Goal: Information Seeking & Learning: Check status

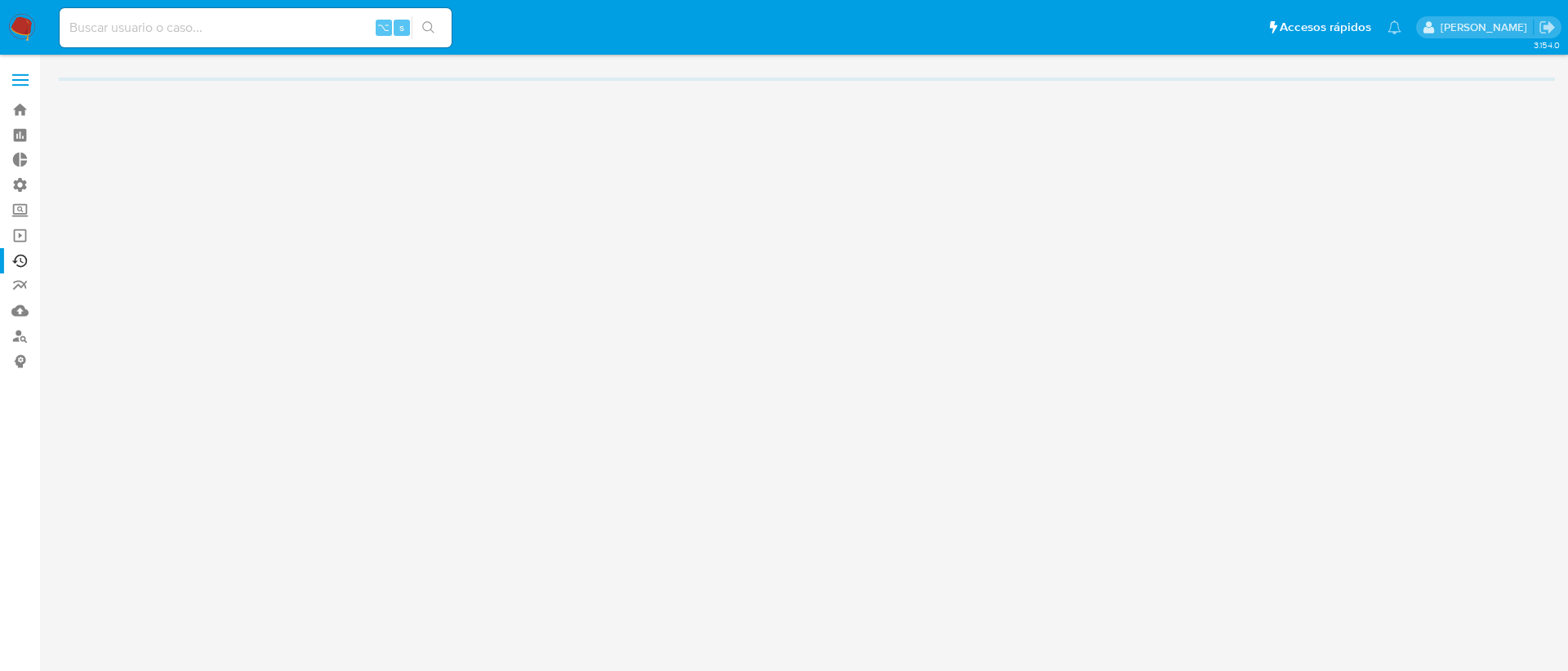
click at [119, 30] on input at bounding box center [256, 27] width 392 height 21
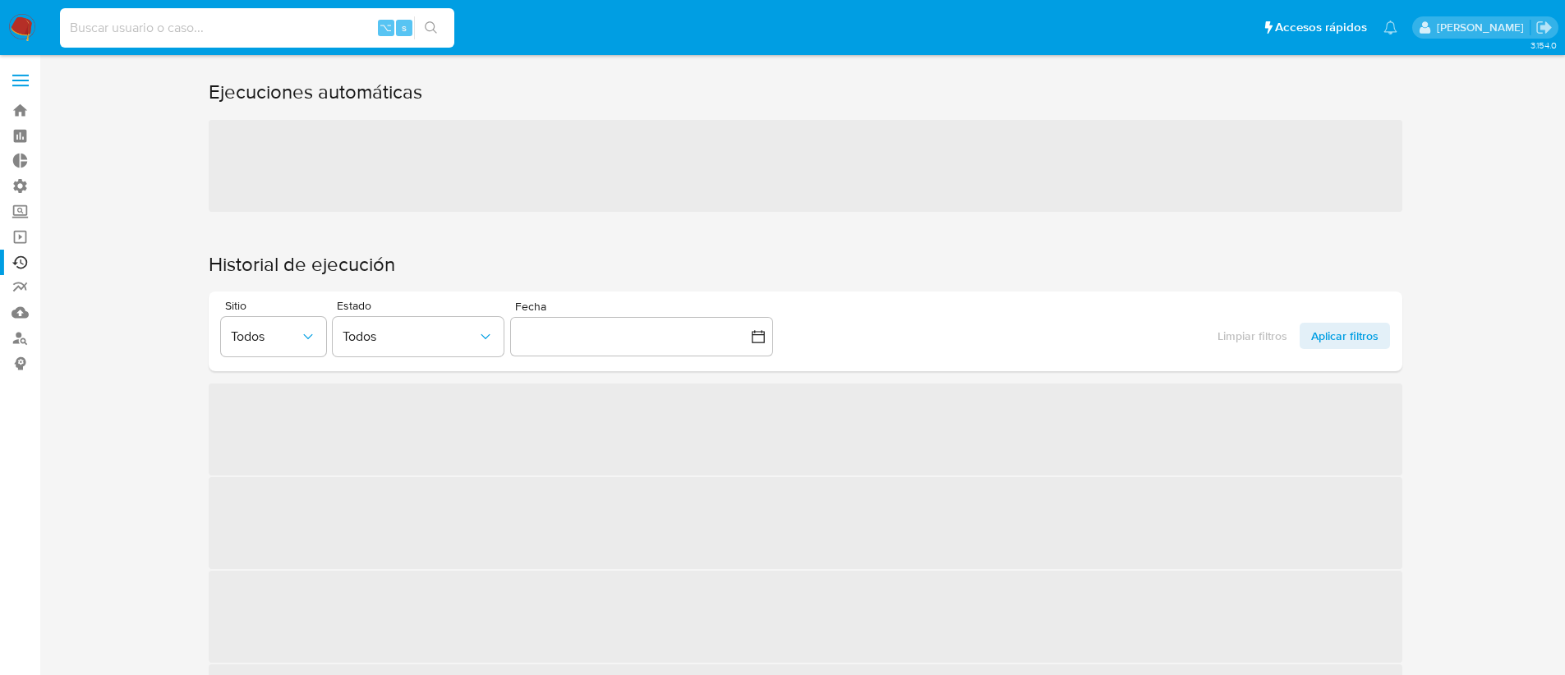
paste input "377797332"
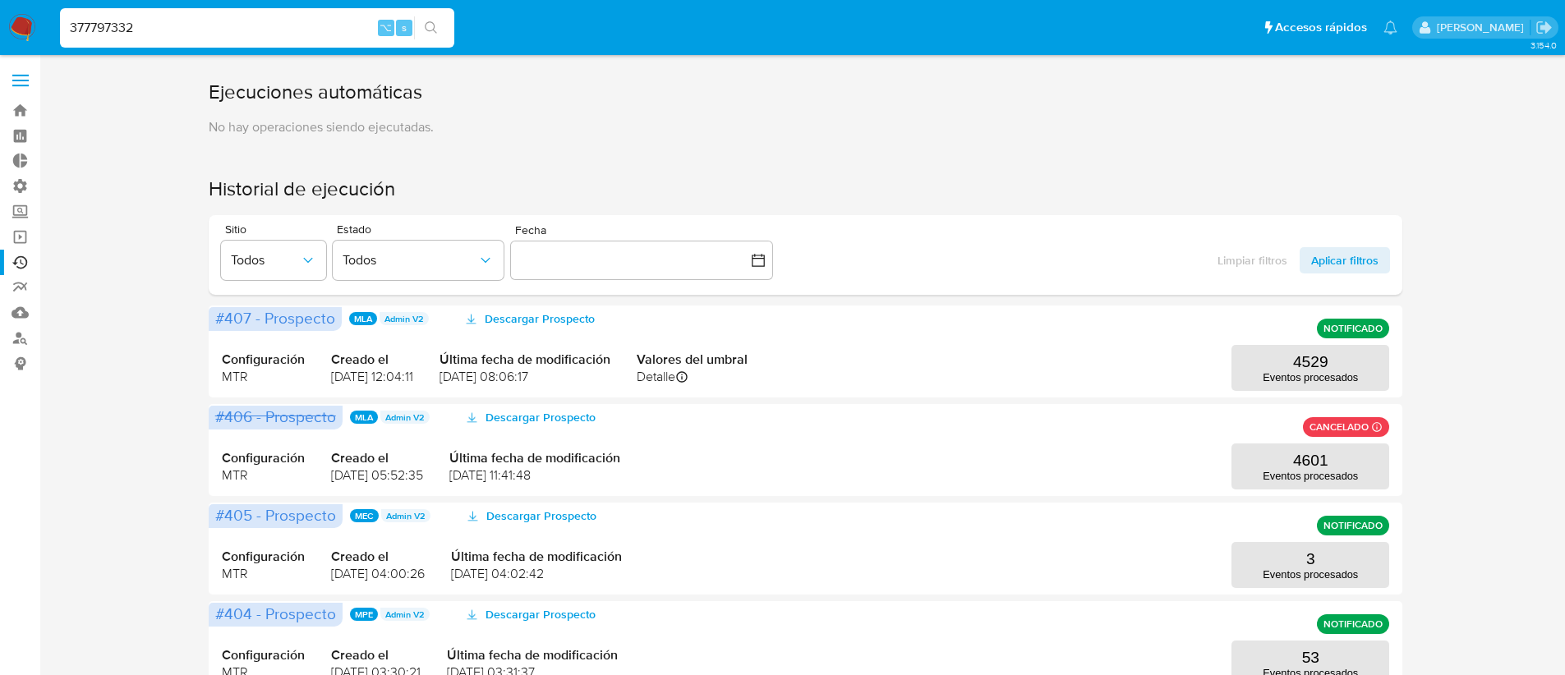
type input "377797332"
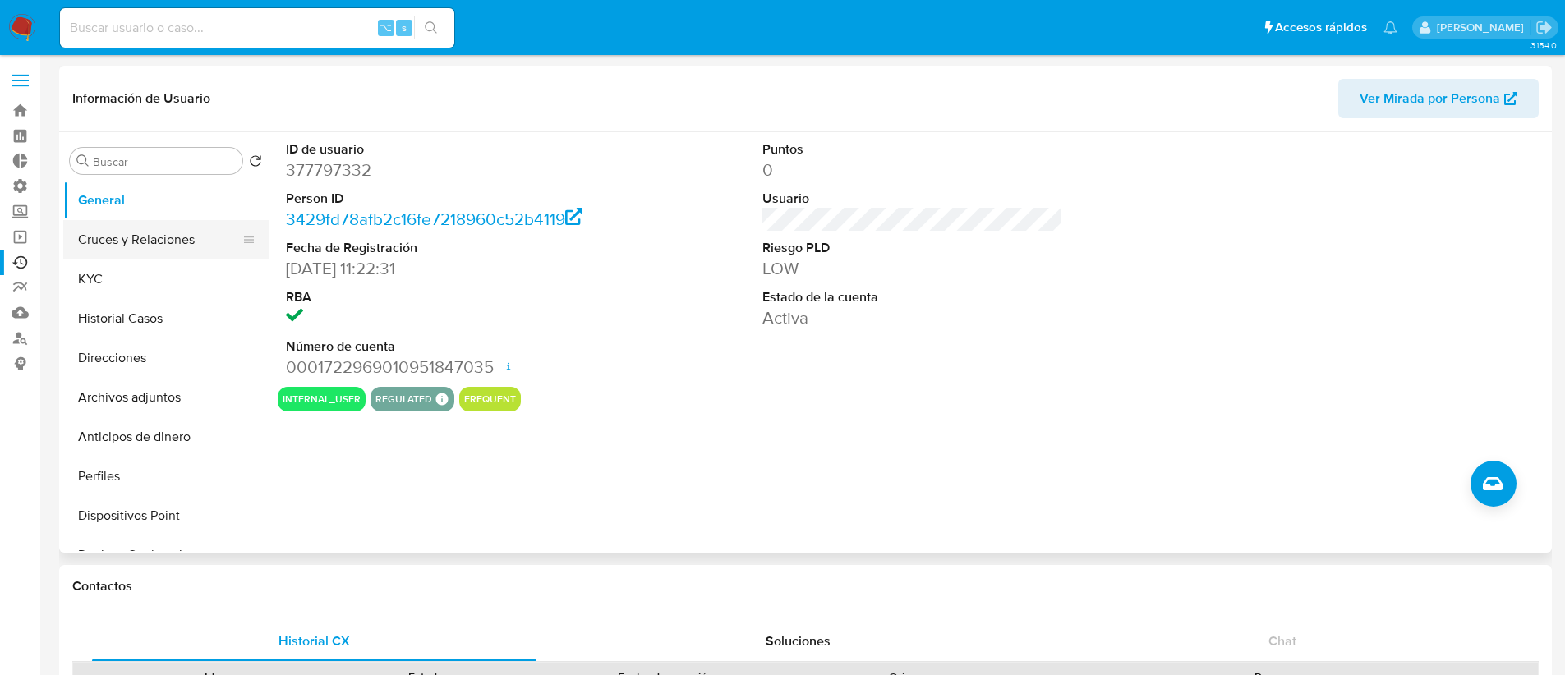
click at [163, 250] on button "Cruces y Relaciones" at bounding box center [159, 239] width 192 height 39
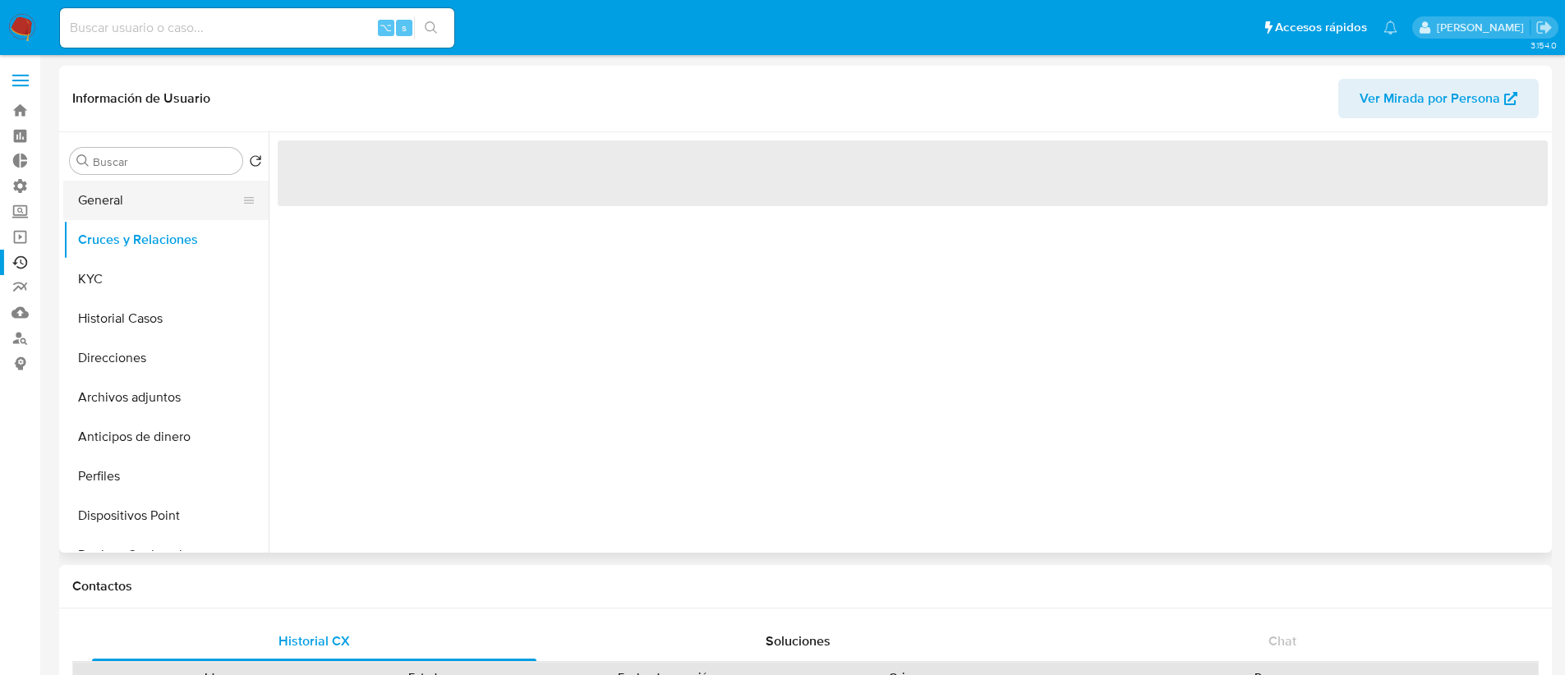
click at [159, 200] on button "General" at bounding box center [159, 200] width 192 height 39
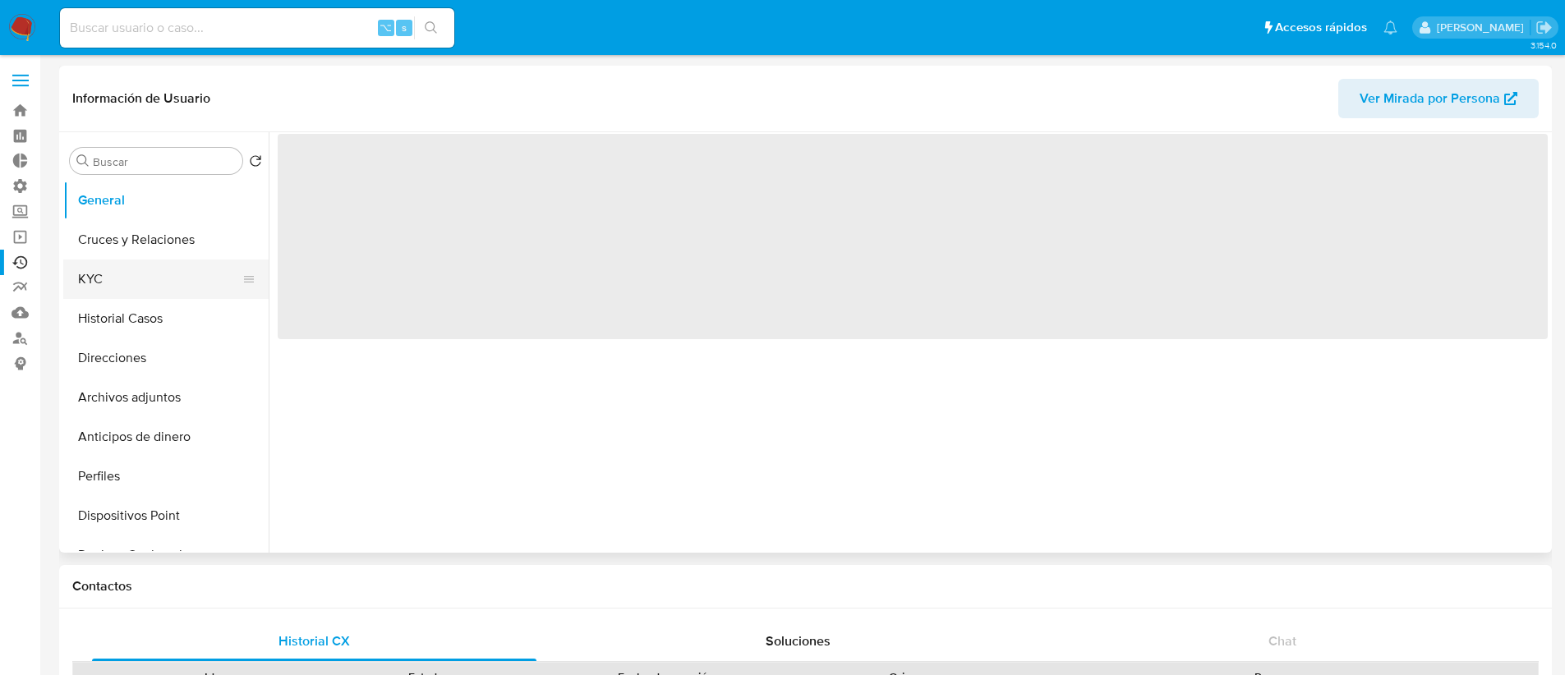
select select "10"
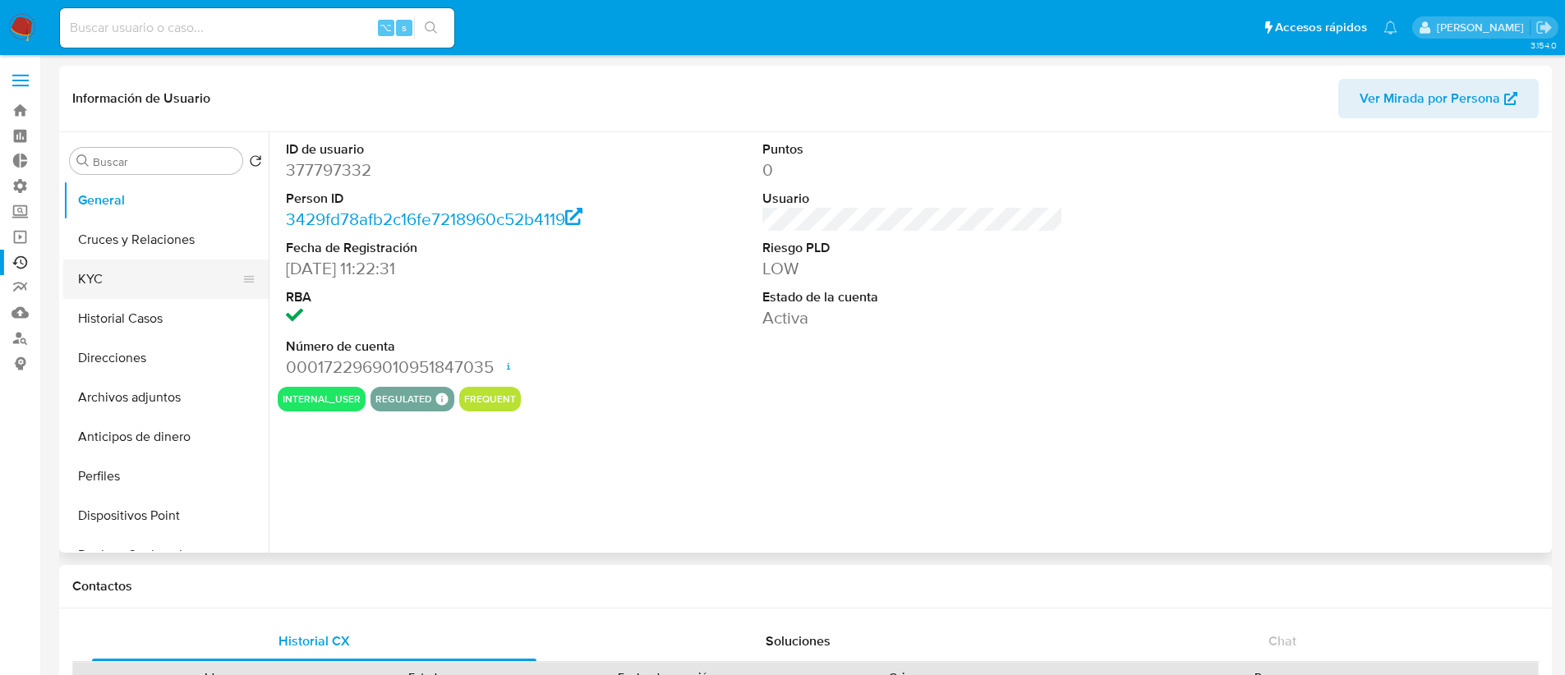
click at [181, 273] on button "KYC" at bounding box center [159, 279] width 192 height 39
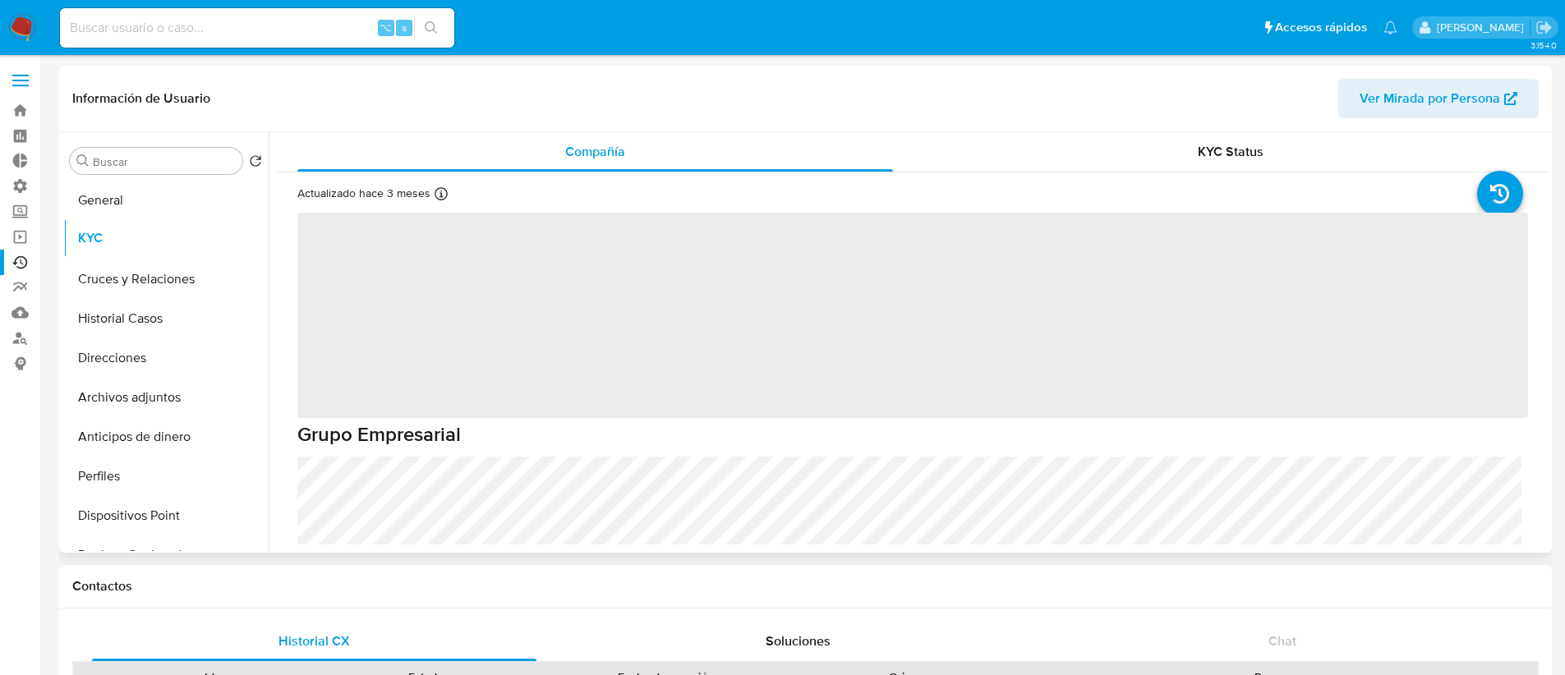
drag, startPoint x: 240, startPoint y: 282, endPoint x: 246, endPoint y: 237, distance: 44.7
click at [246, 237] on ul "General Cruces y Relaciones KYC Historial Casos Direcciones Archivos adjuntos A…" at bounding box center [165, 366] width 205 height 370
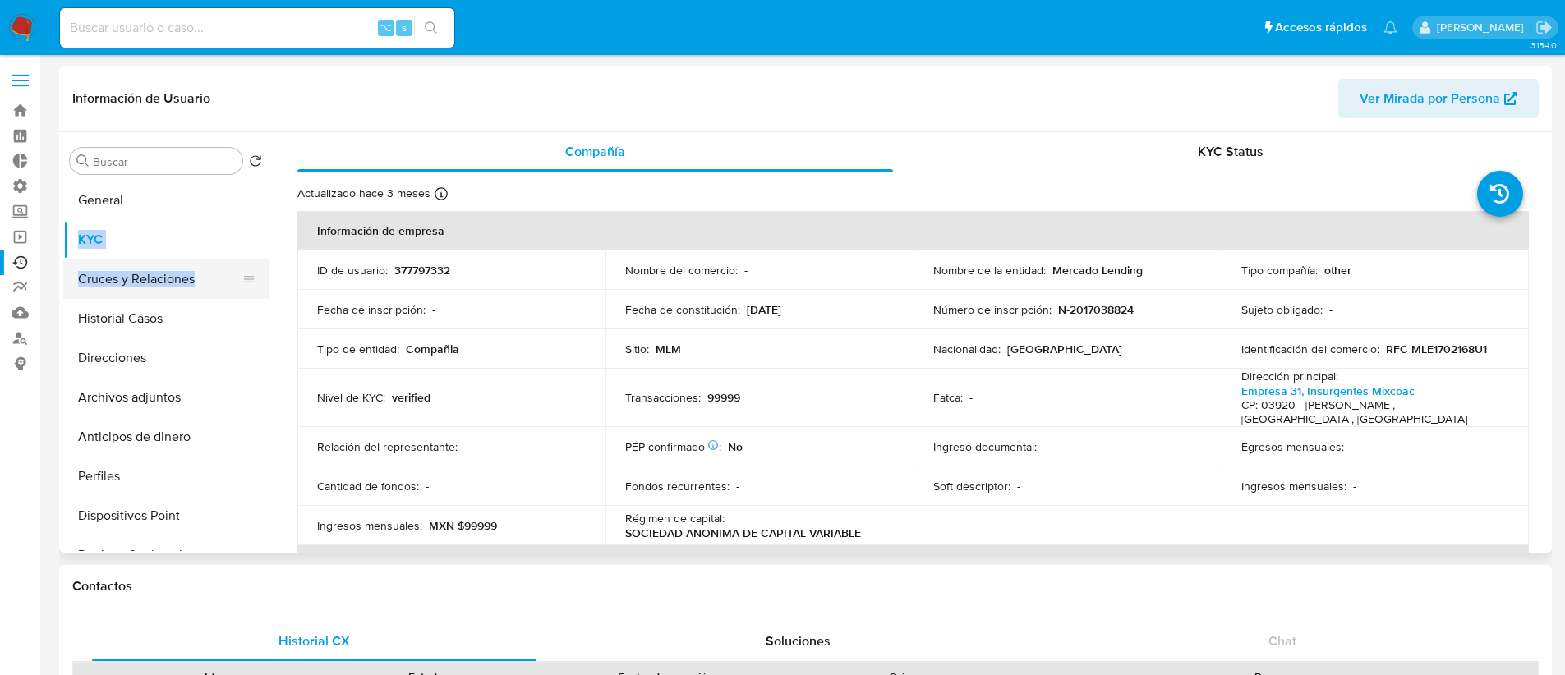
click at [204, 273] on button "Cruces y Relaciones" at bounding box center [159, 279] width 192 height 39
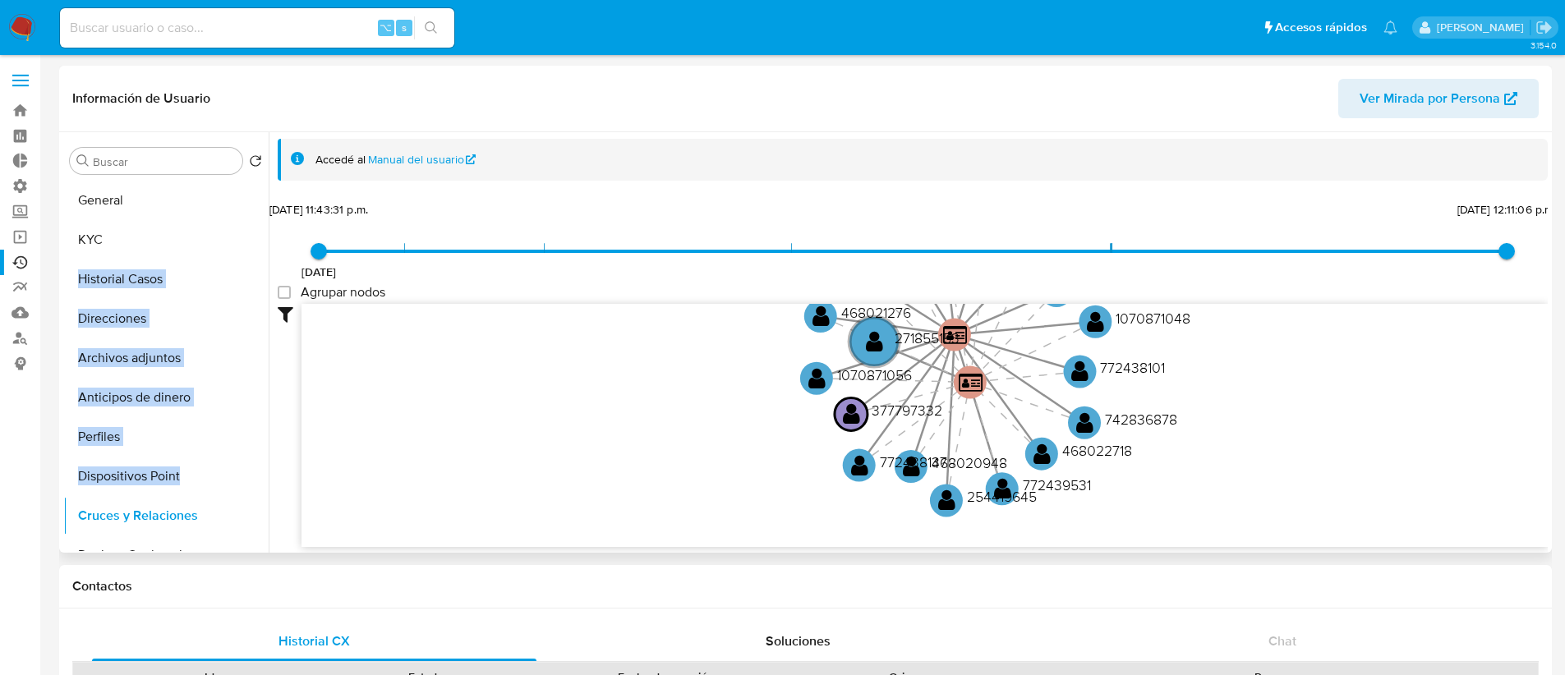
drag, startPoint x: 238, startPoint y: 280, endPoint x: 231, endPoint y: 515, distance: 235.0
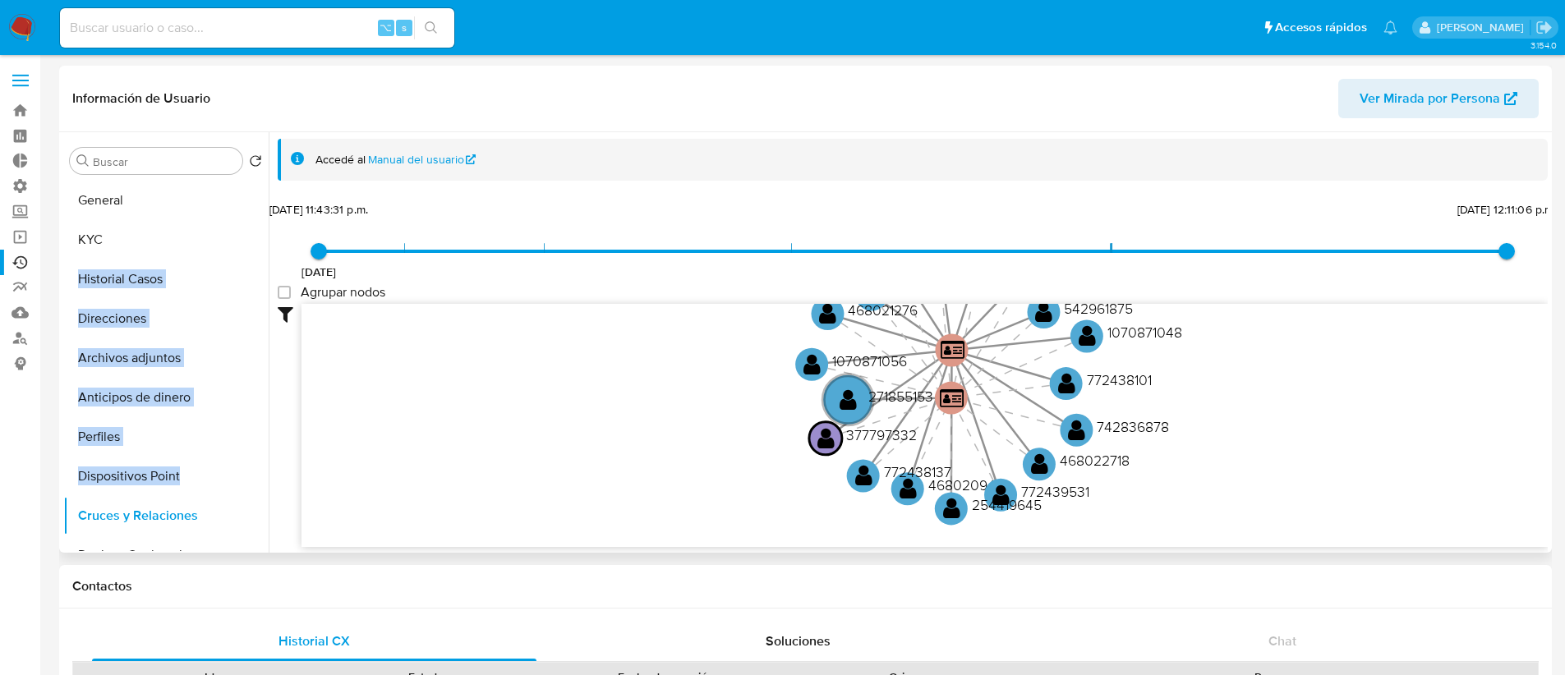
click at [425, 443] on icon "person-e38d5daad6e1bae37dedc8b76a799db0  user-377797332  377797332 person-342…" at bounding box center [924, 423] width 1246 height 238
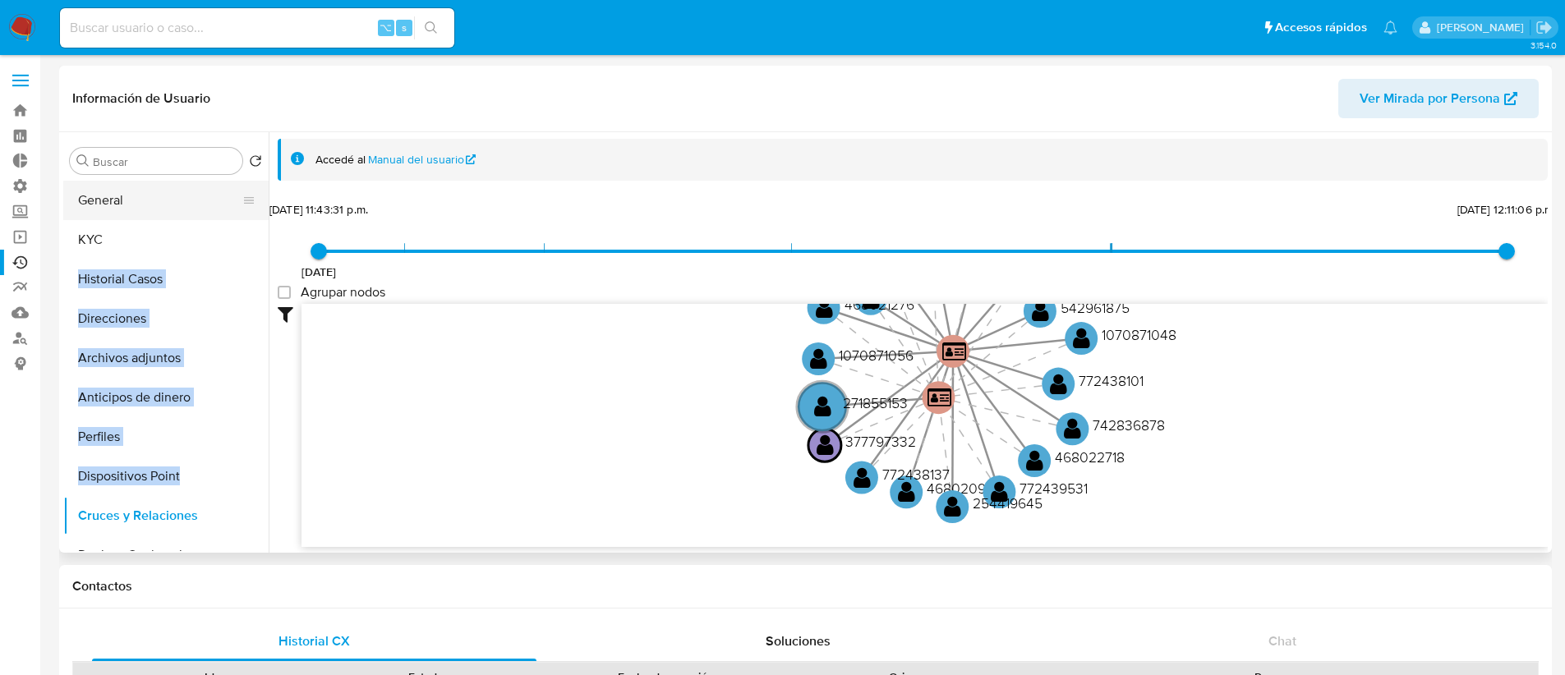
click at [140, 211] on button "General" at bounding box center [159, 200] width 192 height 39
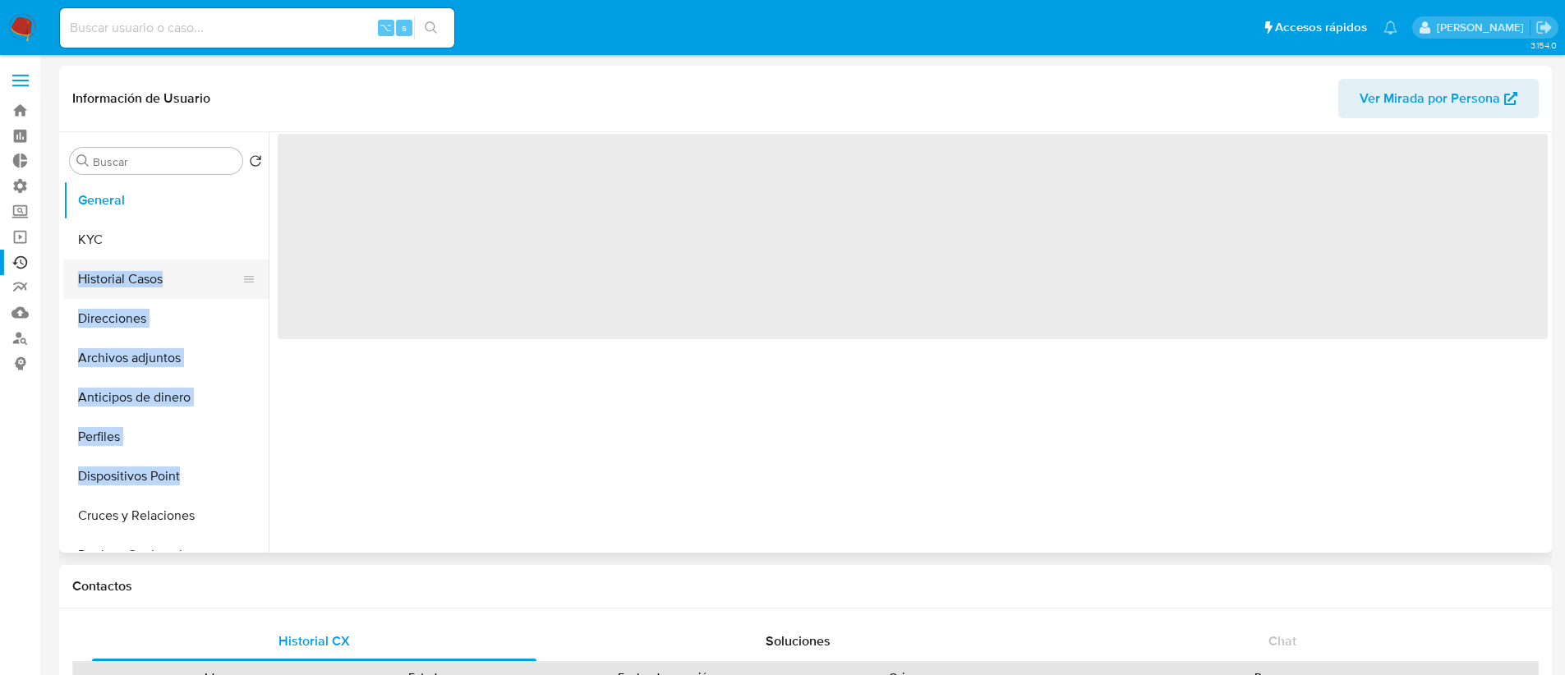
click at [183, 265] on button "Historial Casos" at bounding box center [159, 279] width 192 height 39
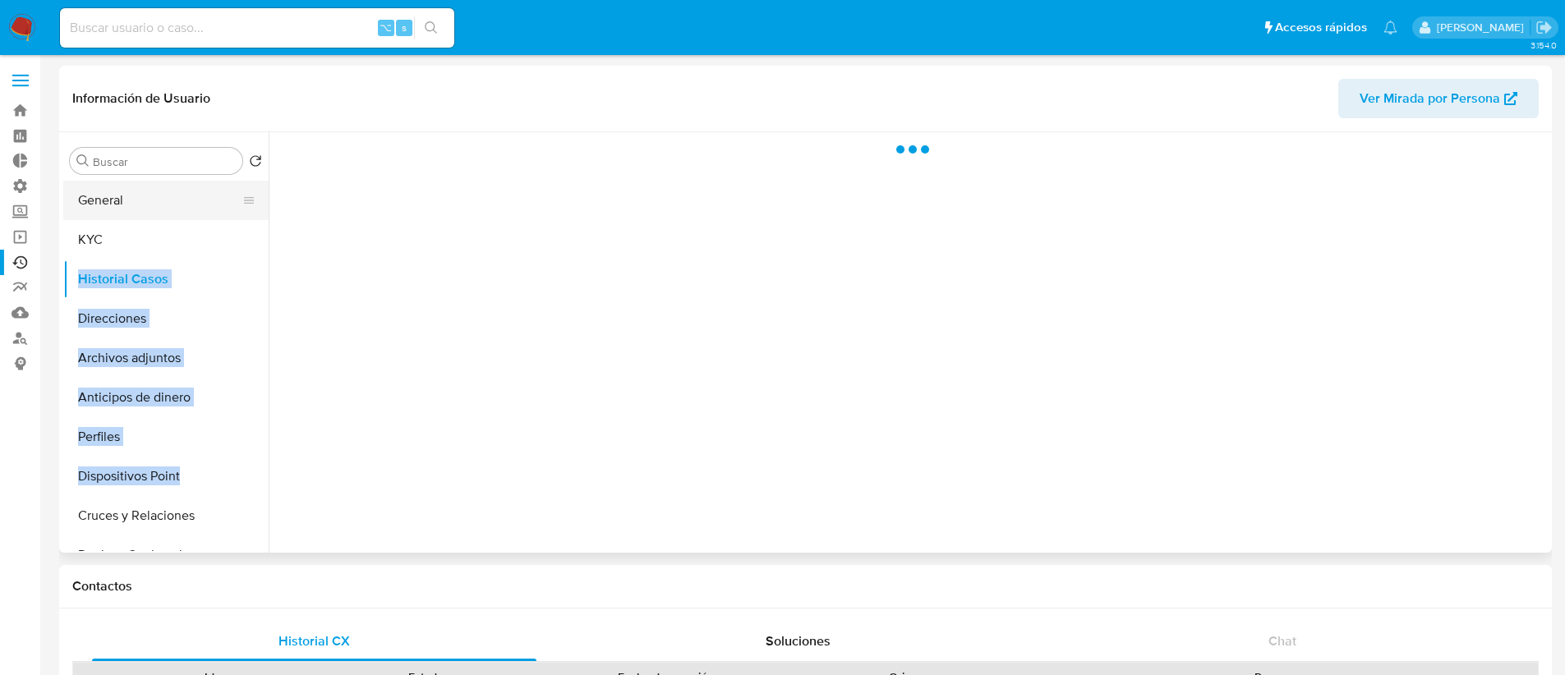
click at [149, 207] on button "General" at bounding box center [159, 200] width 192 height 39
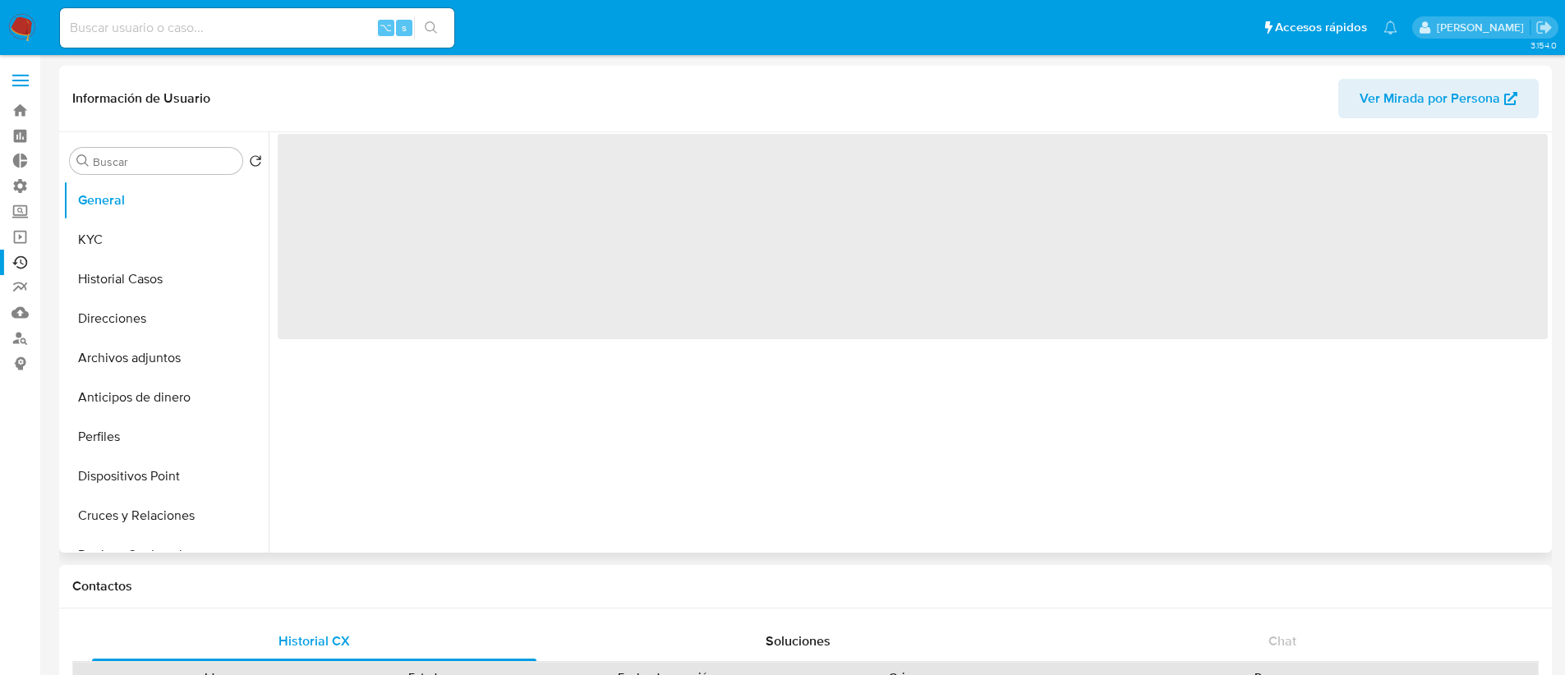
click at [234, 116] on header "Información de Usuario Ver Mirada por Persona" at bounding box center [805, 98] width 1466 height 39
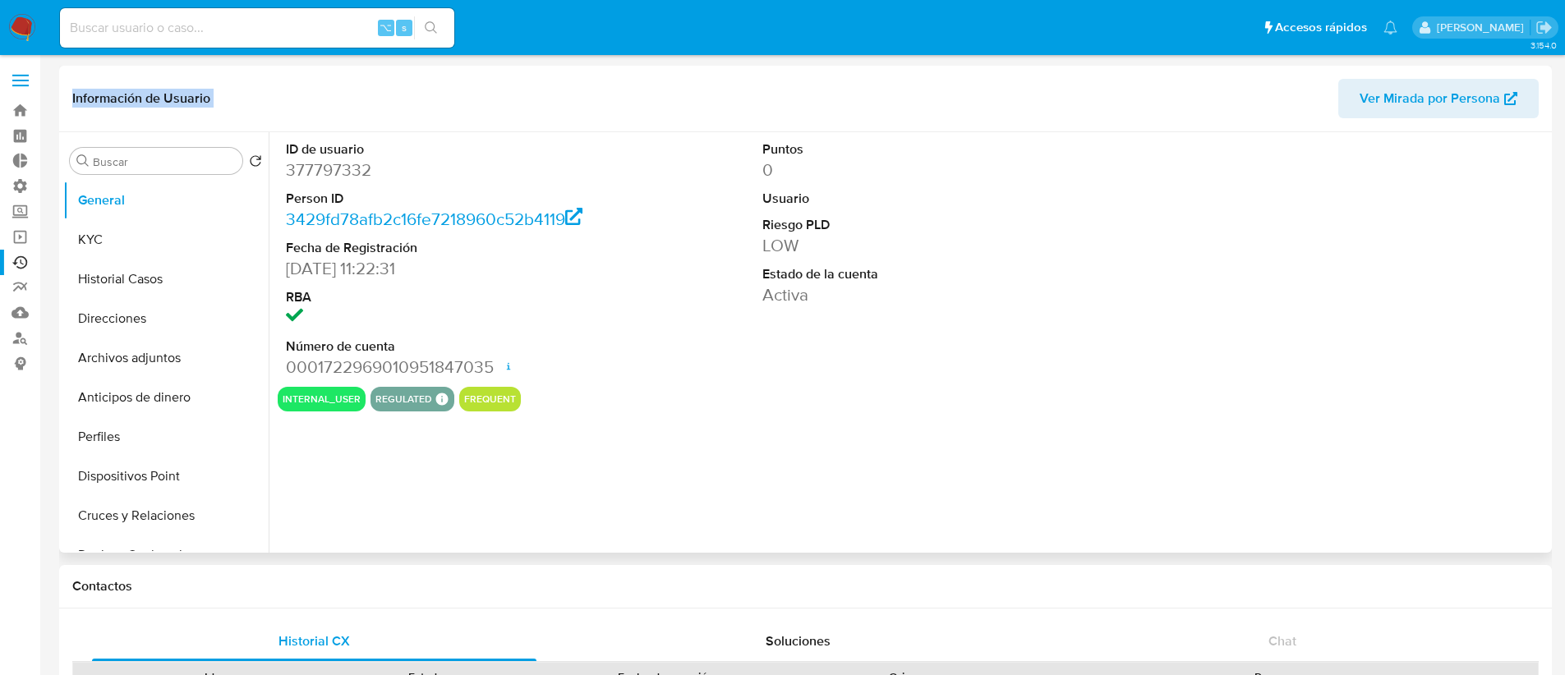
click at [234, 116] on header "Información de Usuario Ver Mirada por Persona" at bounding box center [805, 98] width 1466 height 39
click at [360, 99] on header "Información de Usuario Ver Mirada por Persona" at bounding box center [805, 98] width 1466 height 39
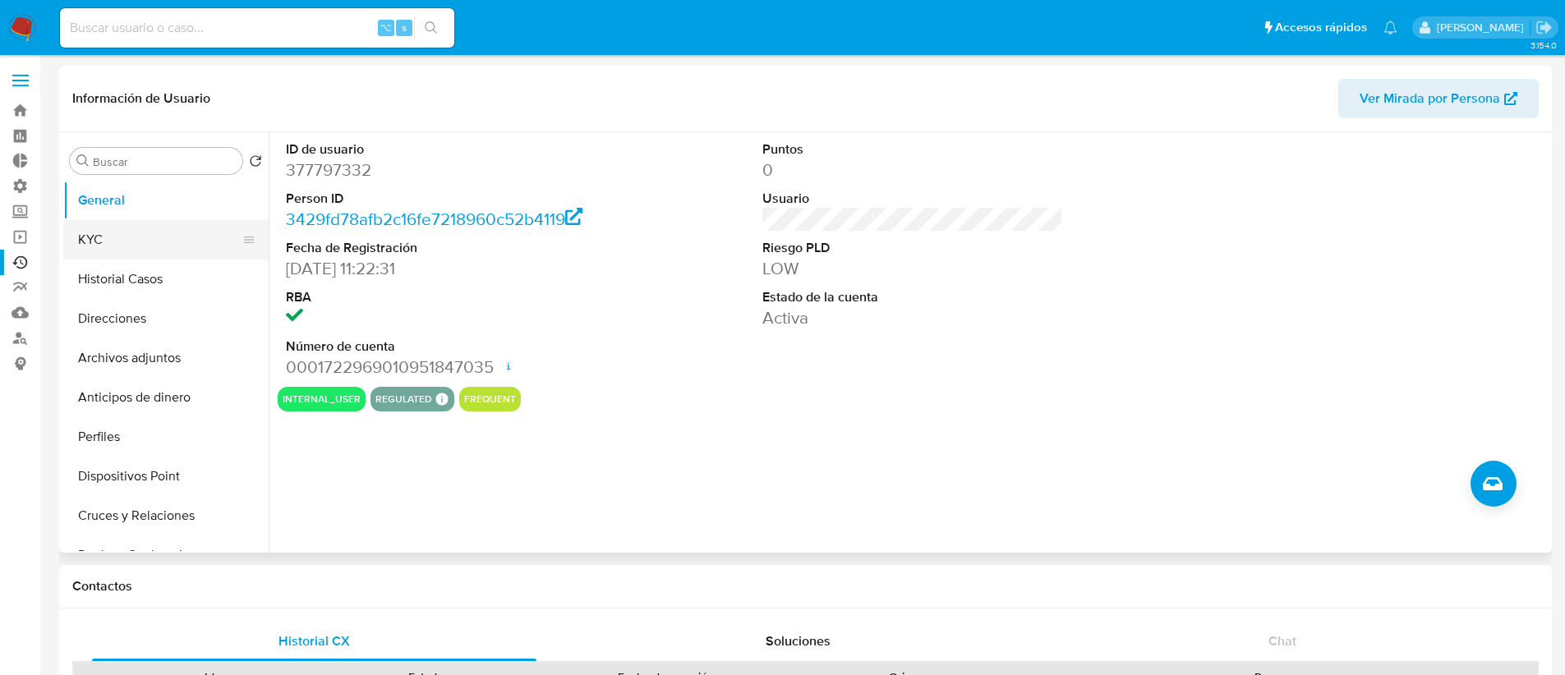
click at [159, 241] on button "KYC" at bounding box center [159, 239] width 192 height 39
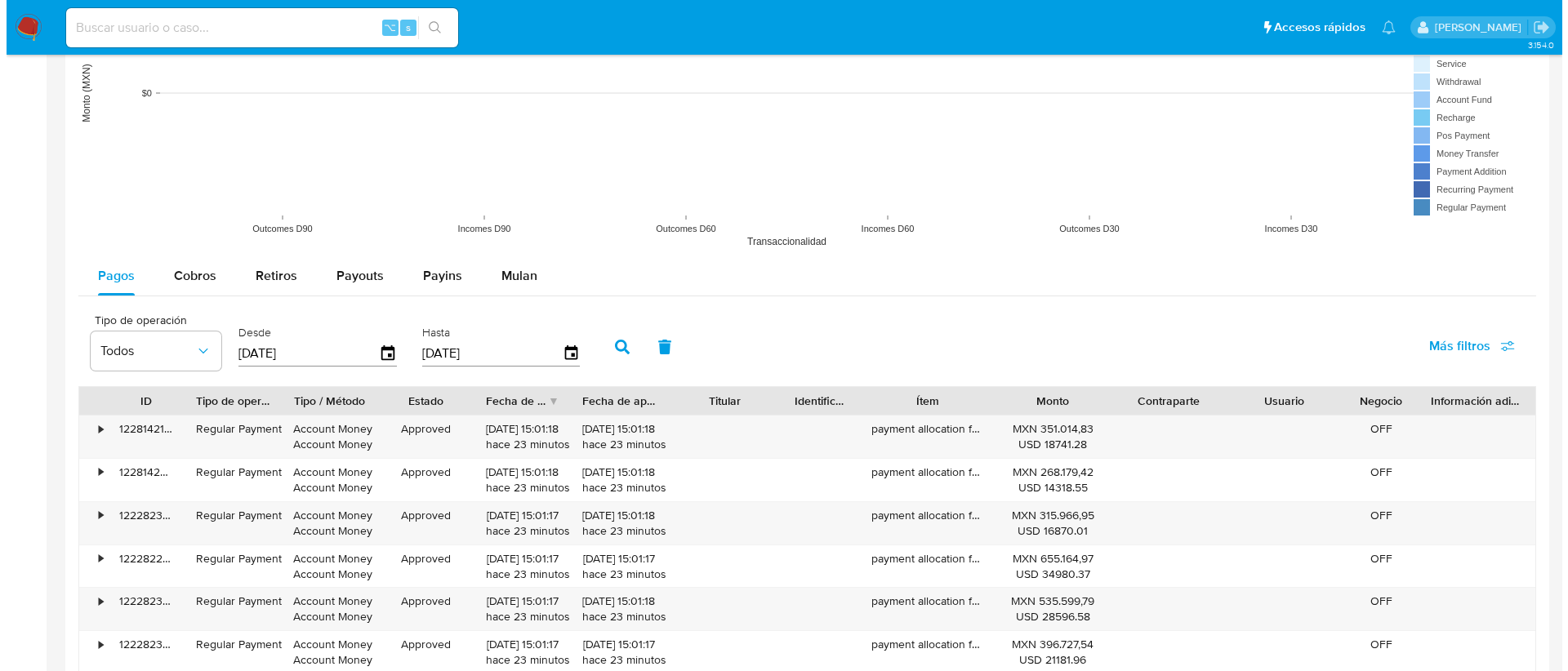
scroll to position [1294, 0]
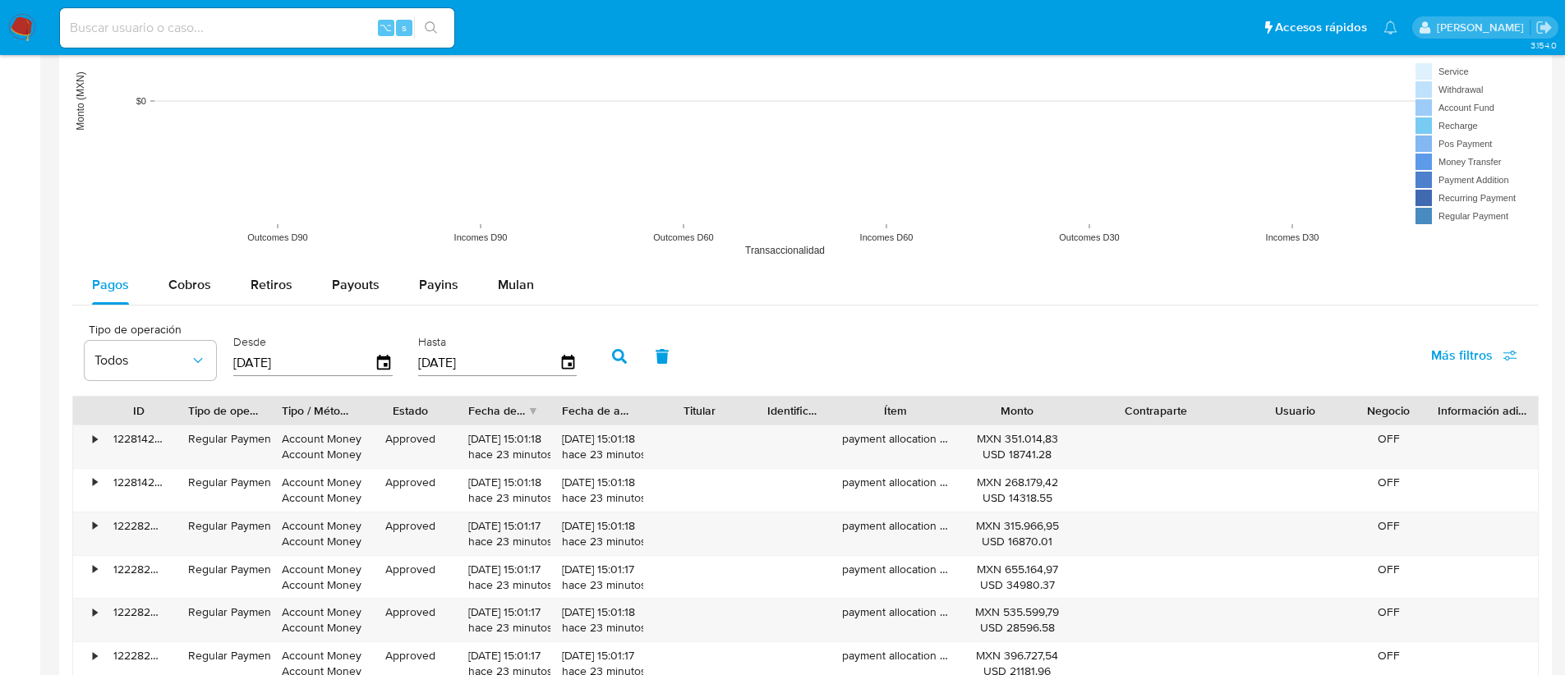
drag, startPoint x: 1228, startPoint y: 411, endPoint x: 1275, endPoint y: 410, distance: 47.7
click at [1275, 410] on div "ID Tipo de operación Tipo / Método Estado Fecha de creación Fecha de aprobación…" at bounding box center [805, 411] width 1464 height 28
click at [1073, 411] on div at bounding box center [1075, 411] width 30 height 28
click at [178, 354] on span "Todos" at bounding box center [141, 360] width 95 height 16
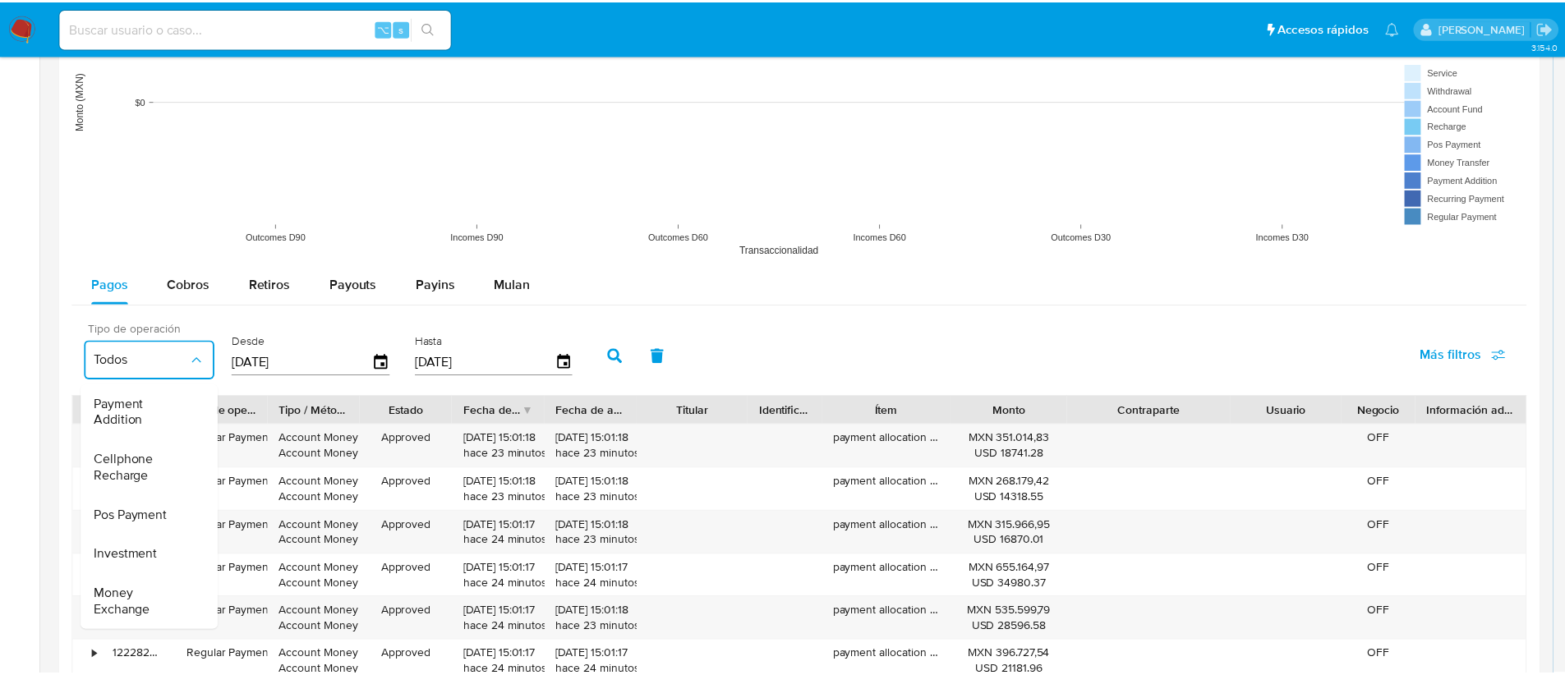
scroll to position [242, 0]
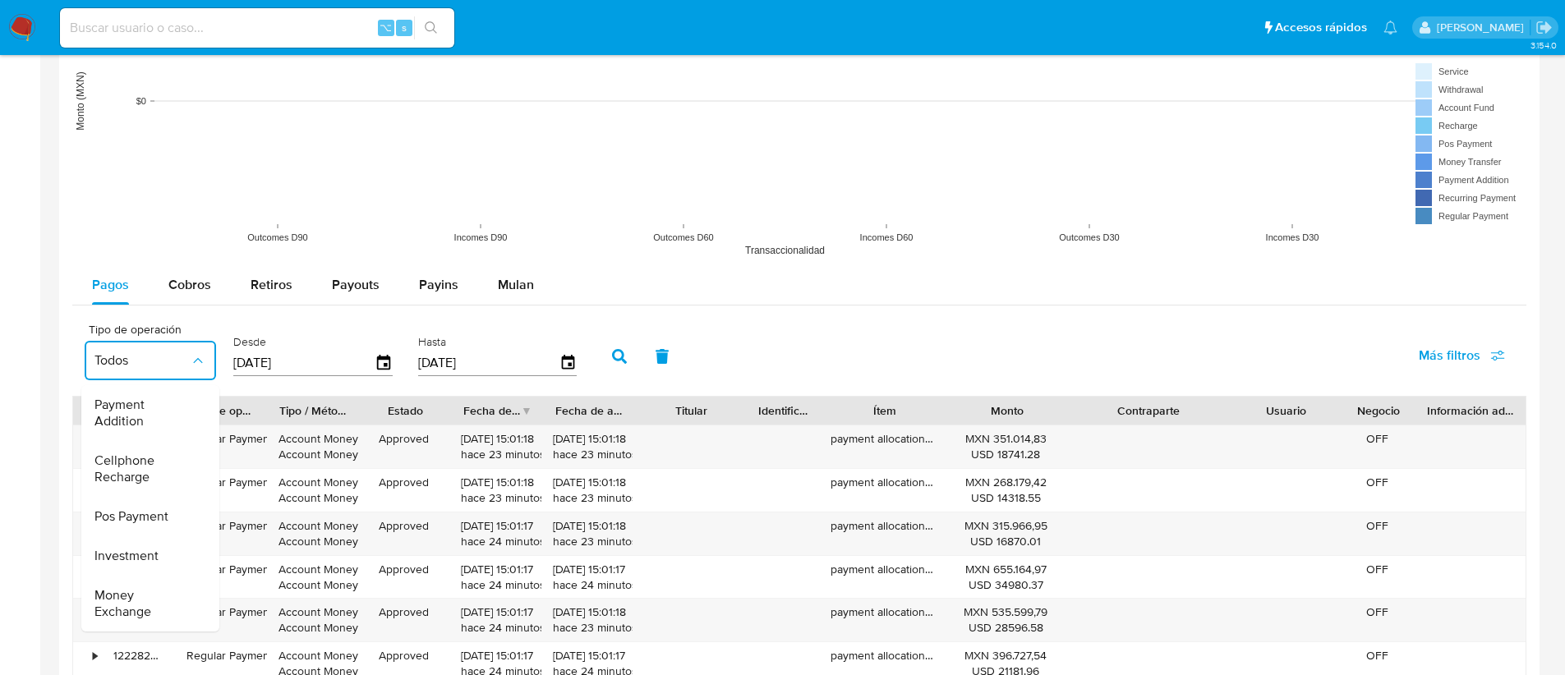
drag, startPoint x: 977, startPoint y: 338, endPoint x: 950, endPoint y: 310, distance: 38.3
click at [977, 337] on div "Tipo de operación Todos Todos Regular Payment Money Transfer Recurring Payment …" at bounding box center [799, 355] width 1454 height 82
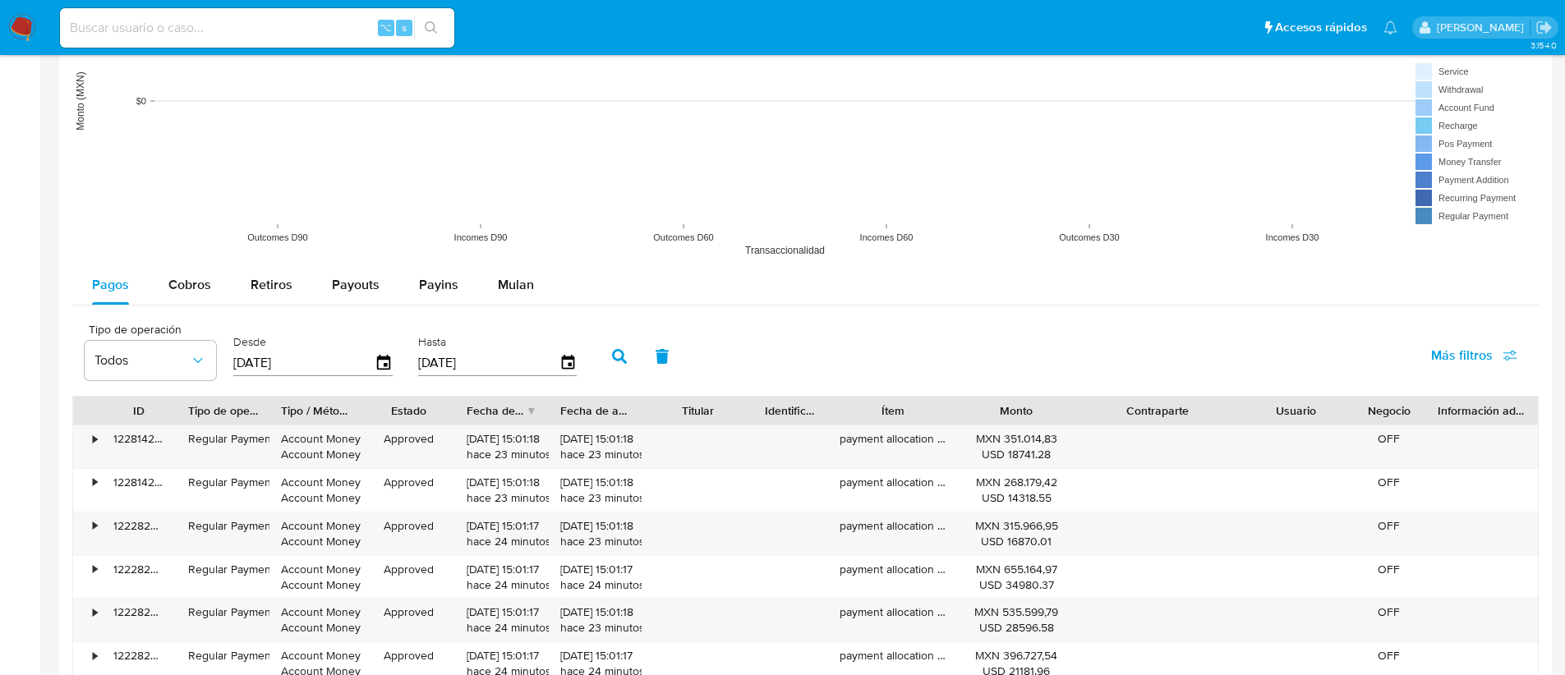
click at [1475, 348] on span "Más filtros" at bounding box center [1462, 355] width 62 height 39
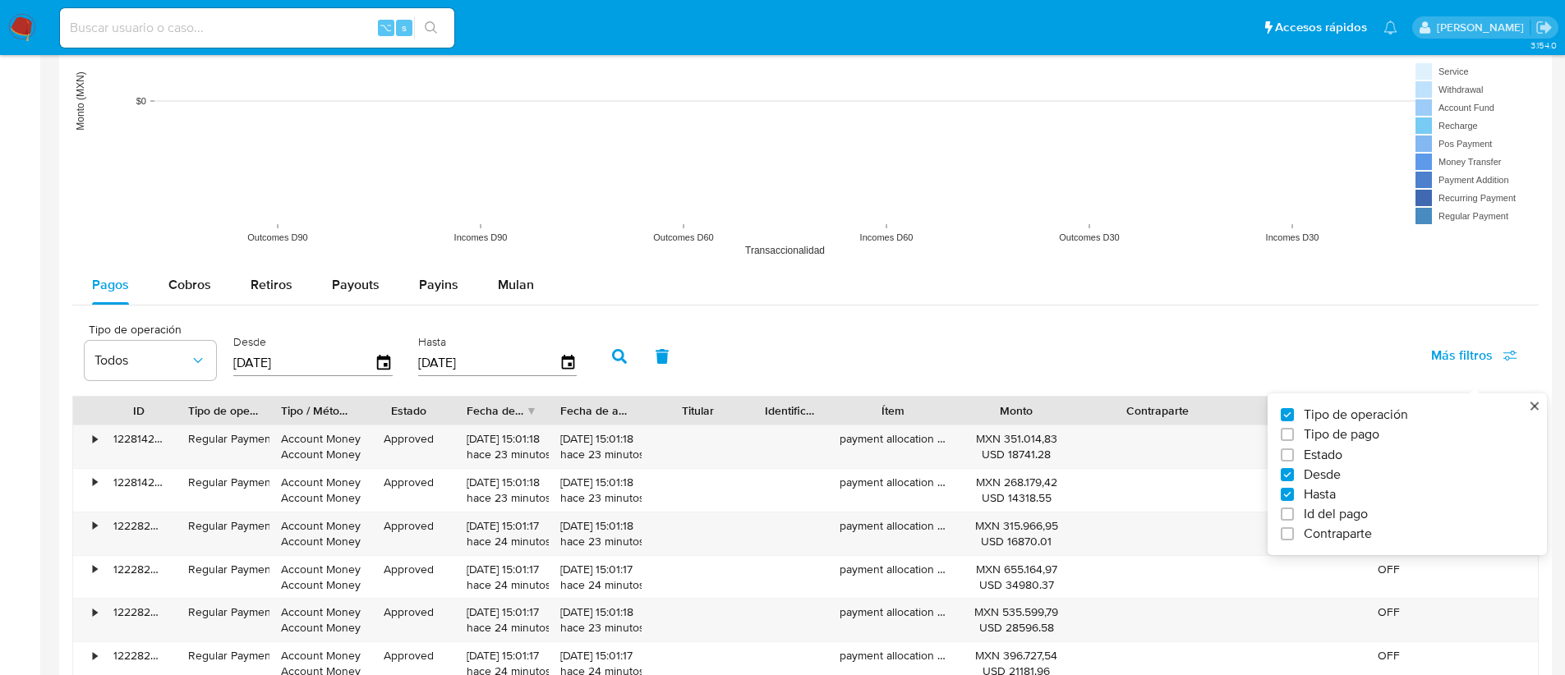
click at [1348, 516] on span "Id del pago" at bounding box center [1335, 514] width 64 height 16
click at [1294, 516] on input "Id del pago" at bounding box center [1286, 514] width 13 height 13
checkbox input "true"
click at [721, 356] on input "number" at bounding box center [678, 361] width 161 height 21
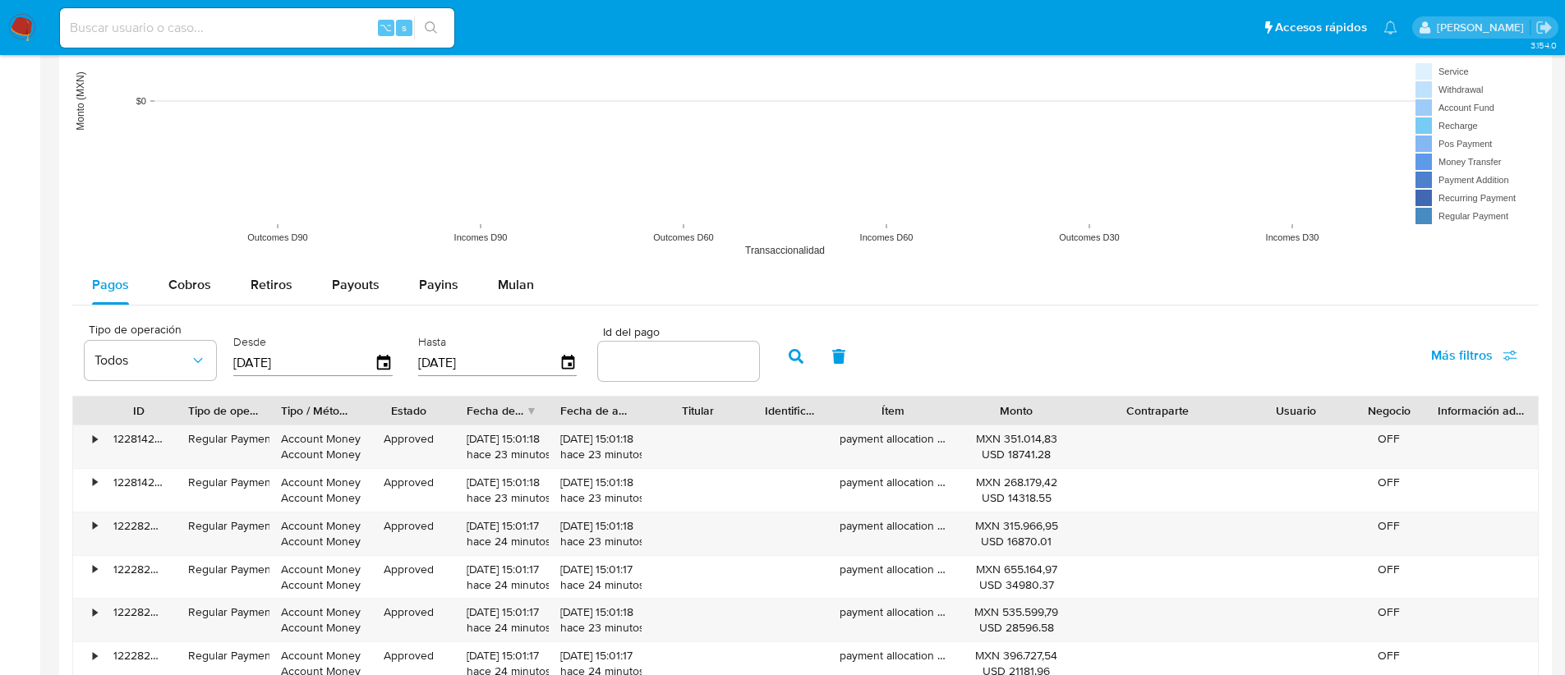
click at [644, 373] on div at bounding box center [678, 361] width 161 height 39
click at [636, 359] on input "number" at bounding box center [678, 361] width 161 height 21
paste input "117137631912"
type input "117137631912"
click at [791, 361] on icon "button" at bounding box center [795, 356] width 15 height 15
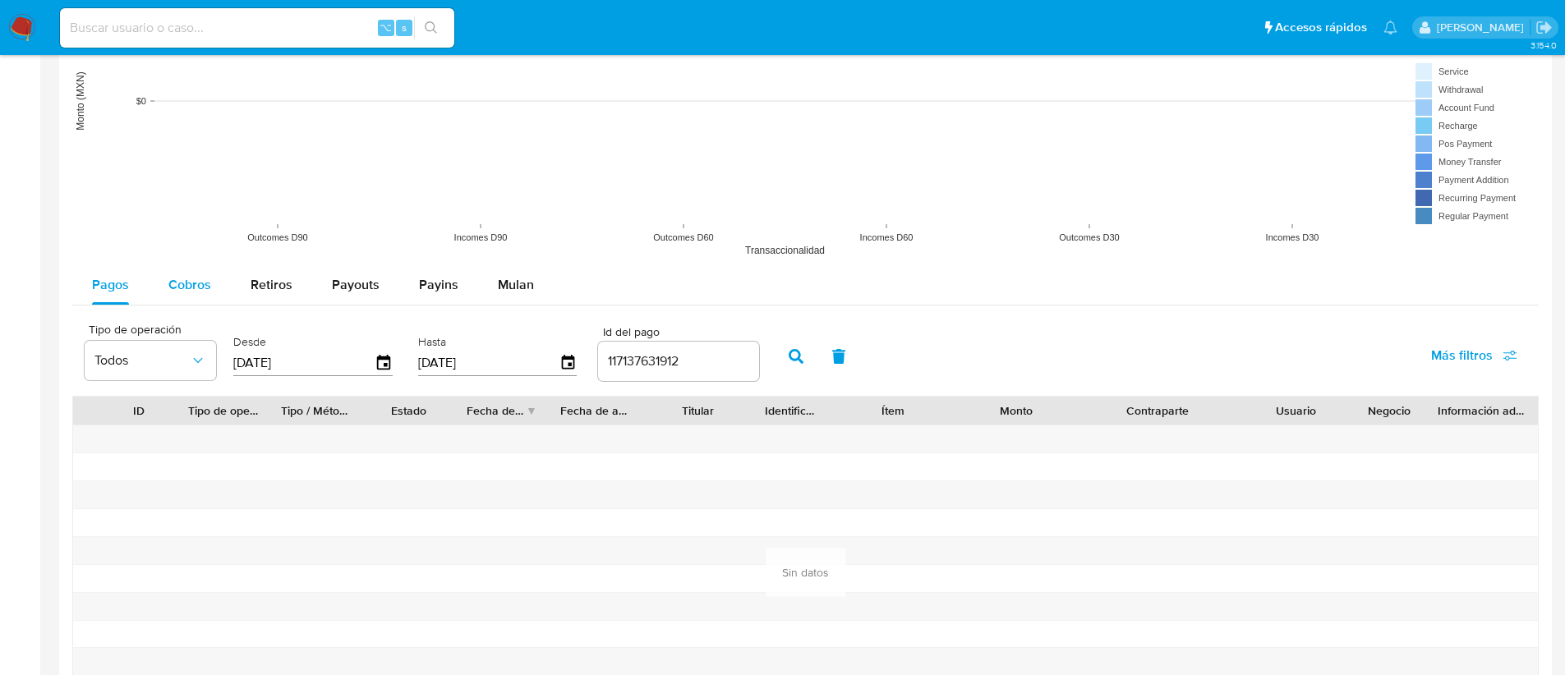
click at [205, 282] on span "Cobros" at bounding box center [189, 284] width 43 height 19
select select "10"
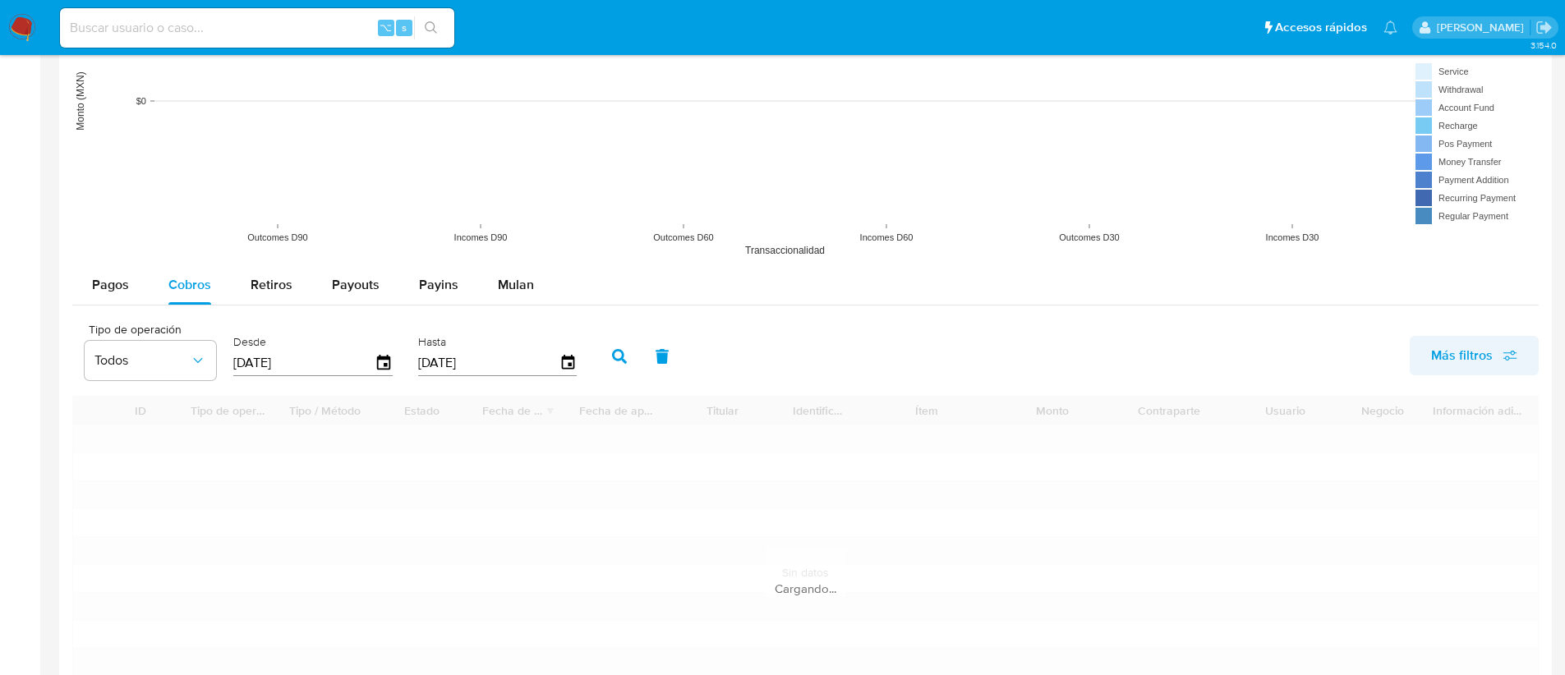
click at [1468, 363] on span "Más filtros" at bounding box center [1462, 355] width 62 height 39
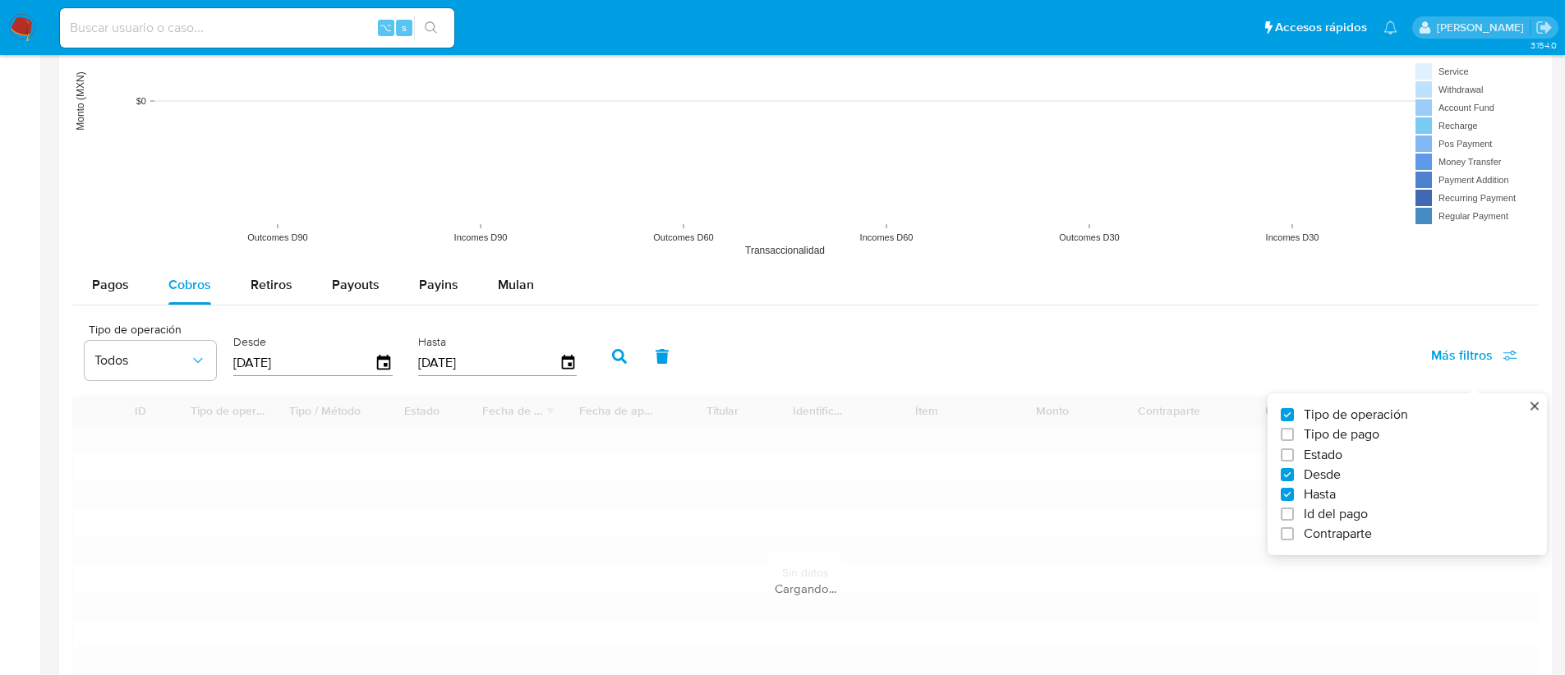
click at [1344, 519] on span "Id del pago" at bounding box center [1335, 514] width 64 height 16
click at [1294, 519] on input "Id del pago" at bounding box center [1286, 514] width 13 height 13
checkbox input "true"
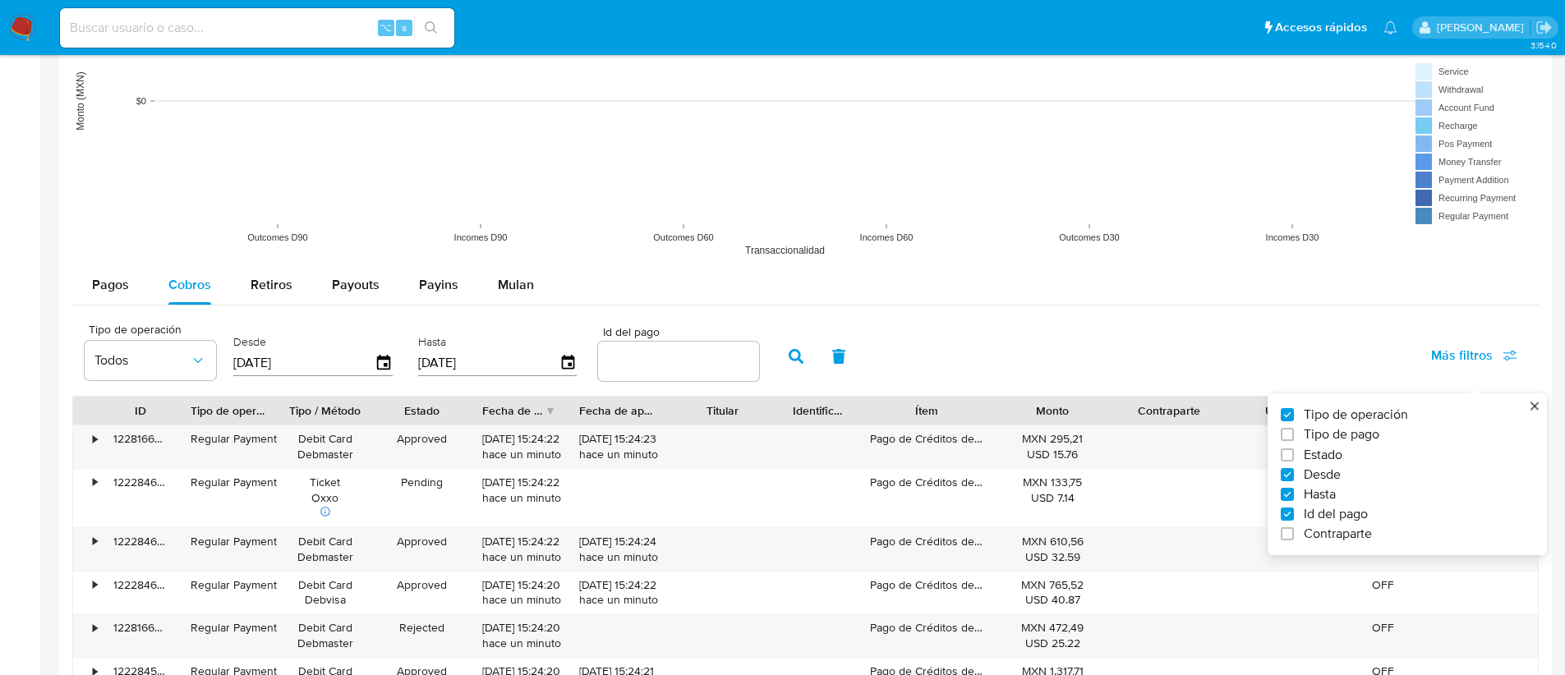
click at [652, 355] on input "number" at bounding box center [678, 361] width 161 height 21
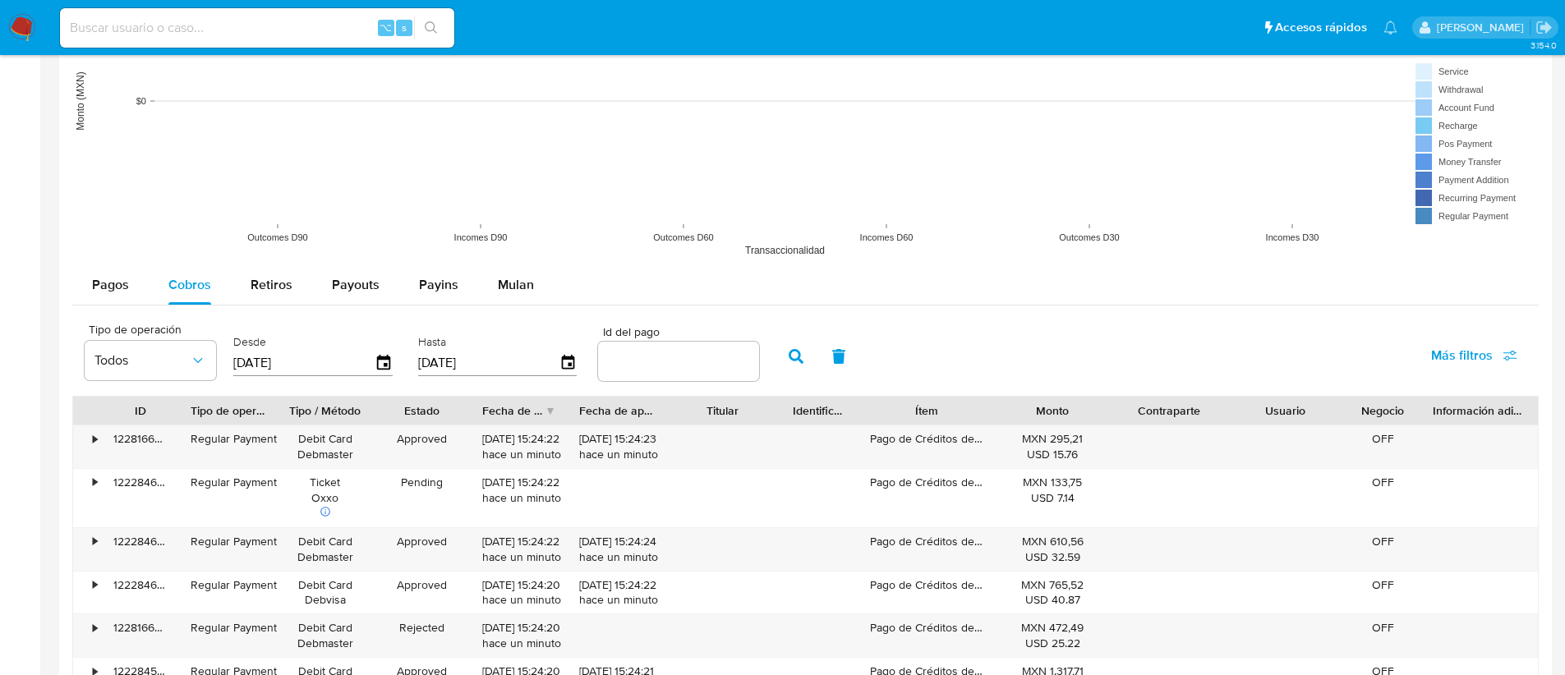
click at [651, 355] on input "number" at bounding box center [678, 361] width 161 height 21
paste input "117137631912"
type input "117137631912"
click at [794, 355] on icon "button" at bounding box center [795, 356] width 15 height 15
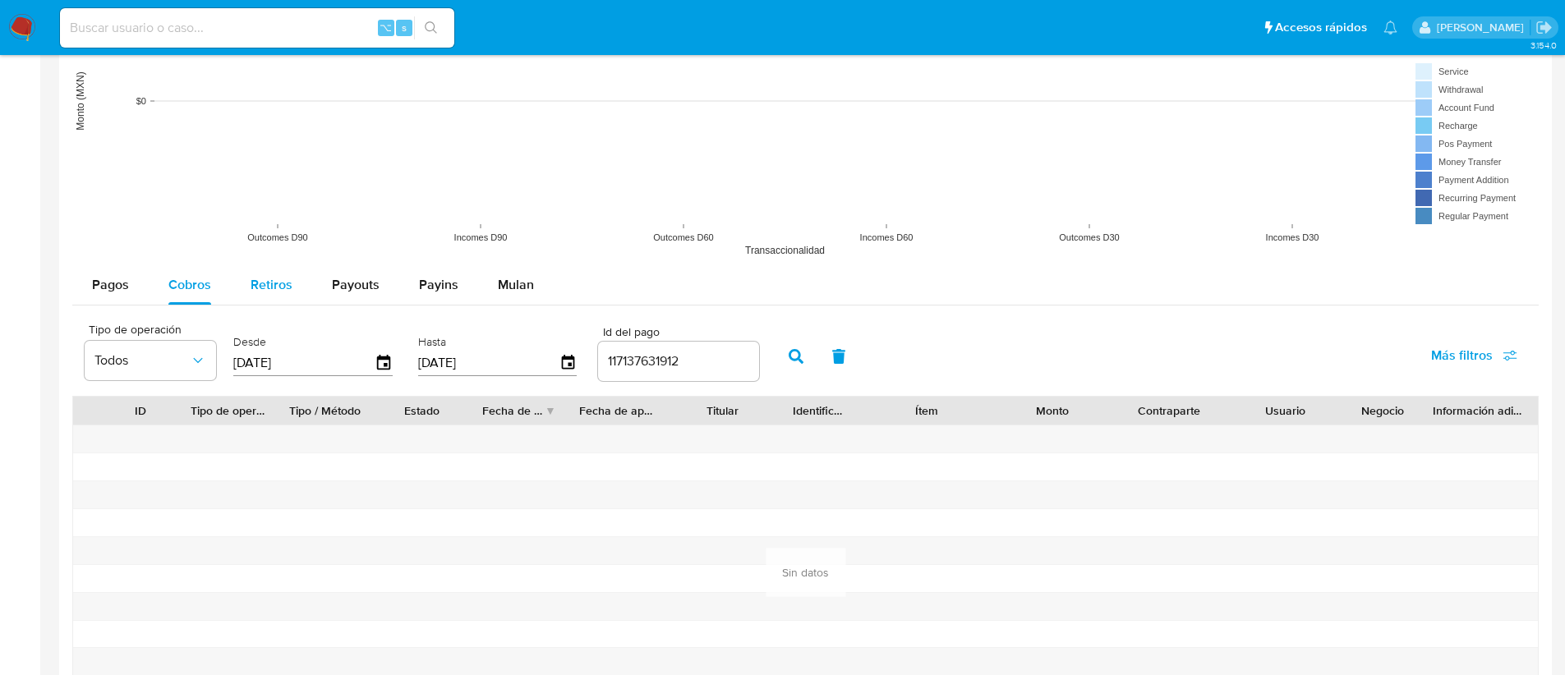
click at [292, 284] on button "Retiros" at bounding box center [271, 284] width 81 height 39
select select "10"
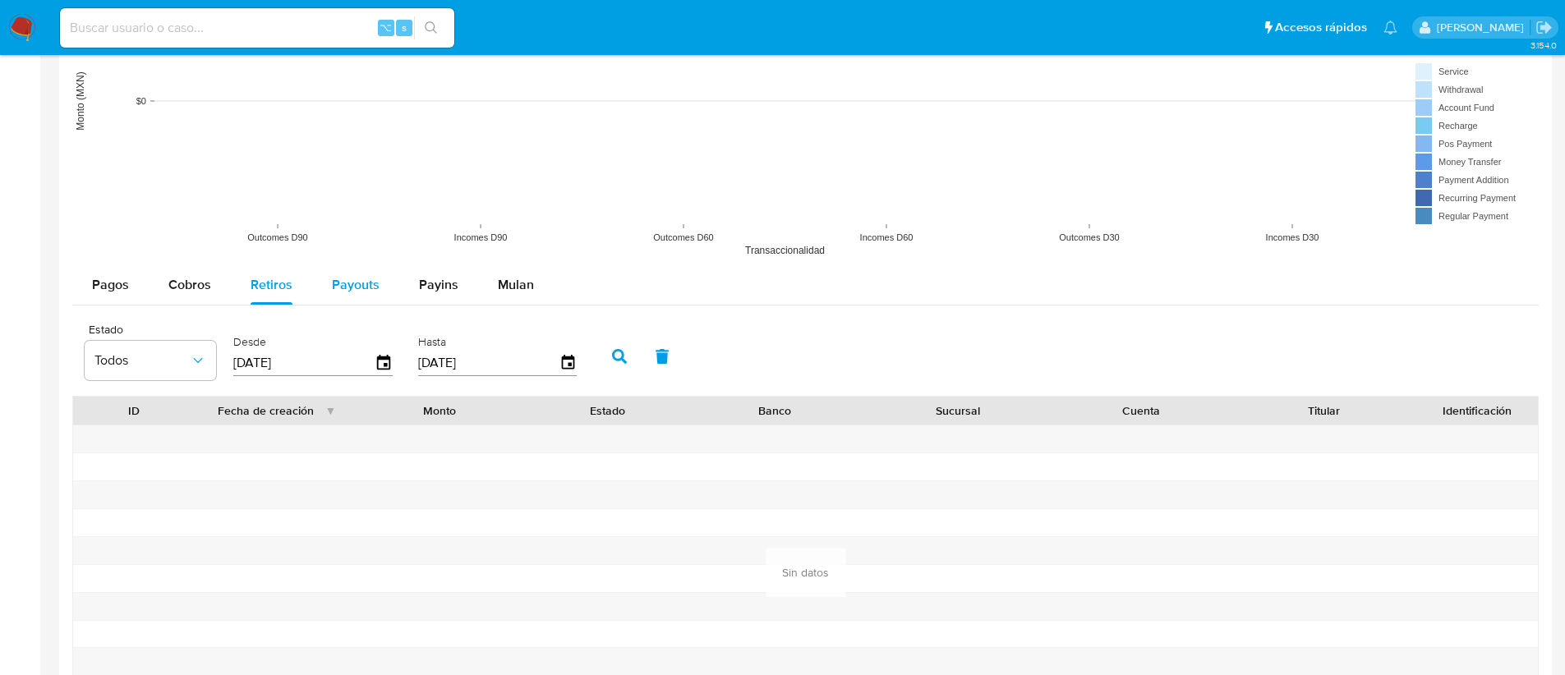
click at [351, 289] on span "Payouts" at bounding box center [356, 284] width 48 height 19
select select "10"
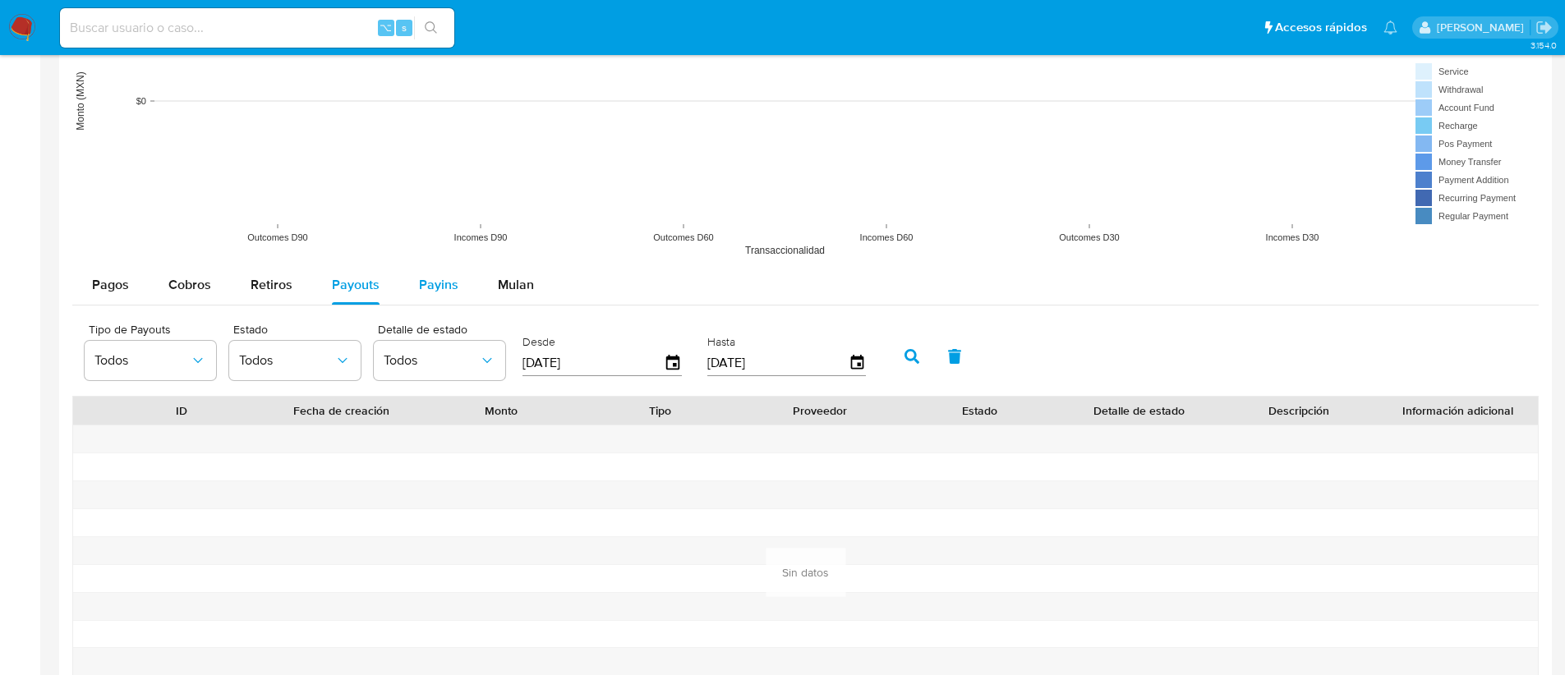
click at [419, 299] on div "Payins" at bounding box center [438, 284] width 39 height 39
select select "10"
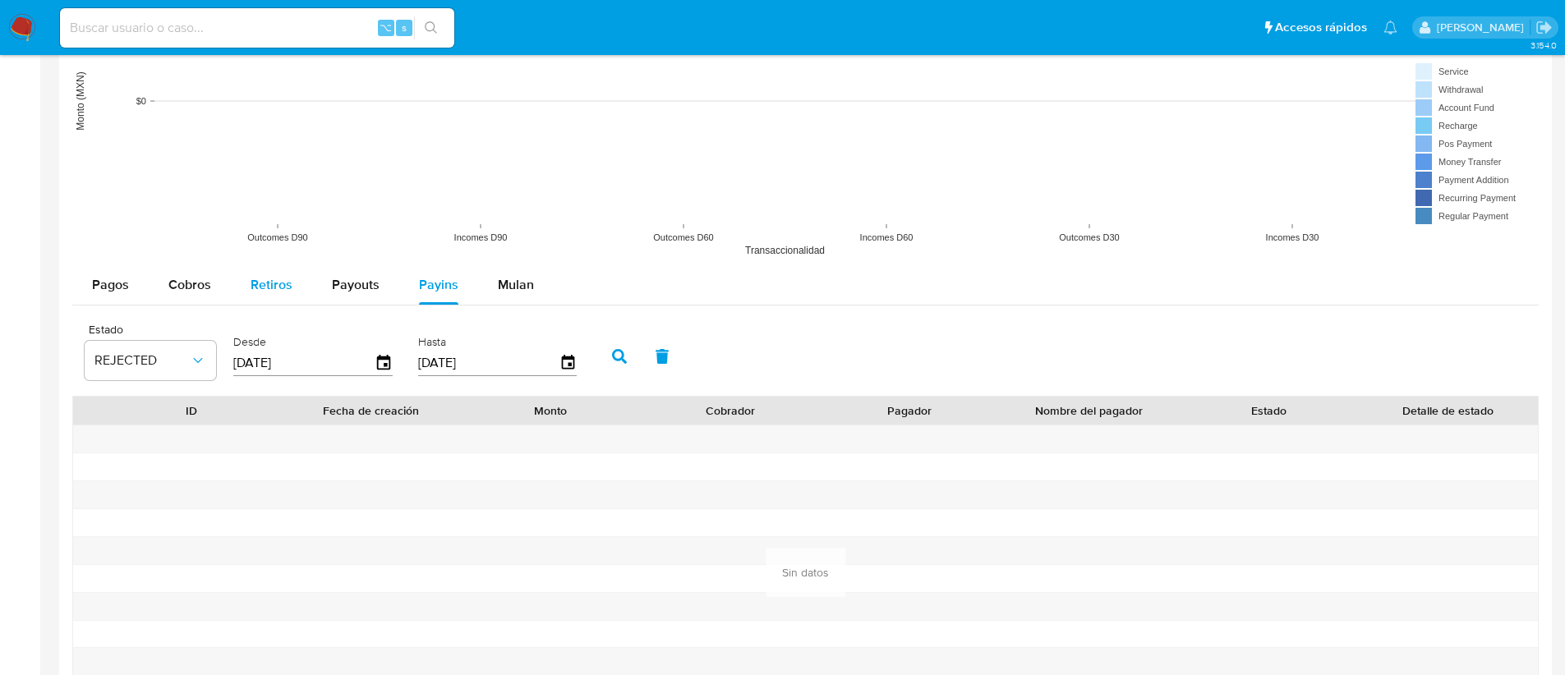
click at [309, 279] on button "Retiros" at bounding box center [271, 284] width 81 height 39
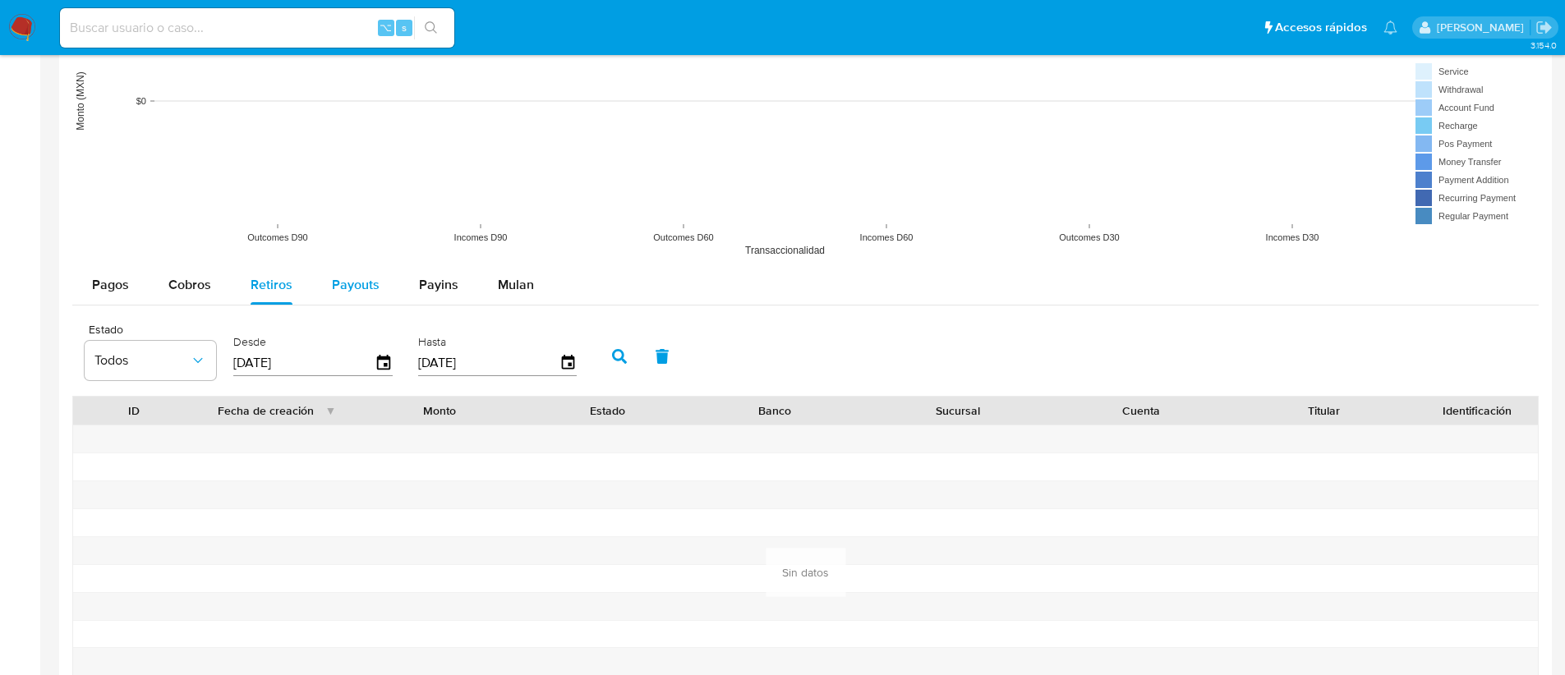
click at [353, 279] on span "Payouts" at bounding box center [356, 284] width 48 height 19
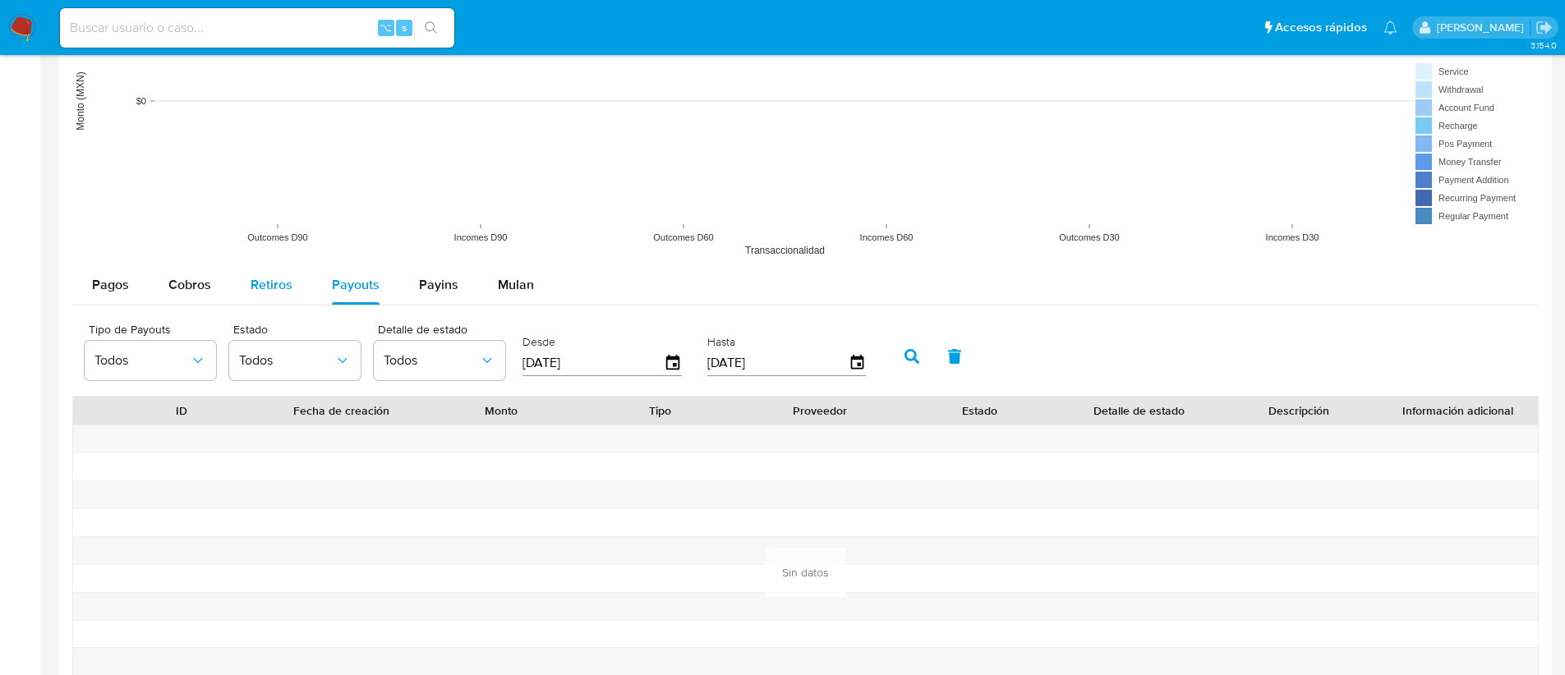
click at [245, 279] on button "Retiros" at bounding box center [271, 284] width 81 height 39
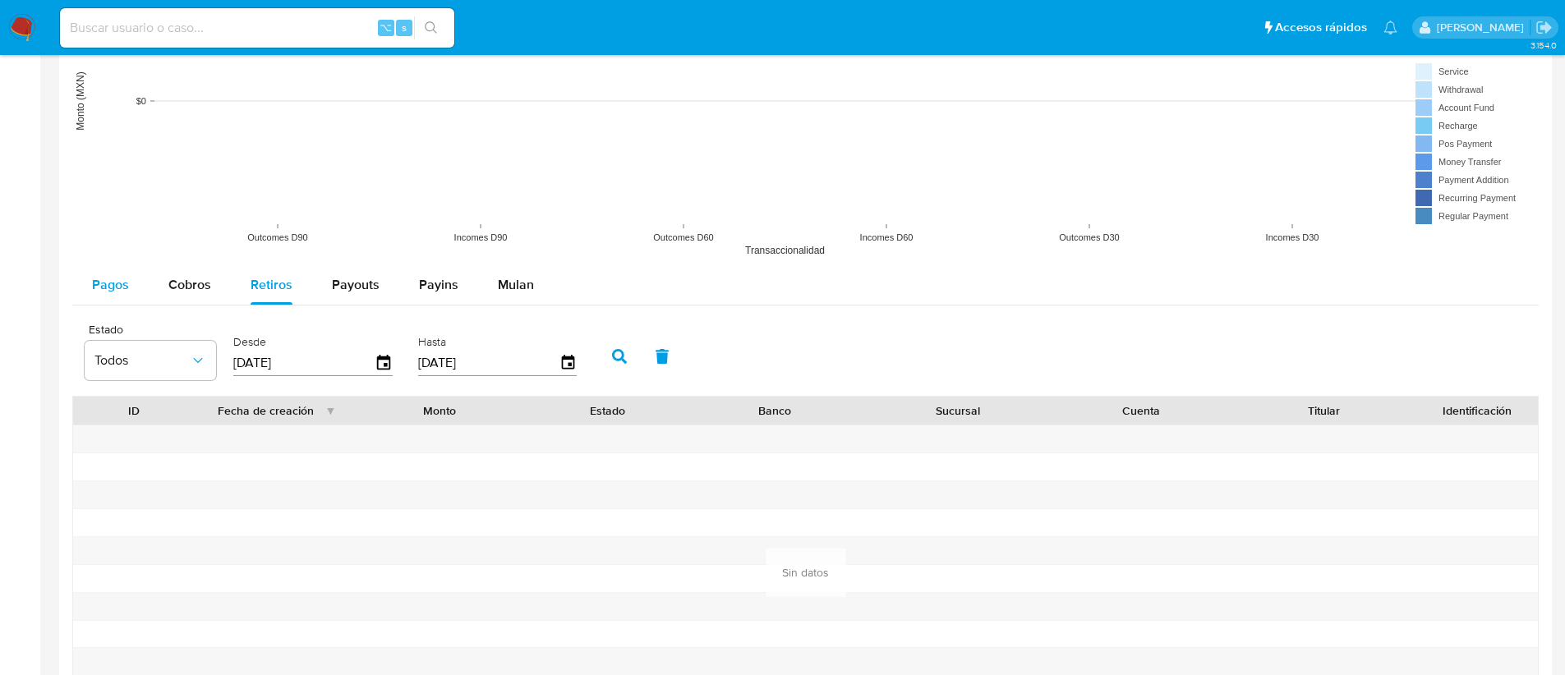
click at [125, 284] on span "Pagos" at bounding box center [110, 284] width 37 height 19
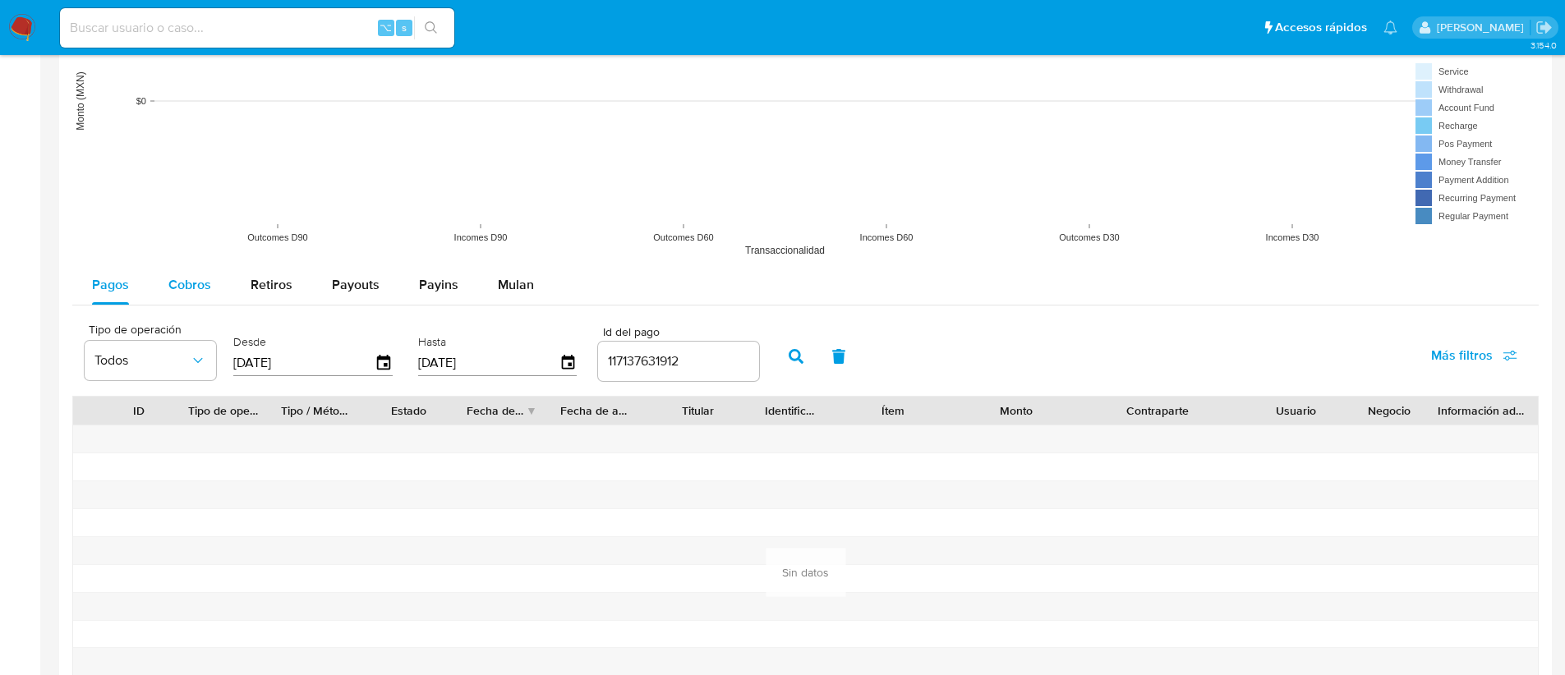
click at [177, 282] on span "Cobros" at bounding box center [189, 284] width 43 height 19
click at [152, 292] on button "Cobros" at bounding box center [190, 284] width 82 height 39
click at [127, 279] on span "Pagos" at bounding box center [110, 284] width 37 height 19
click at [380, 368] on icon "button" at bounding box center [383, 362] width 13 height 15
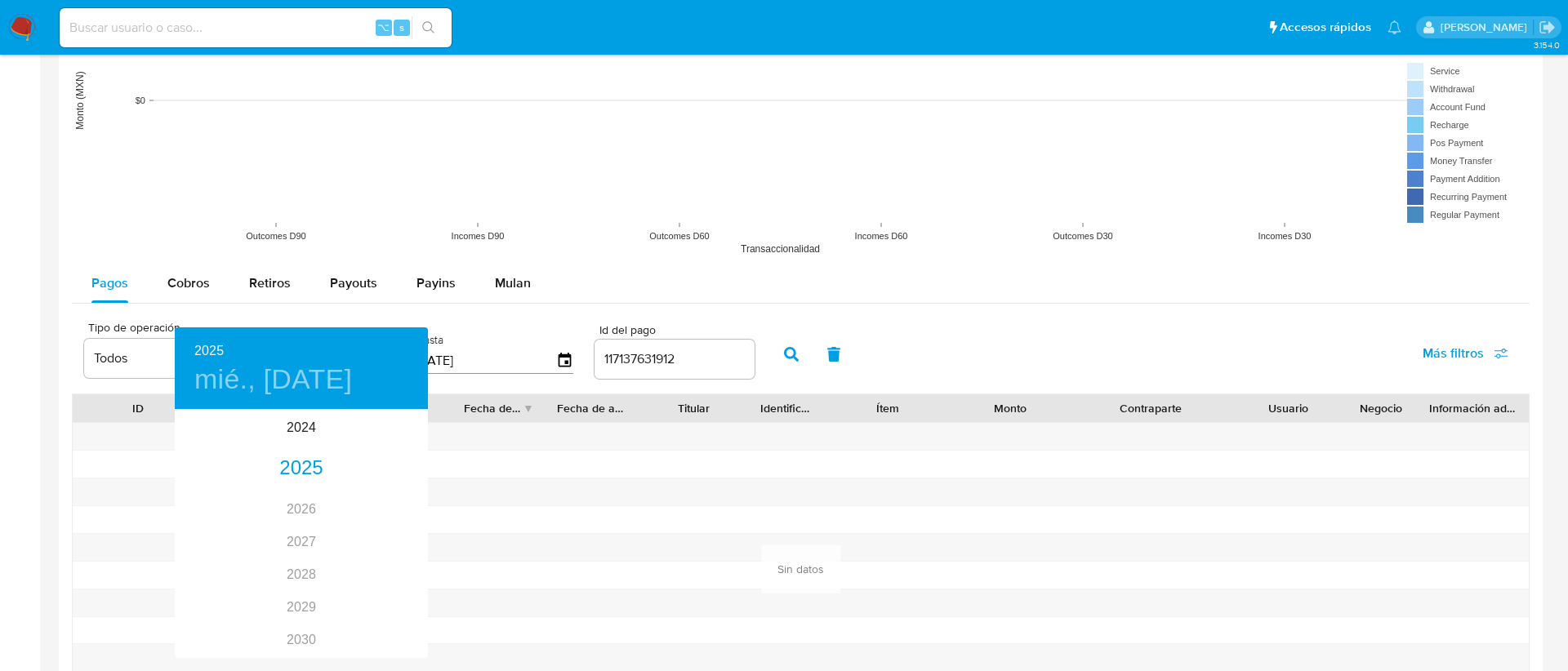
click at [819, 354] on div at bounding box center [784, 335] width 1568 height 671
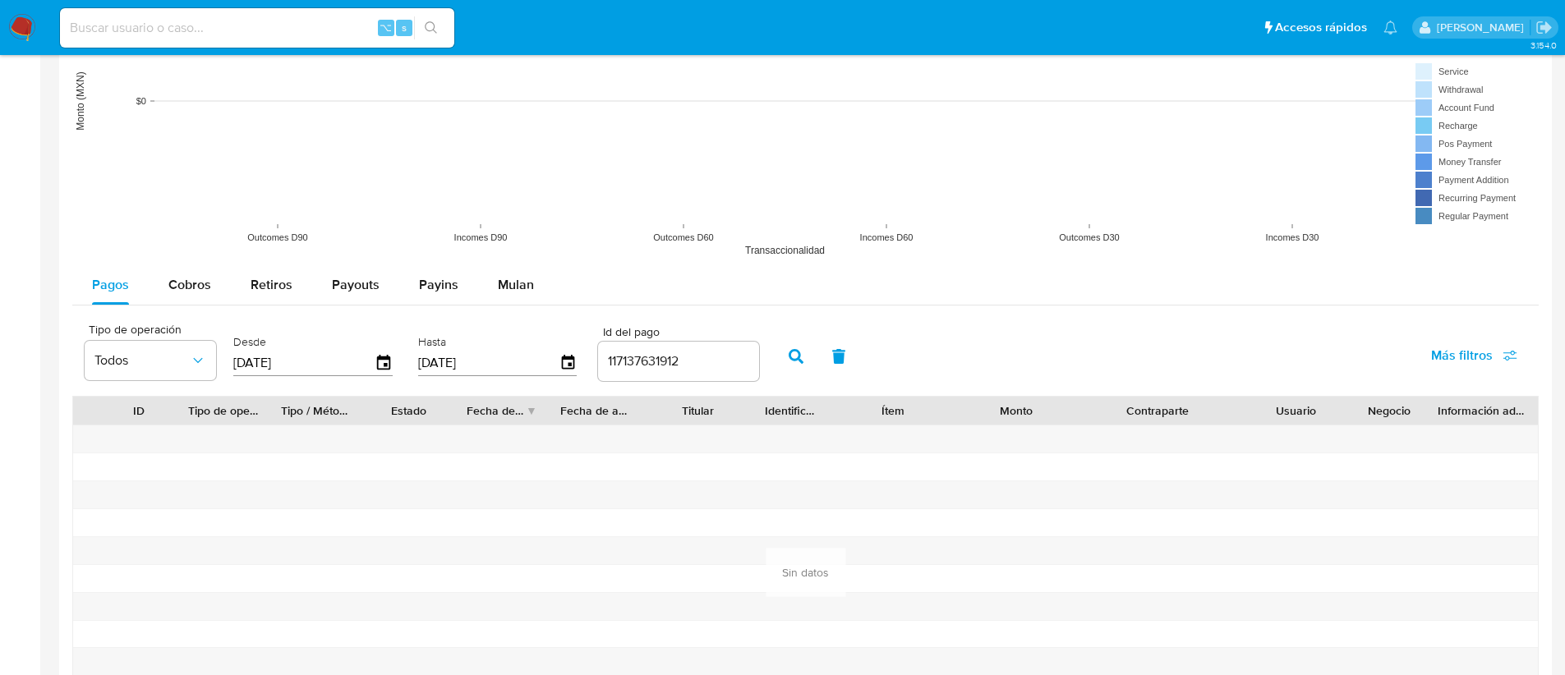
click at [832, 352] on icon "button" at bounding box center [838, 356] width 13 height 15
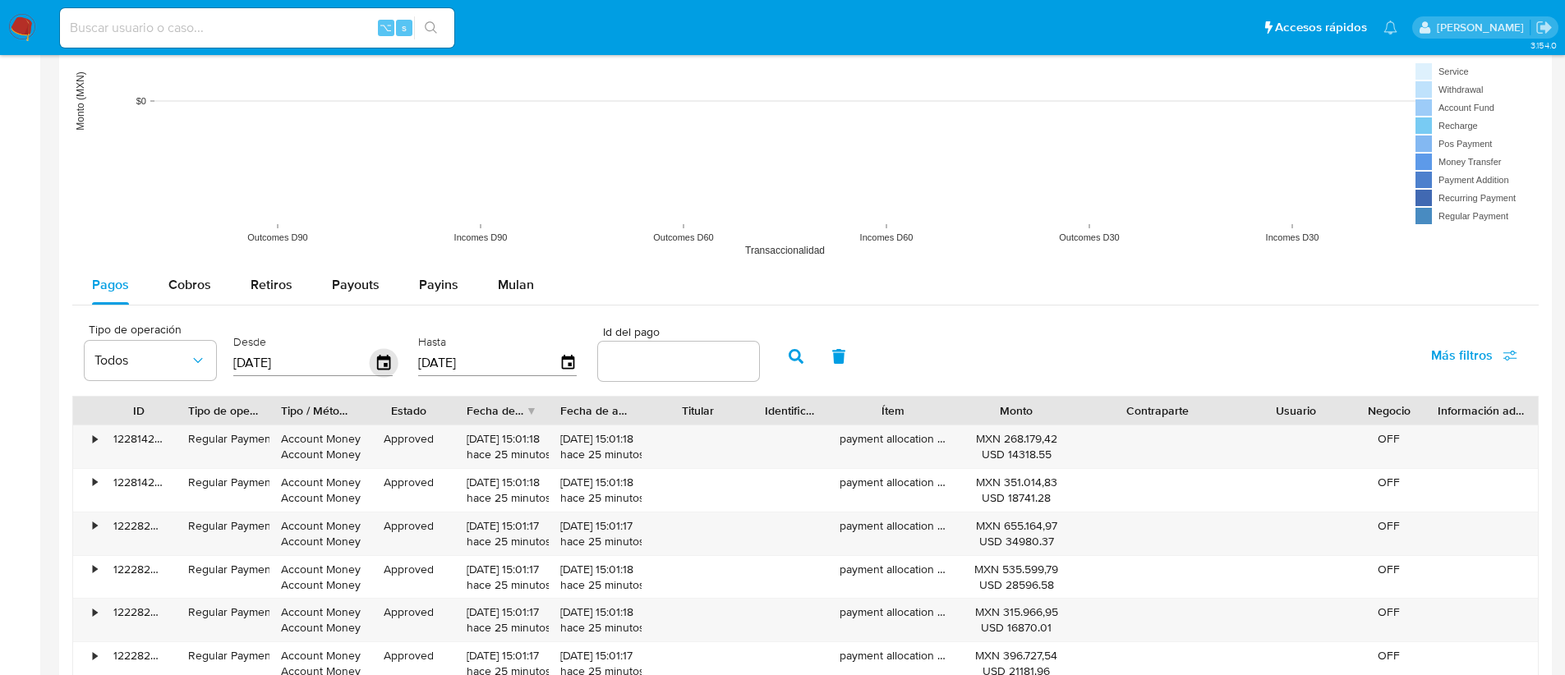
click at [392, 356] on icon "button" at bounding box center [384, 363] width 29 height 29
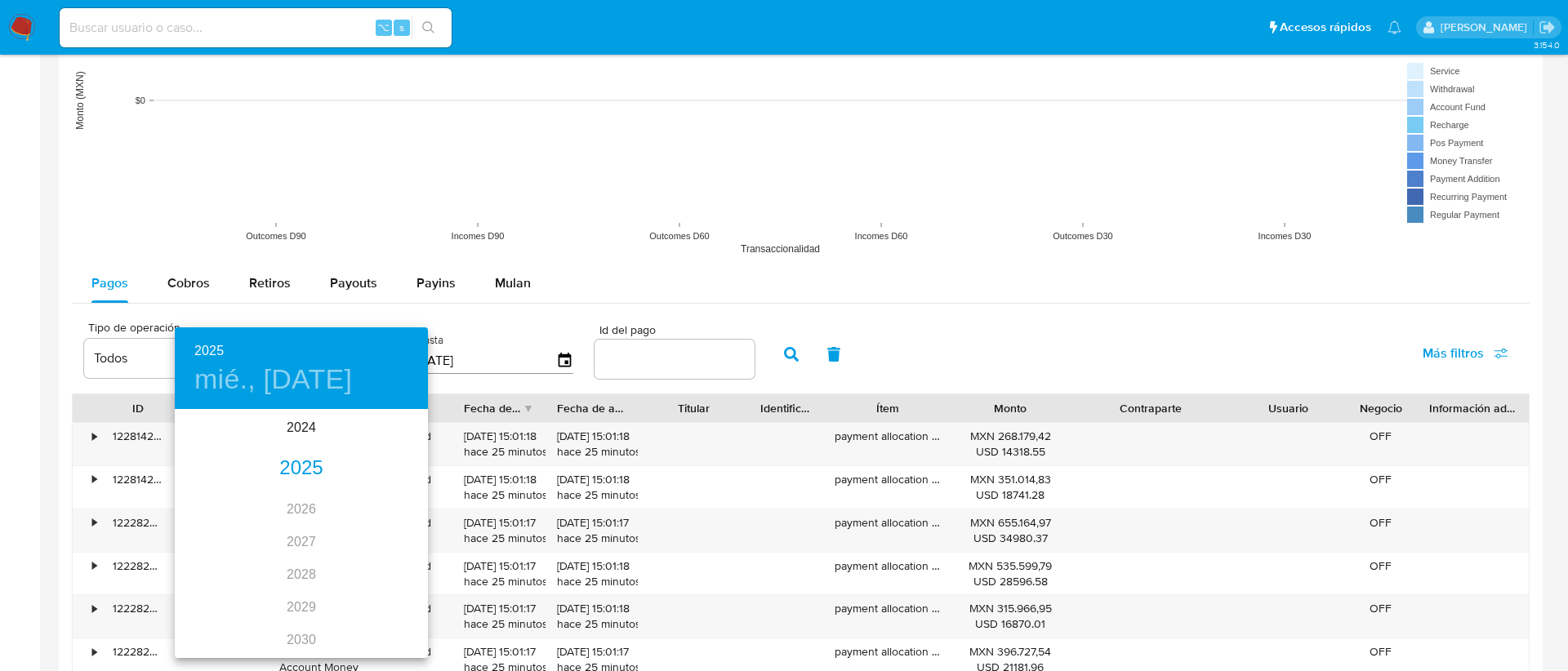
click at [283, 457] on div "2025" at bounding box center [301, 468] width 254 height 33
click at [215, 560] on div "[DATE]." at bounding box center [217, 565] width 85 height 62
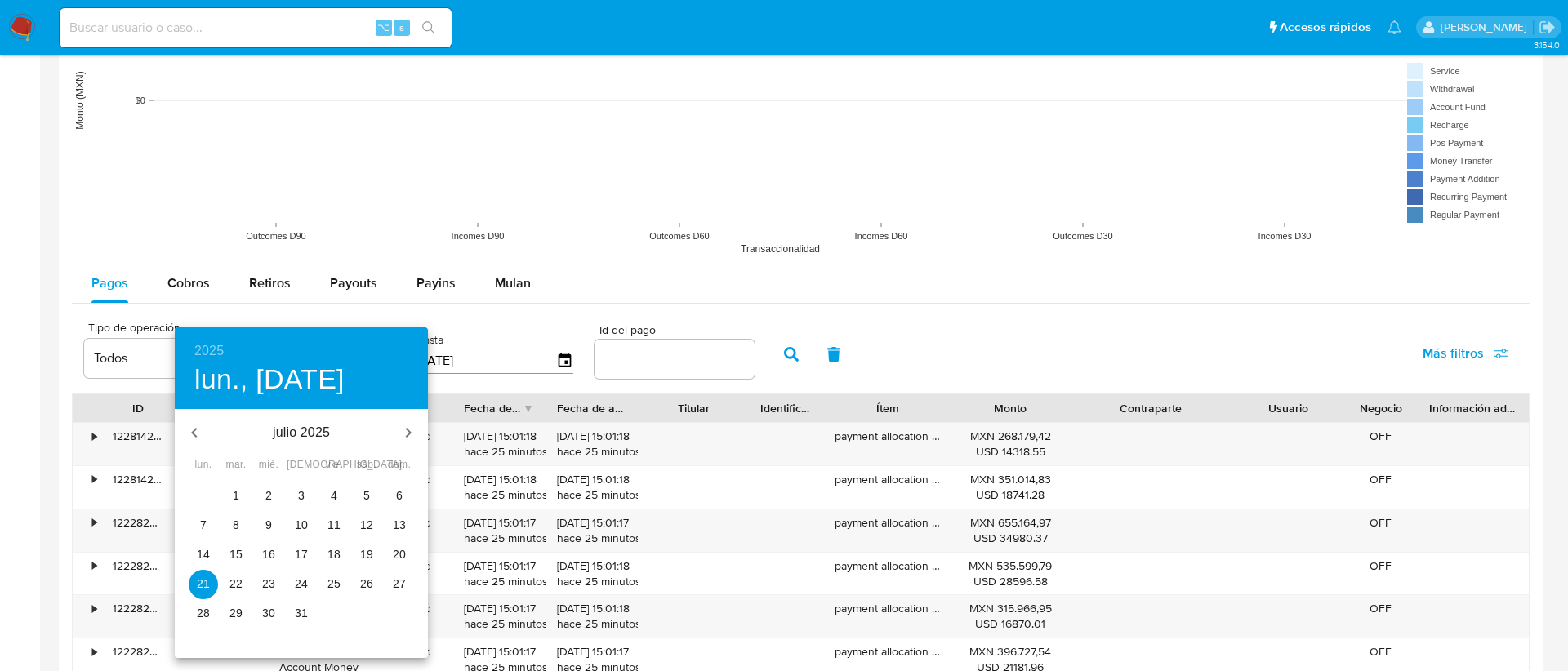
click at [267, 491] on p "2" at bounding box center [268, 495] width 7 height 16
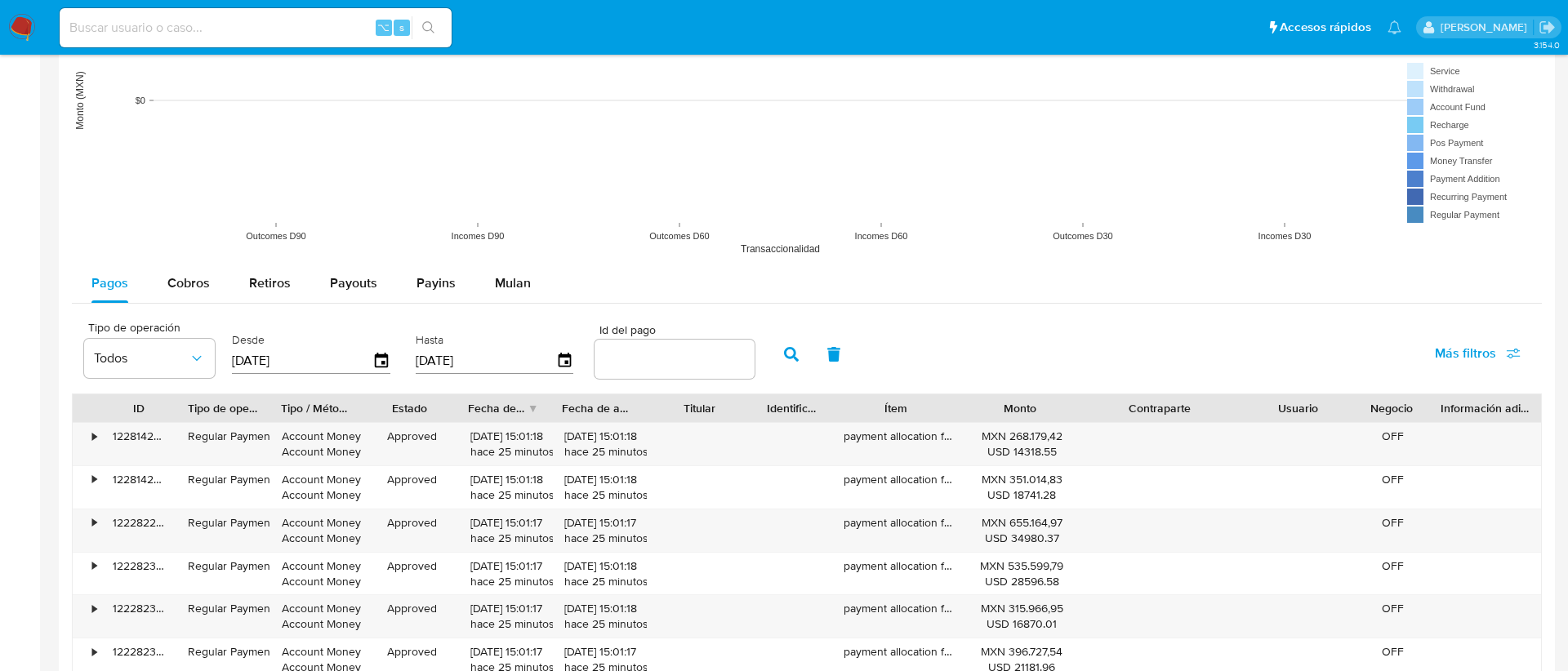
type input "[DATE]"
click at [565, 358] on icon "button" at bounding box center [565, 361] width 29 height 29
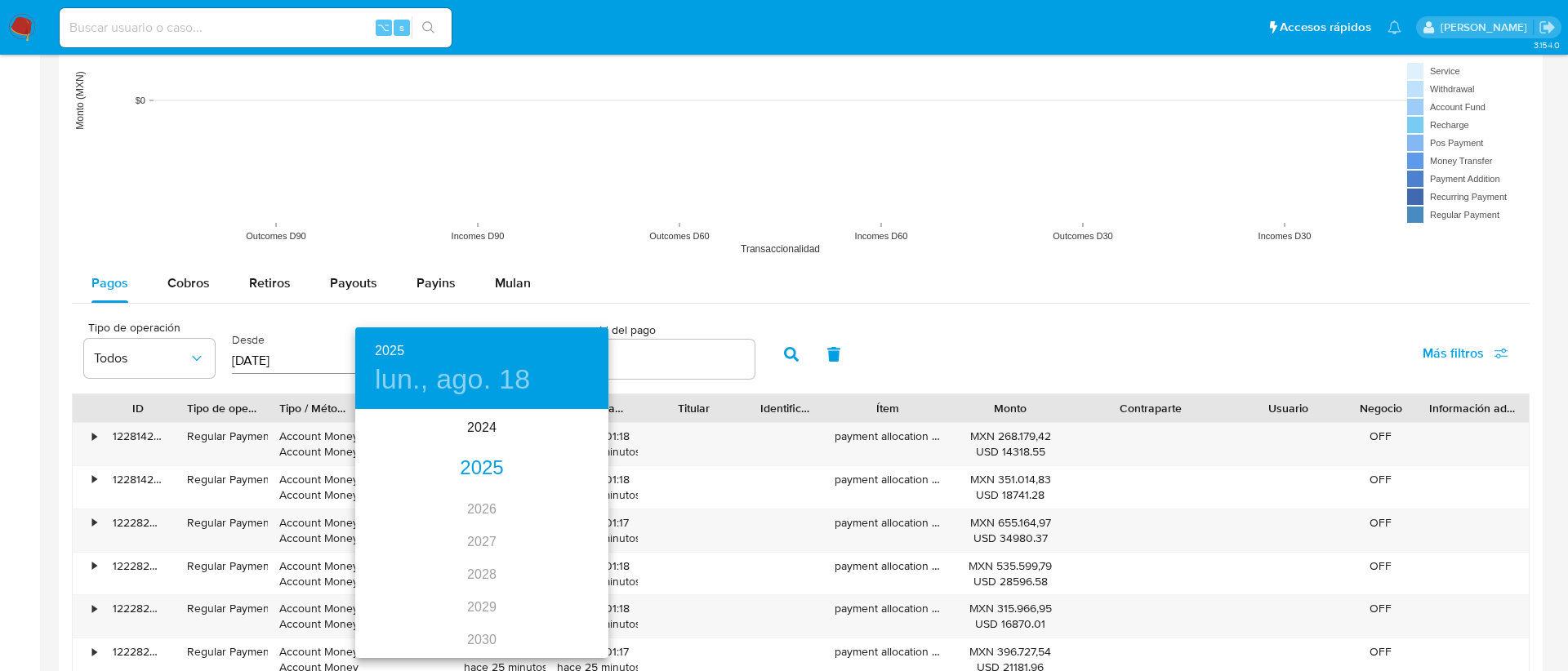
click at [478, 461] on div "2025" at bounding box center [481, 468] width 254 height 33
click at [396, 556] on div "[DATE]." at bounding box center [397, 565] width 85 height 62
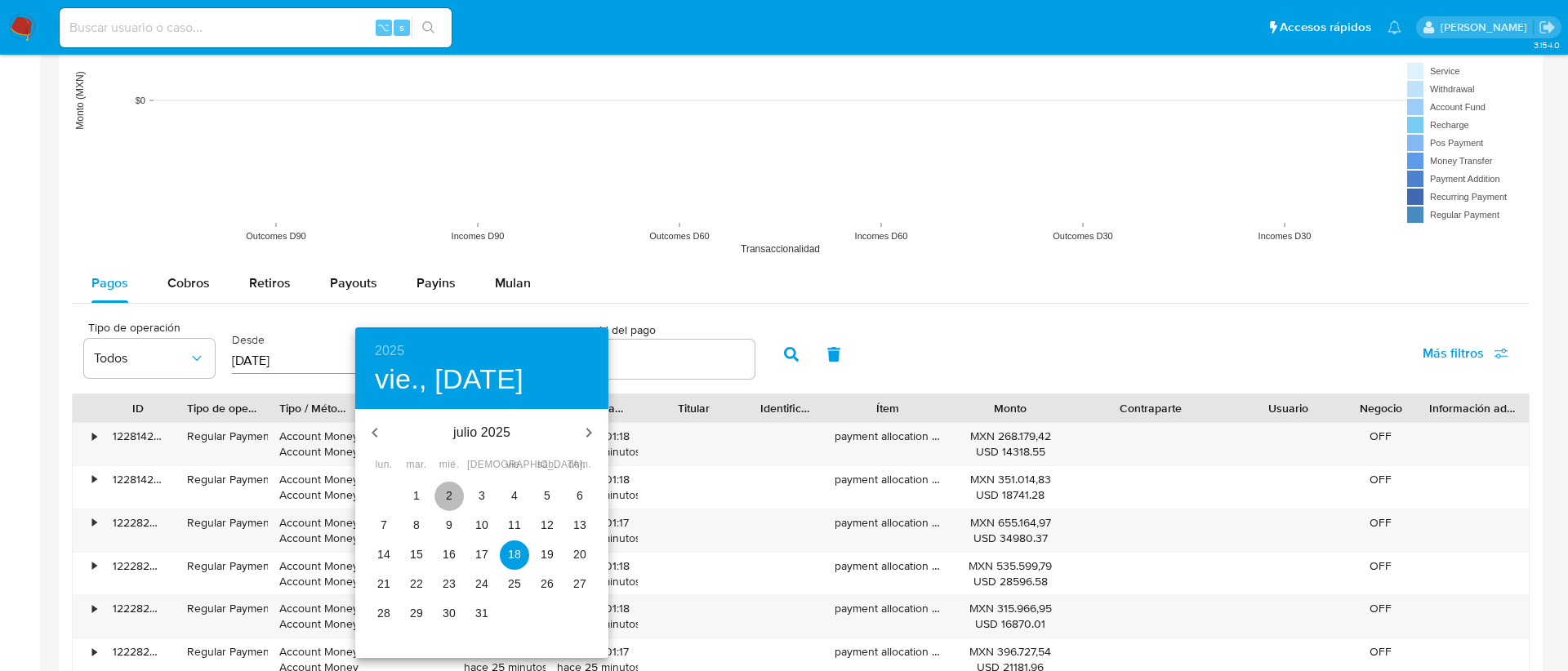
click at [447, 495] on p "2" at bounding box center [448, 495] width 7 height 16
type input "[DATE]"
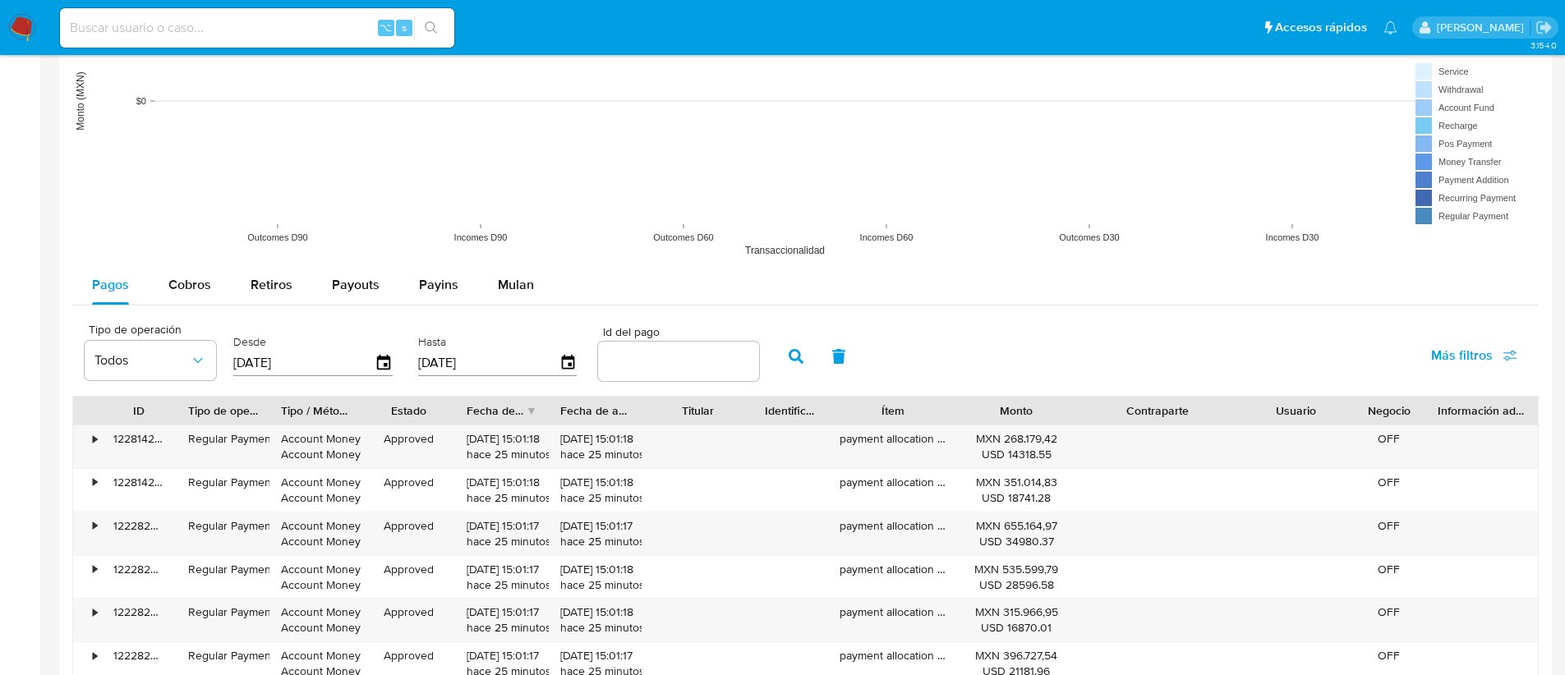
click at [788, 354] on icon "button" at bounding box center [795, 356] width 15 height 15
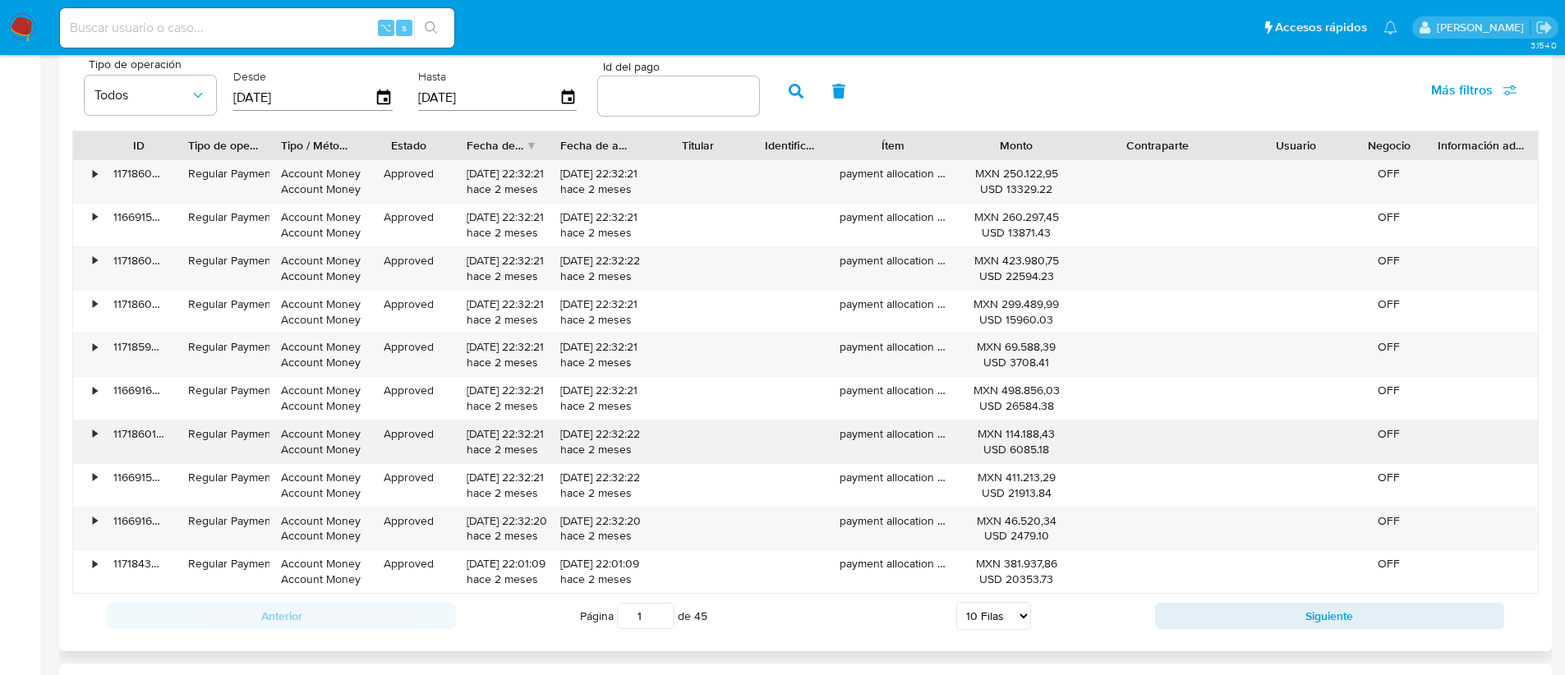
scroll to position [1558, 0]
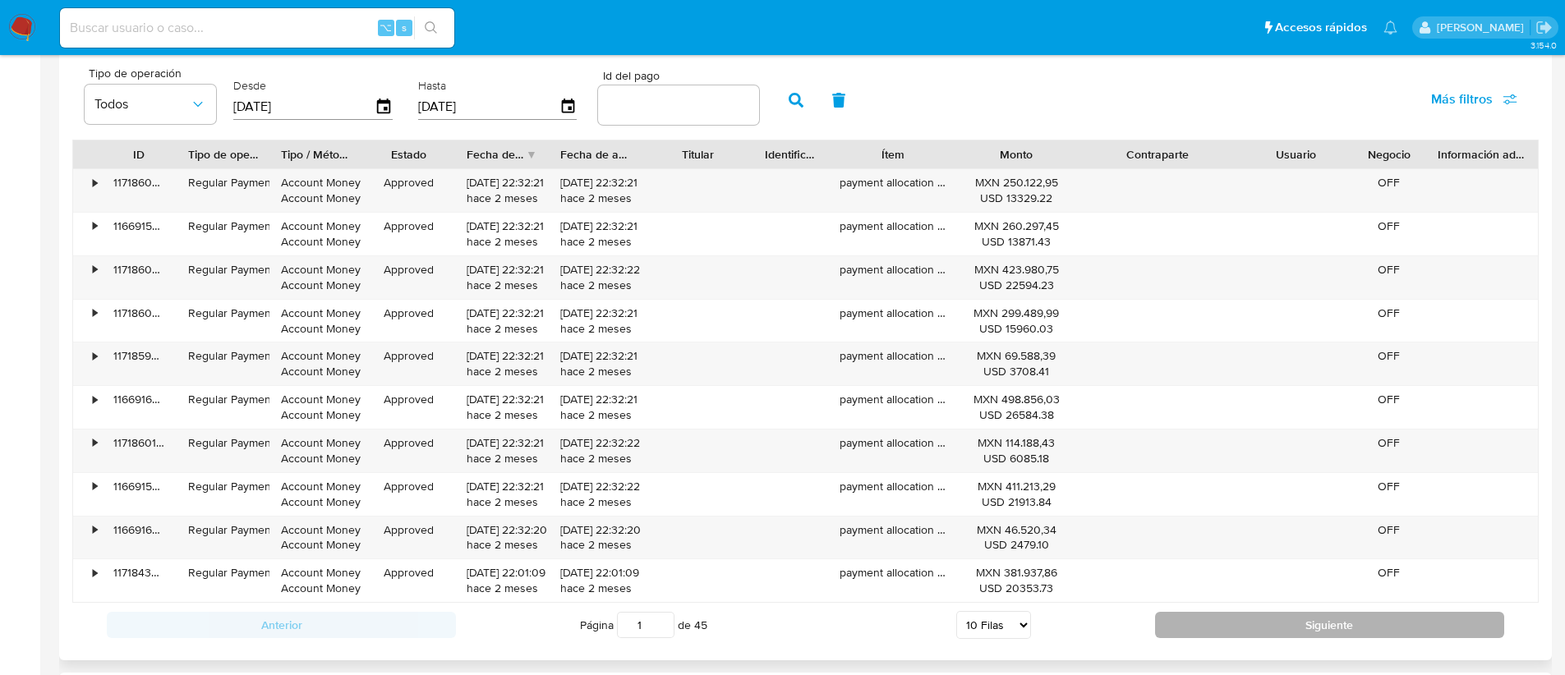
click at [1206, 620] on button "Siguiente" at bounding box center [1329, 625] width 349 height 26
click at [1207, 630] on button "Siguiente" at bounding box center [1329, 625] width 349 height 26
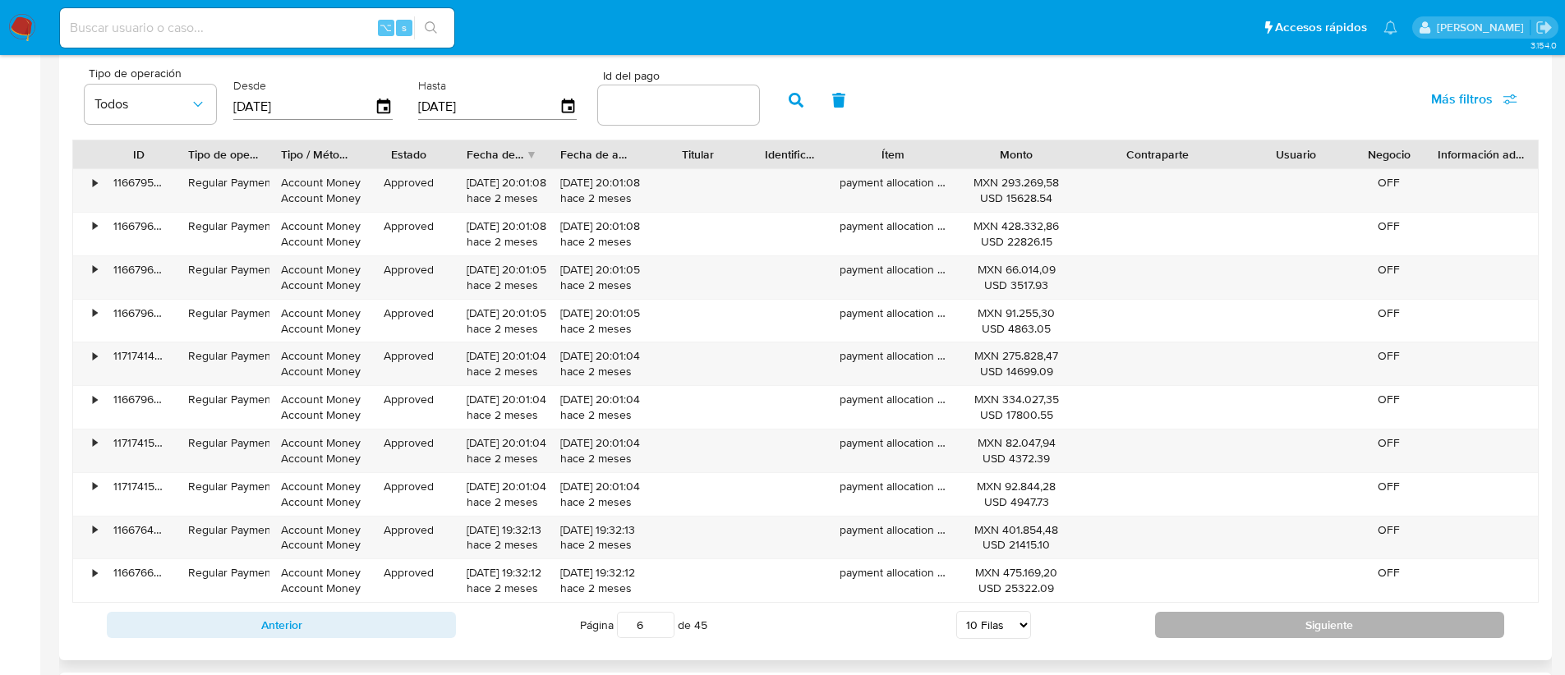
click at [1207, 630] on button "Siguiente" at bounding box center [1329, 625] width 349 height 26
type input "7"
click at [1024, 156] on div "Monto" at bounding box center [1016, 154] width 94 height 16
click at [1020, 151] on div "Monto" at bounding box center [1016, 154] width 94 height 16
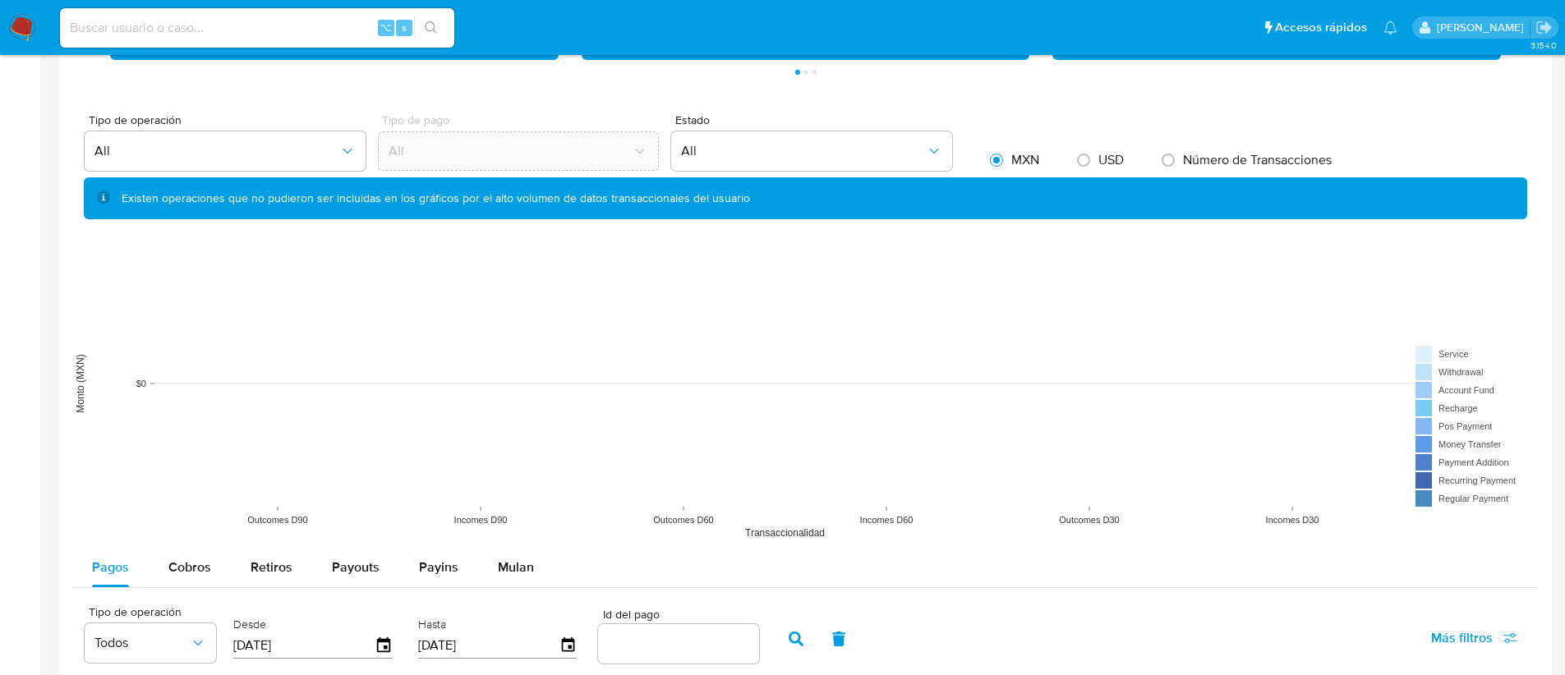
scroll to position [1128, 0]
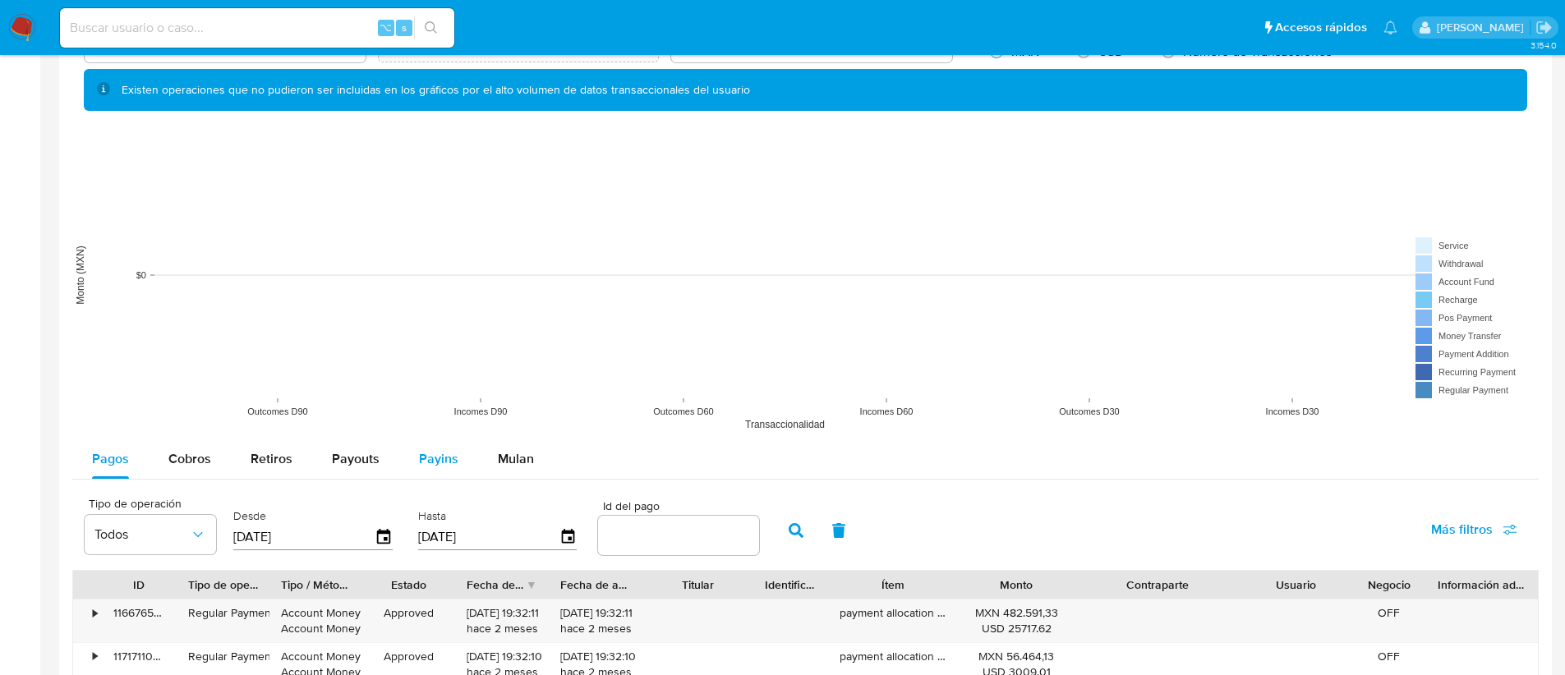
click at [434, 466] on span "Payins" at bounding box center [438, 458] width 39 height 19
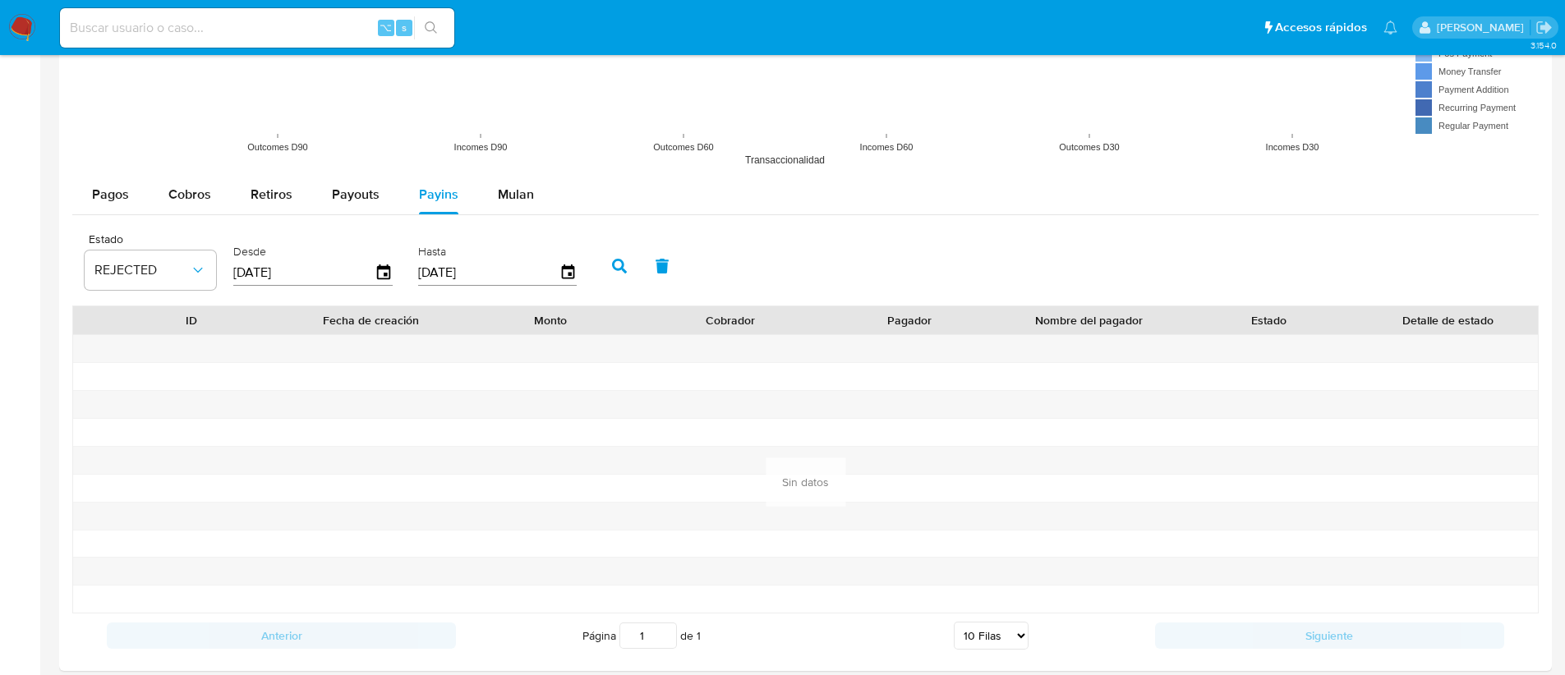
scroll to position [1435, 0]
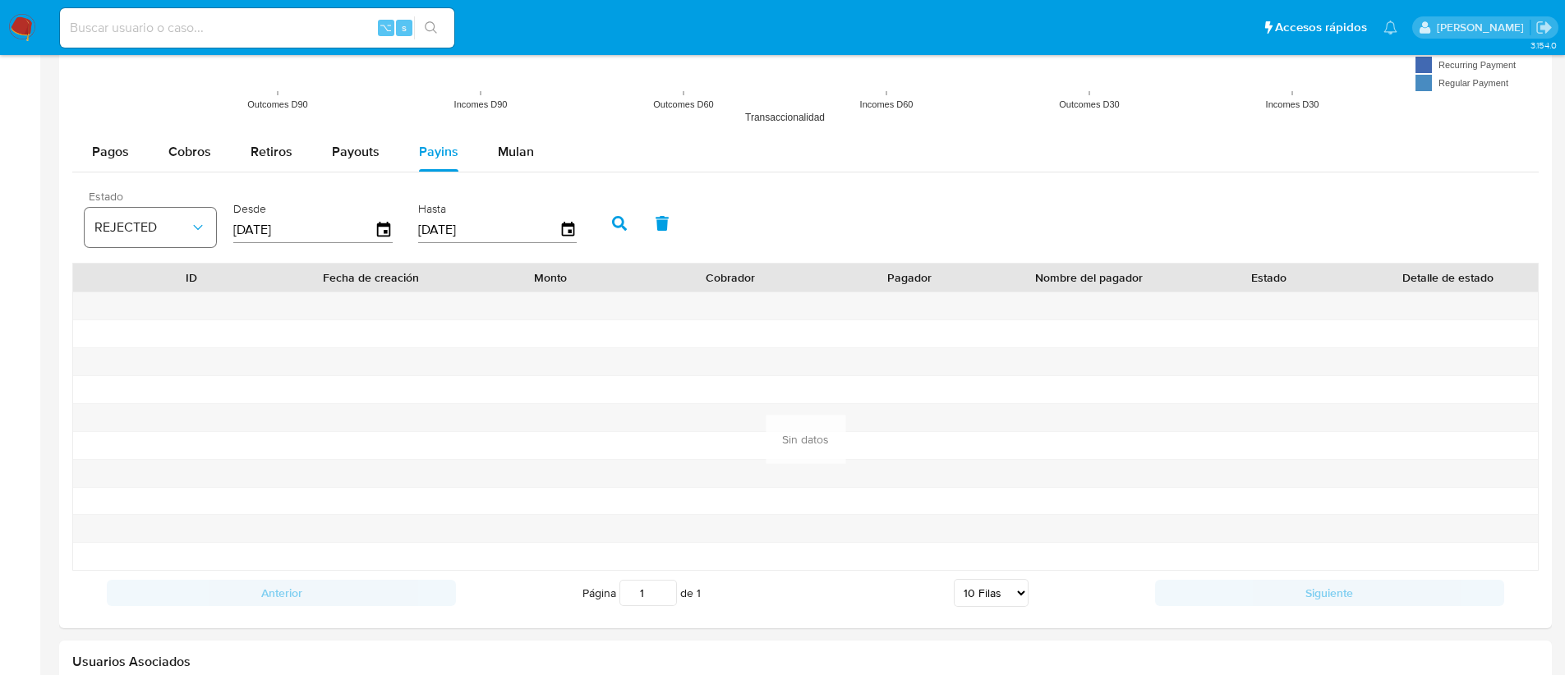
click at [113, 232] on span "REJECTED" at bounding box center [141, 227] width 95 height 16
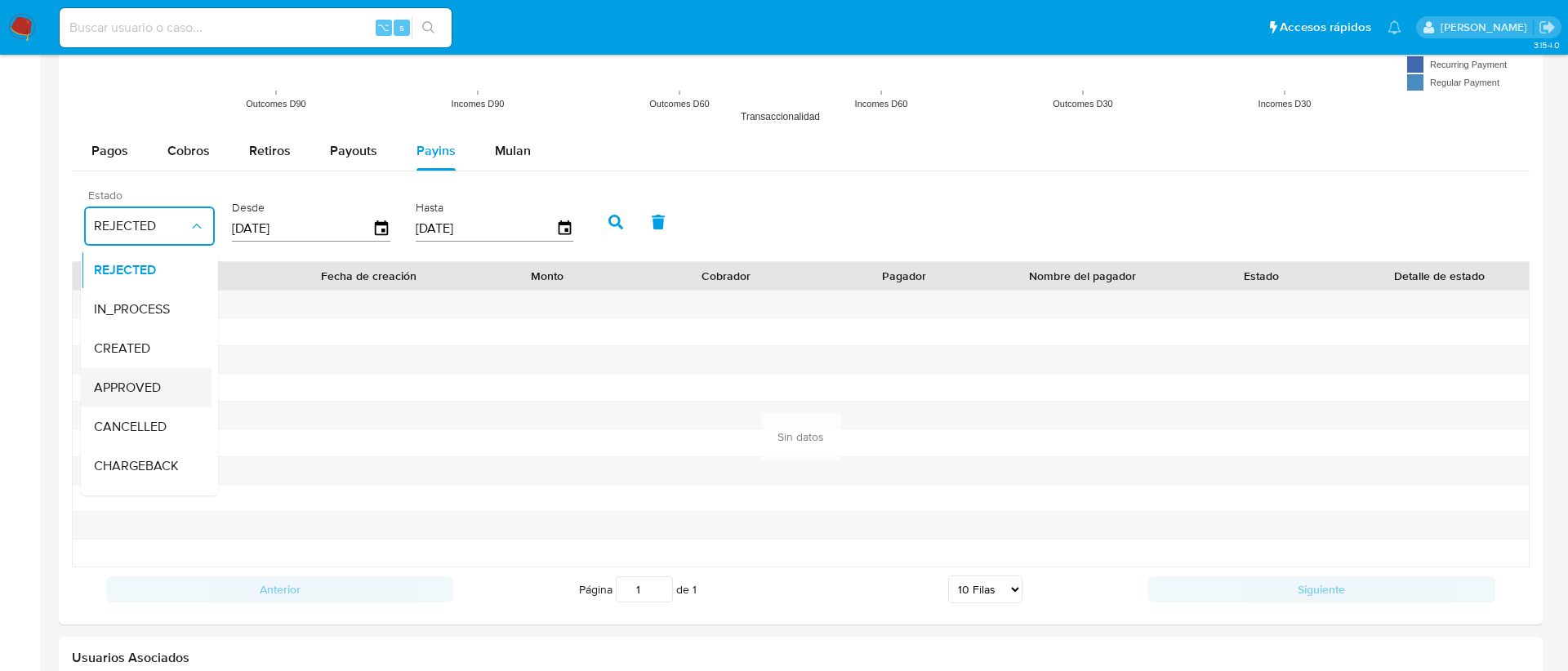
click at [176, 384] on div "APPROVED" at bounding box center [140, 387] width 94 height 39
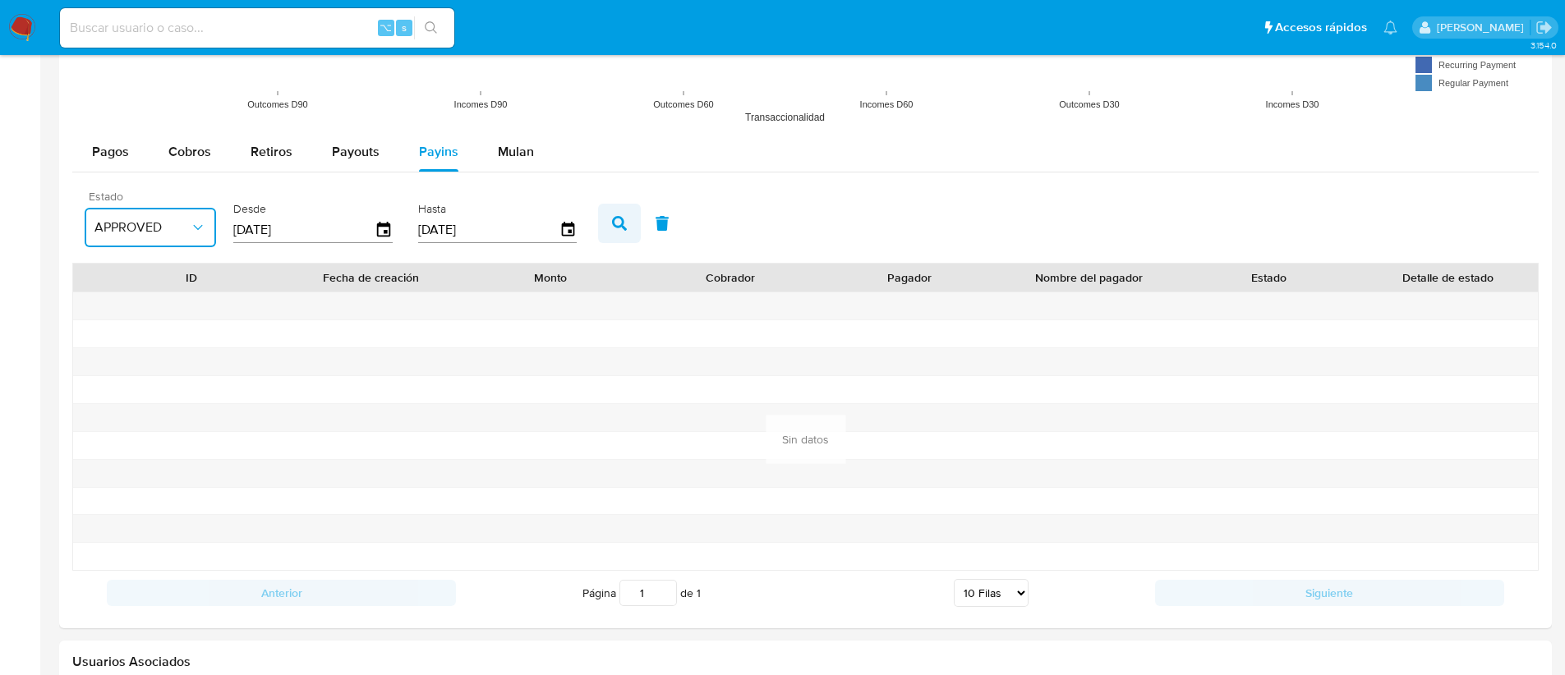
click at [622, 218] on icon "button" at bounding box center [619, 223] width 15 height 15
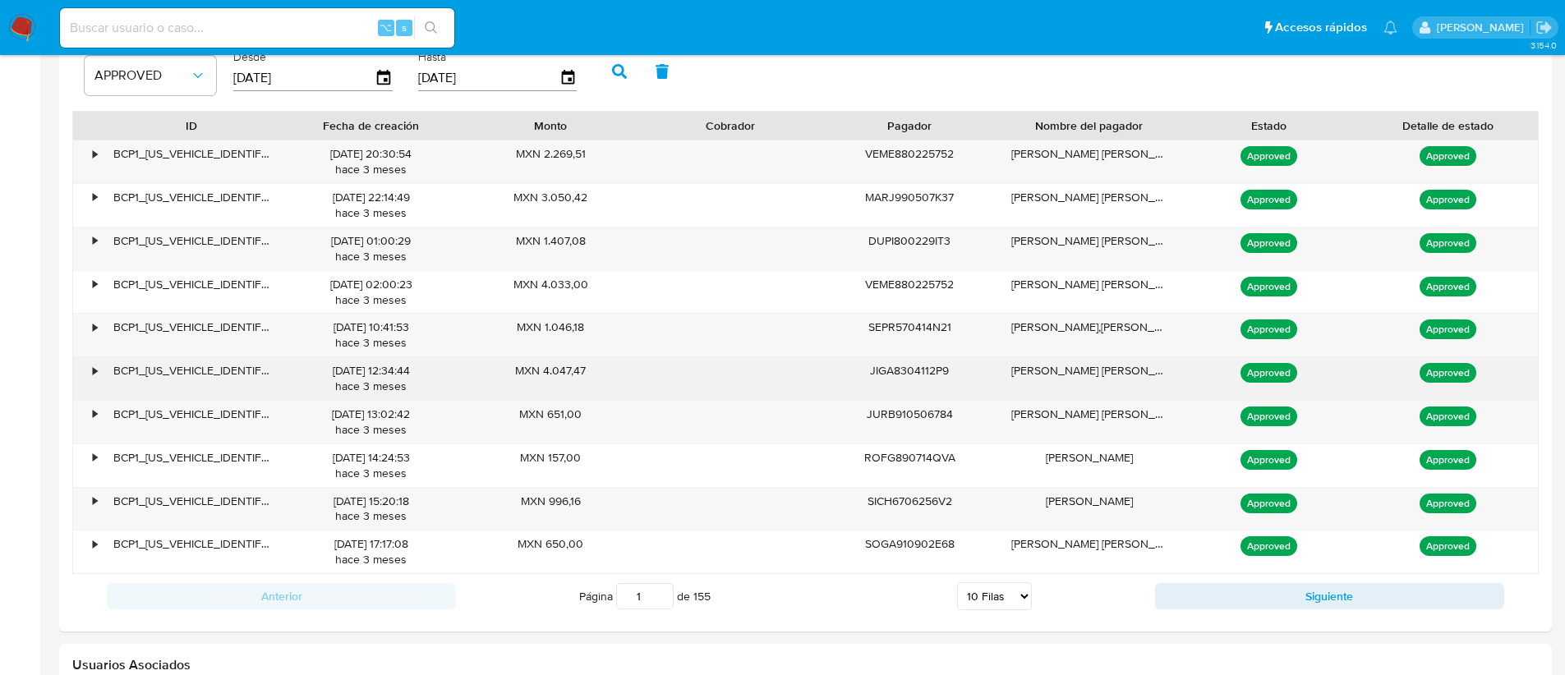
scroll to position [1466, 0]
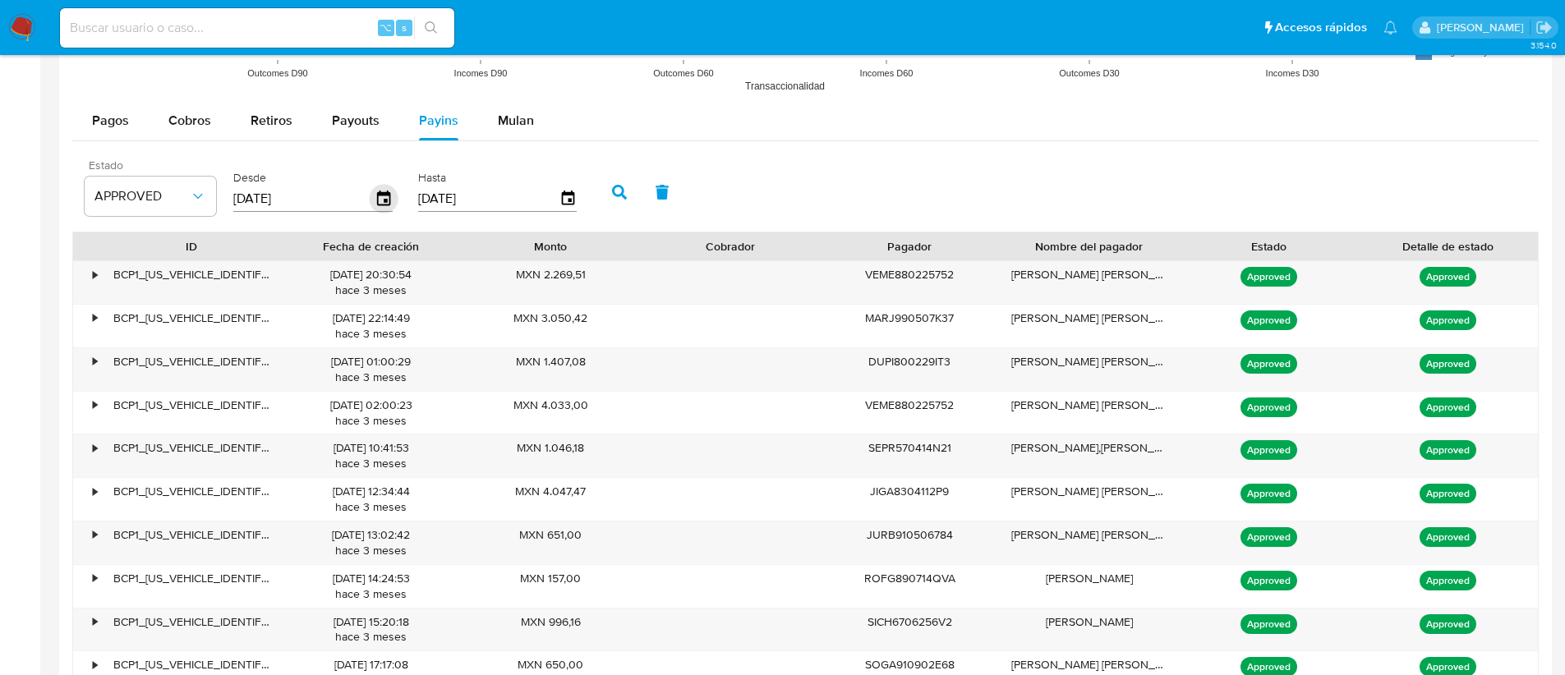
click at [379, 190] on icon "button" at bounding box center [384, 199] width 29 height 29
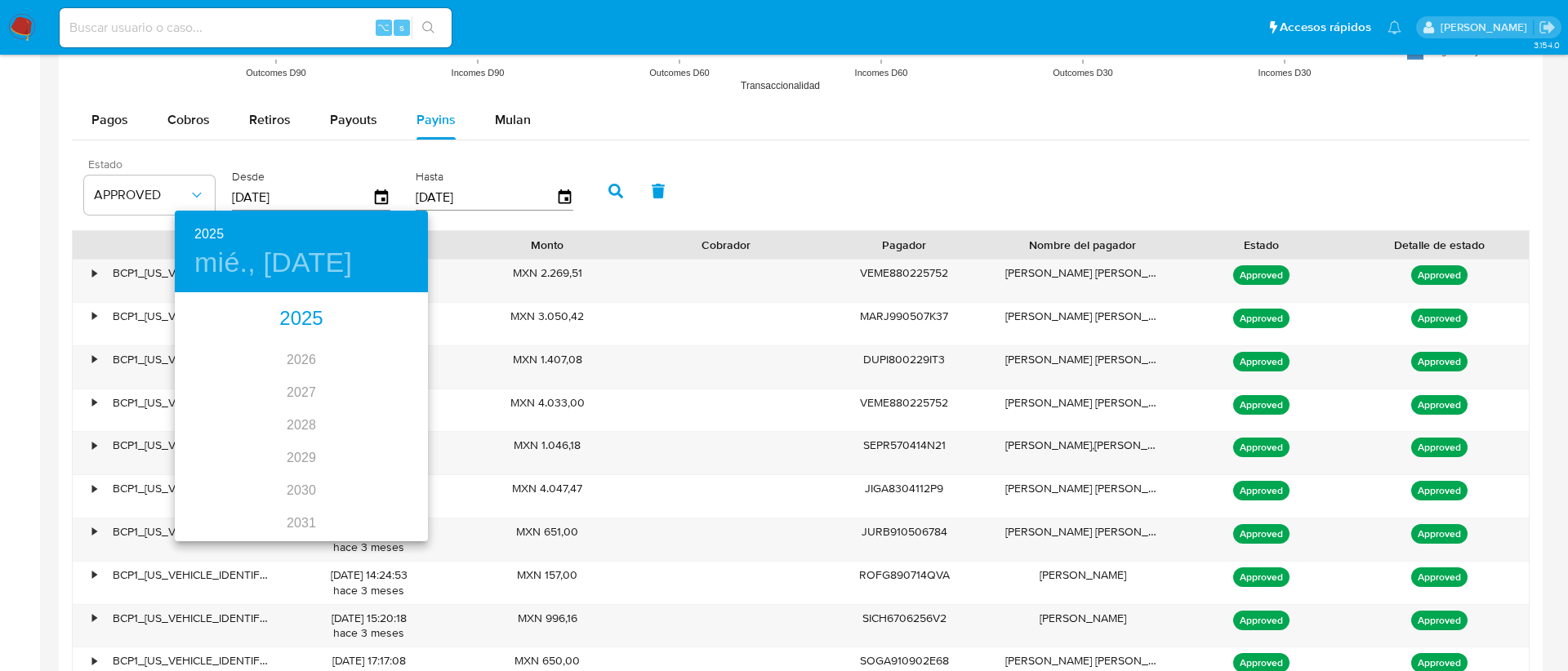
click at [303, 309] on div "2025" at bounding box center [301, 319] width 254 height 33
click at [225, 436] on div "[DATE]." at bounding box center [217, 448] width 85 height 62
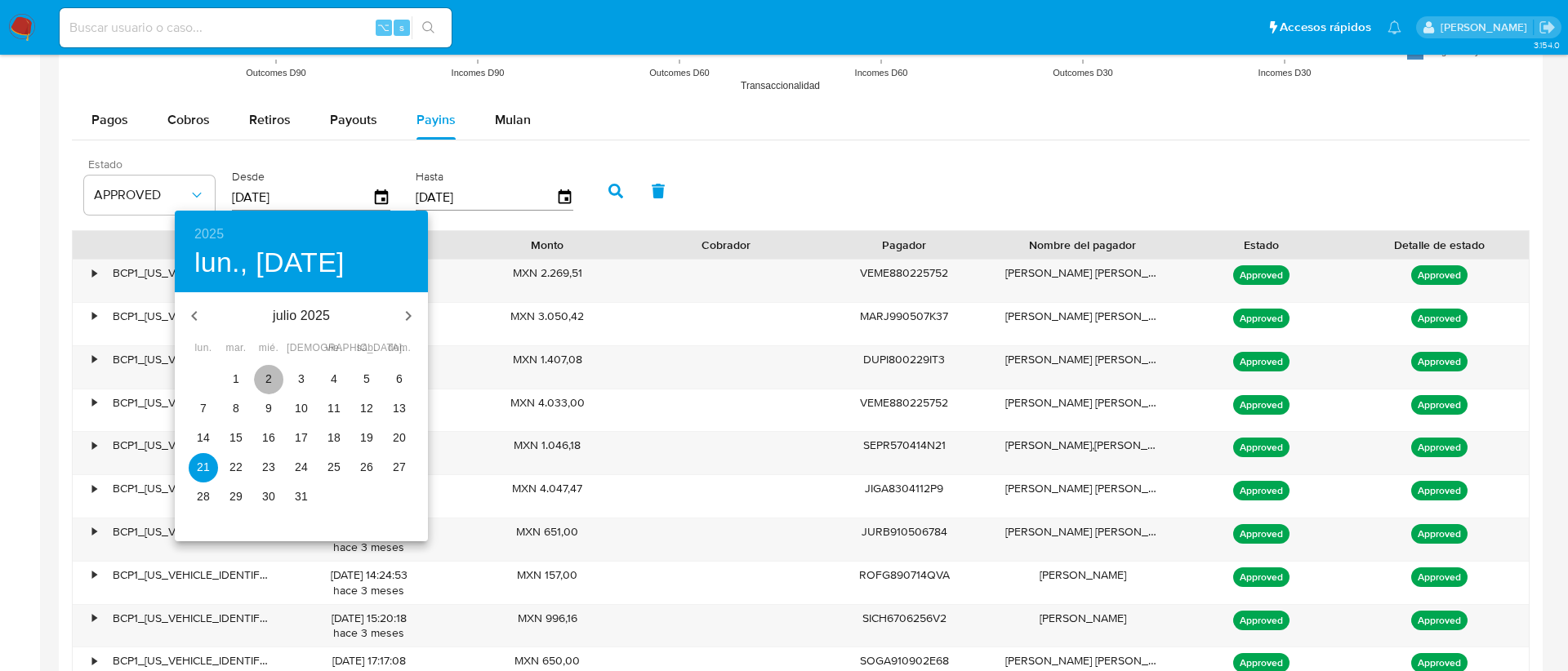
click at [272, 382] on span "2" at bounding box center [268, 379] width 30 height 16
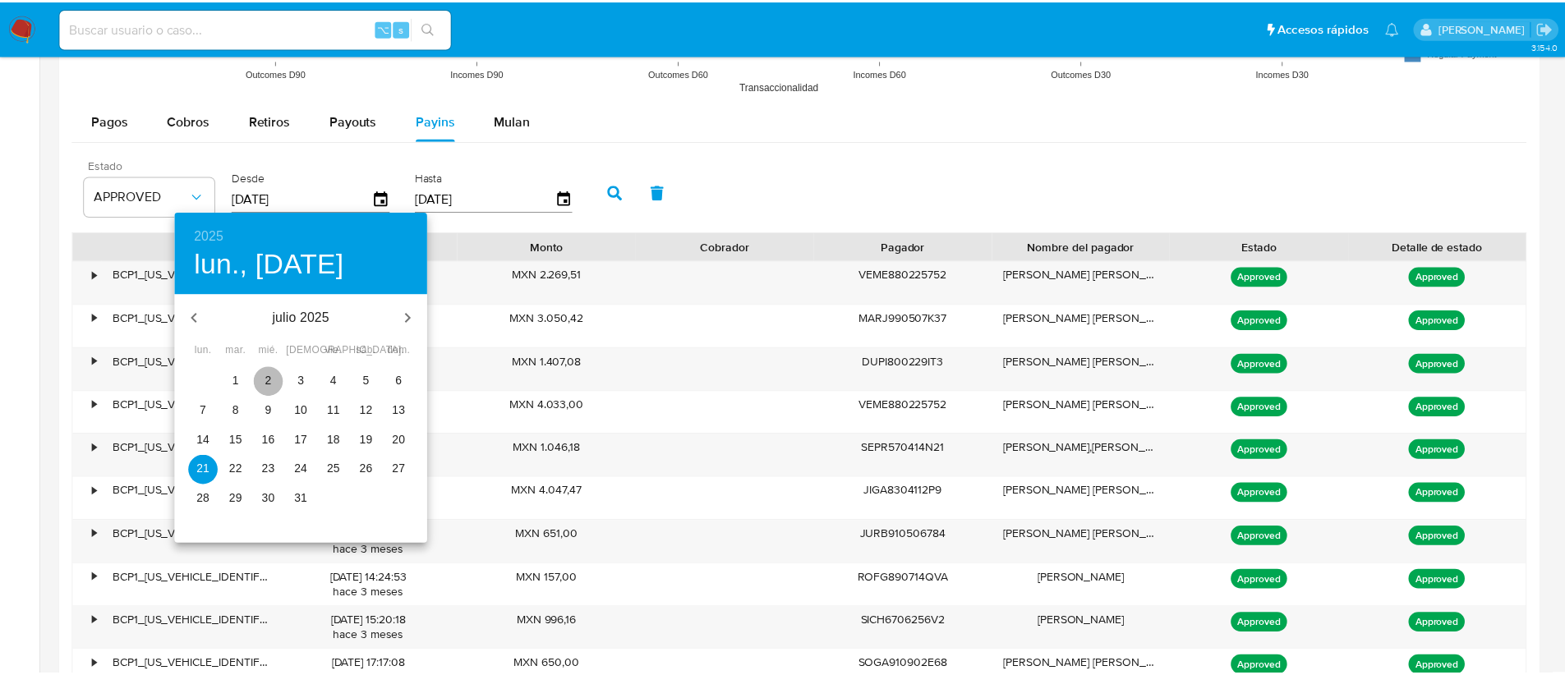
type input "[DATE]"
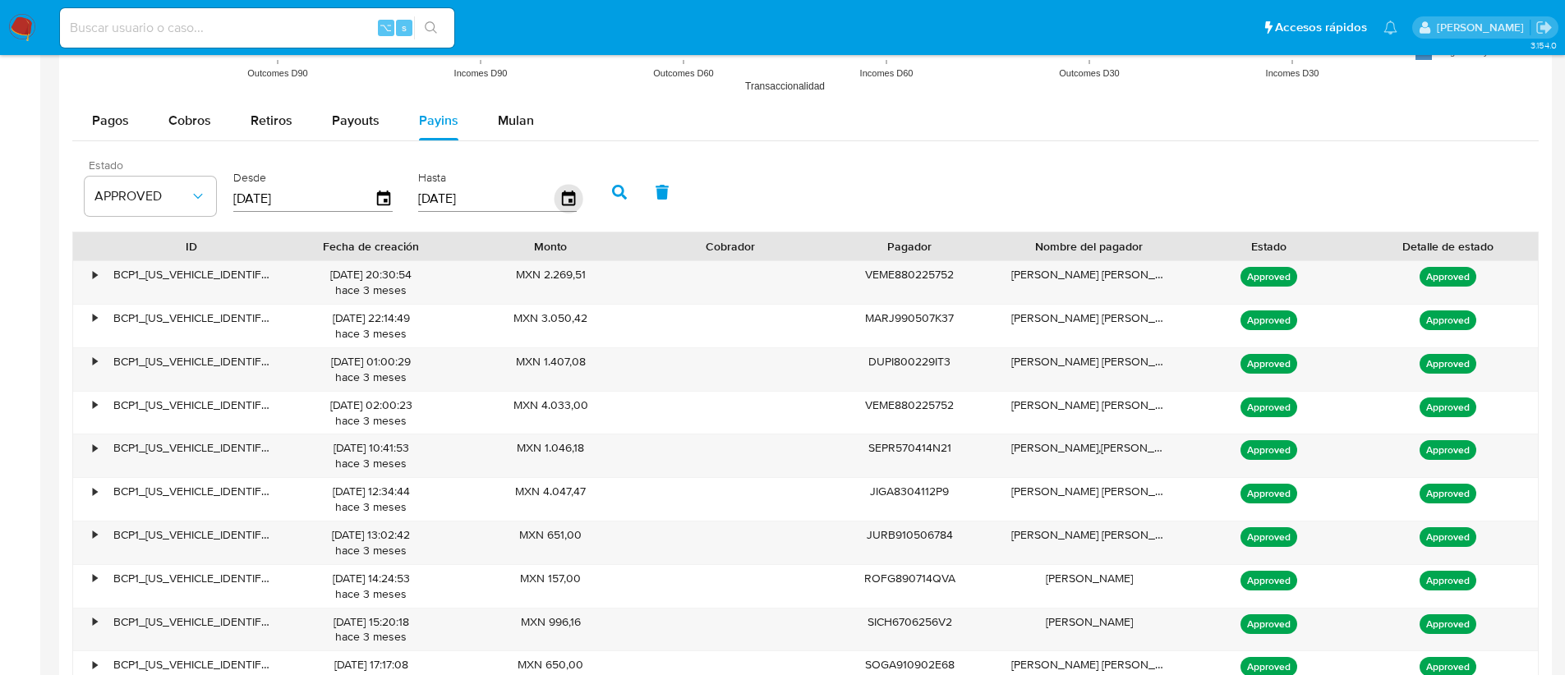
click at [563, 195] on icon "button" at bounding box center [567, 198] width 13 height 15
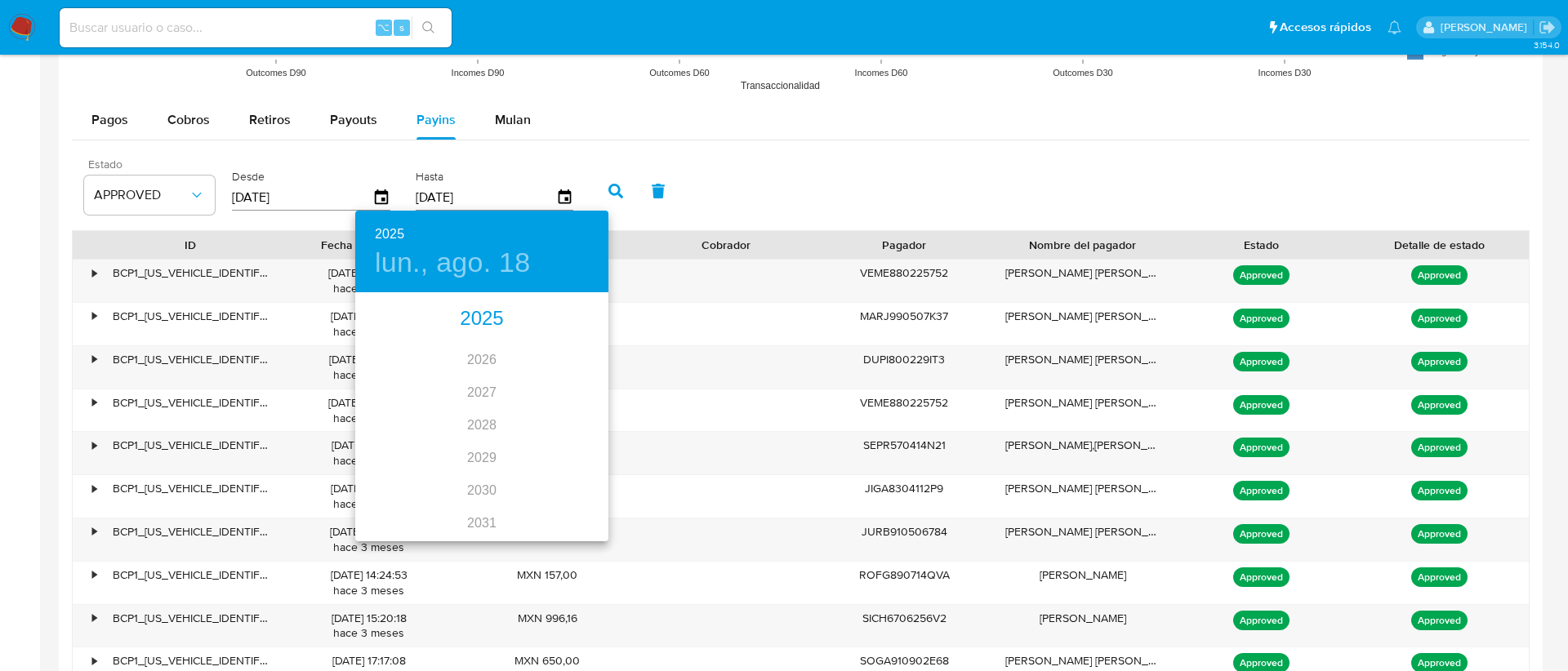
click at [473, 322] on div "2025" at bounding box center [481, 319] width 254 height 33
click at [395, 445] on div "[DATE]." at bounding box center [397, 448] width 85 height 62
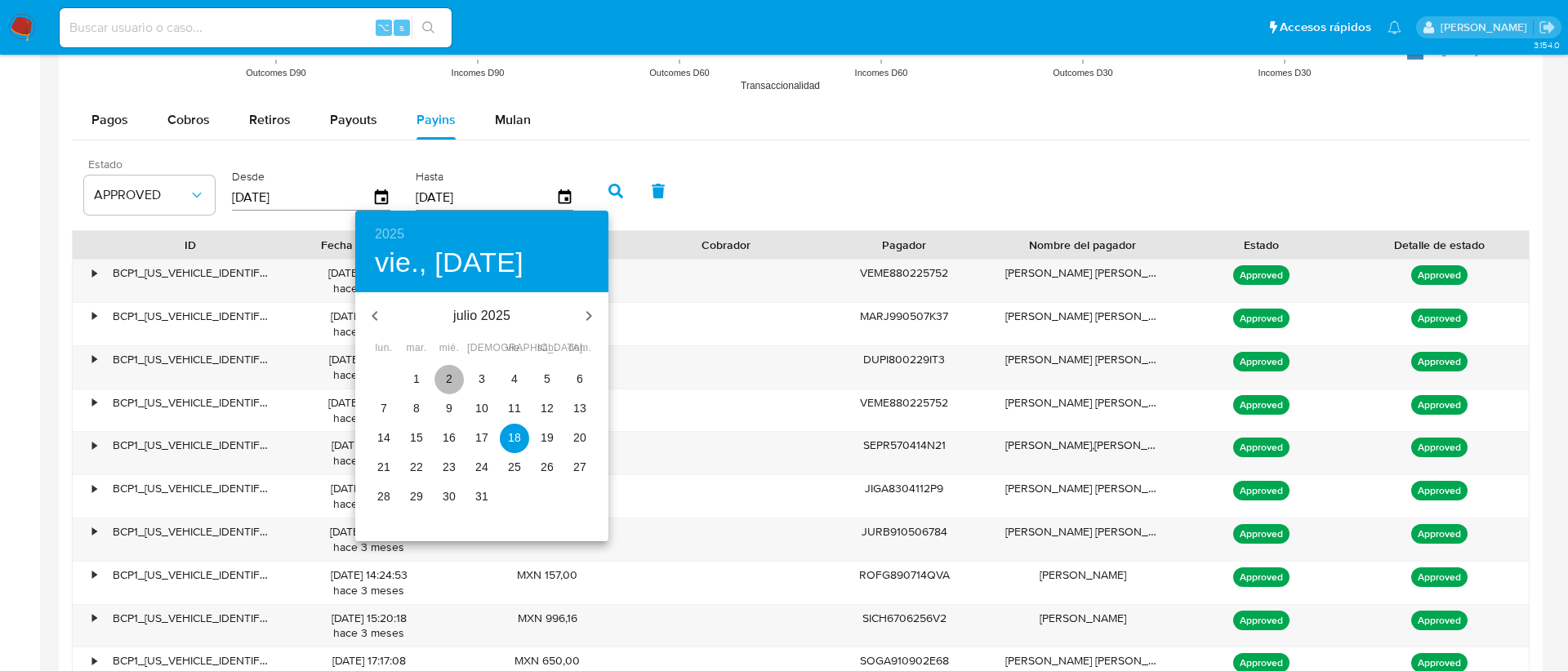
click at [441, 378] on span "2" at bounding box center [449, 379] width 30 height 16
type input "[DATE]"
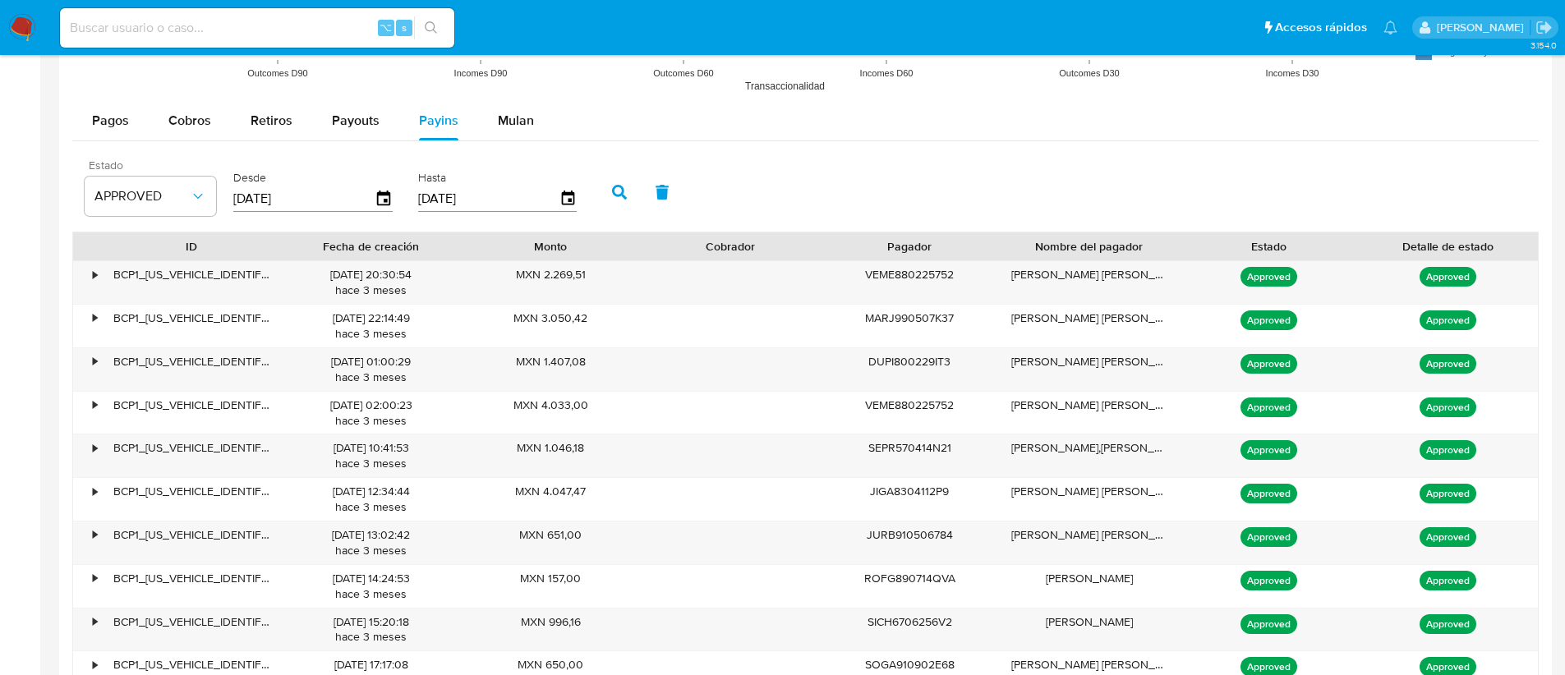
click at [618, 195] on icon "button" at bounding box center [619, 192] width 15 height 15
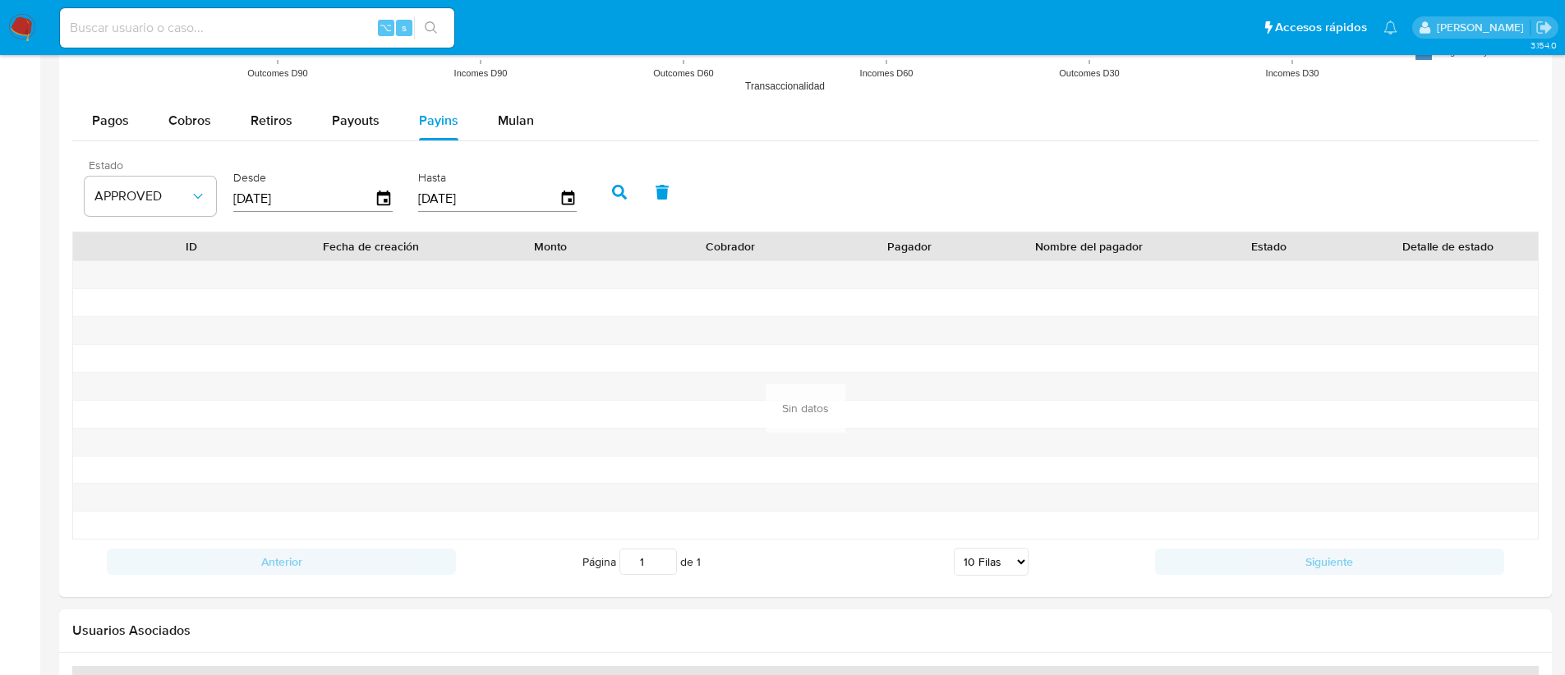
click at [617, 195] on icon "button" at bounding box center [619, 192] width 15 height 15
click at [352, 117] on span "Payouts" at bounding box center [356, 120] width 48 height 19
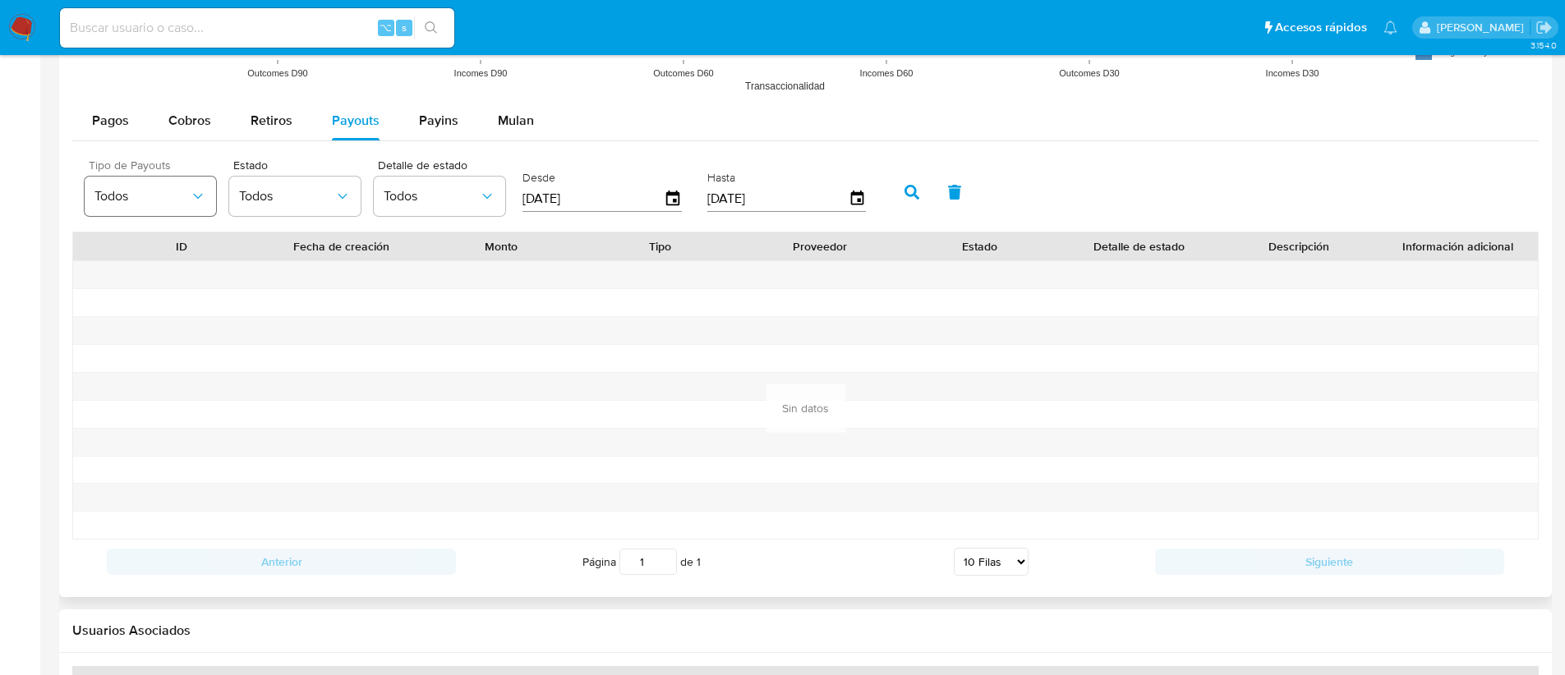
click at [134, 195] on span "Todos" at bounding box center [141, 196] width 95 height 16
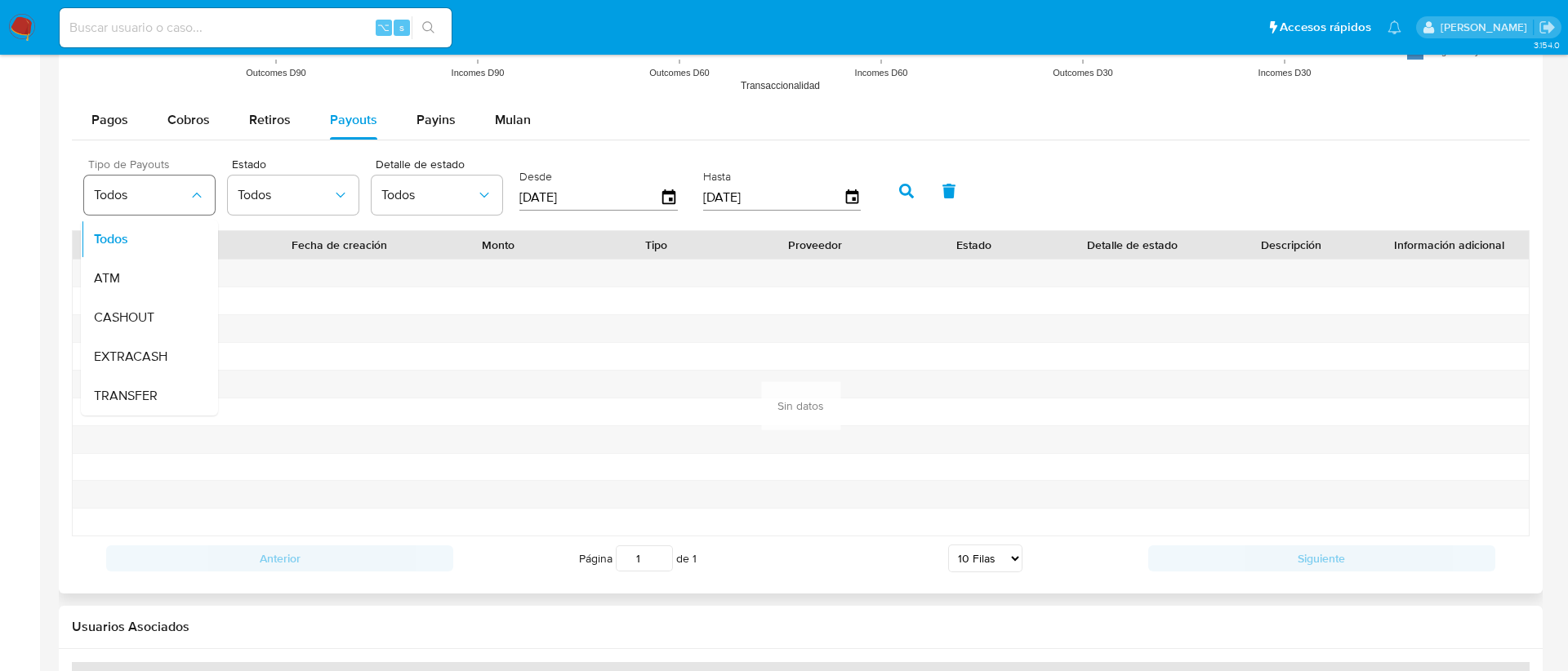
click at [133, 194] on span "Todos" at bounding box center [140, 195] width 94 height 16
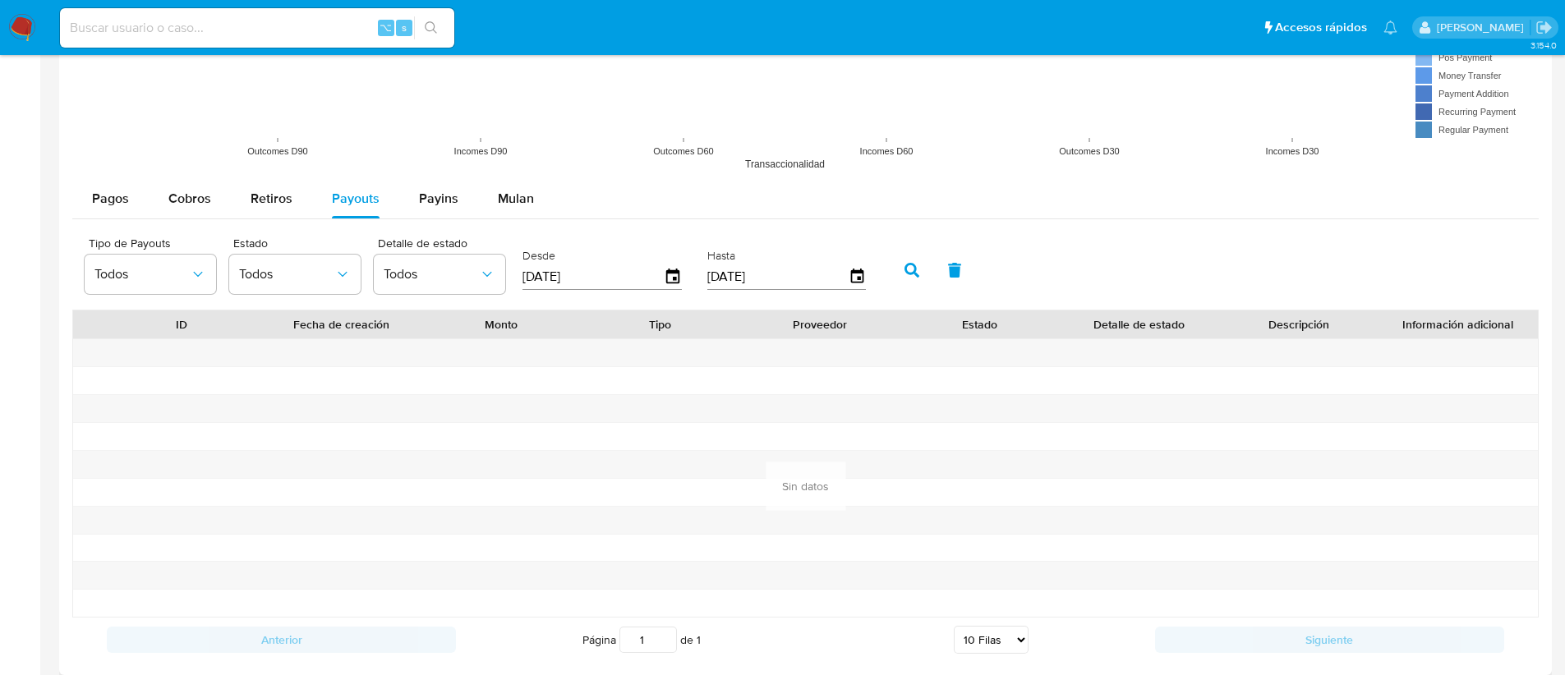
scroll to position [1315, 0]
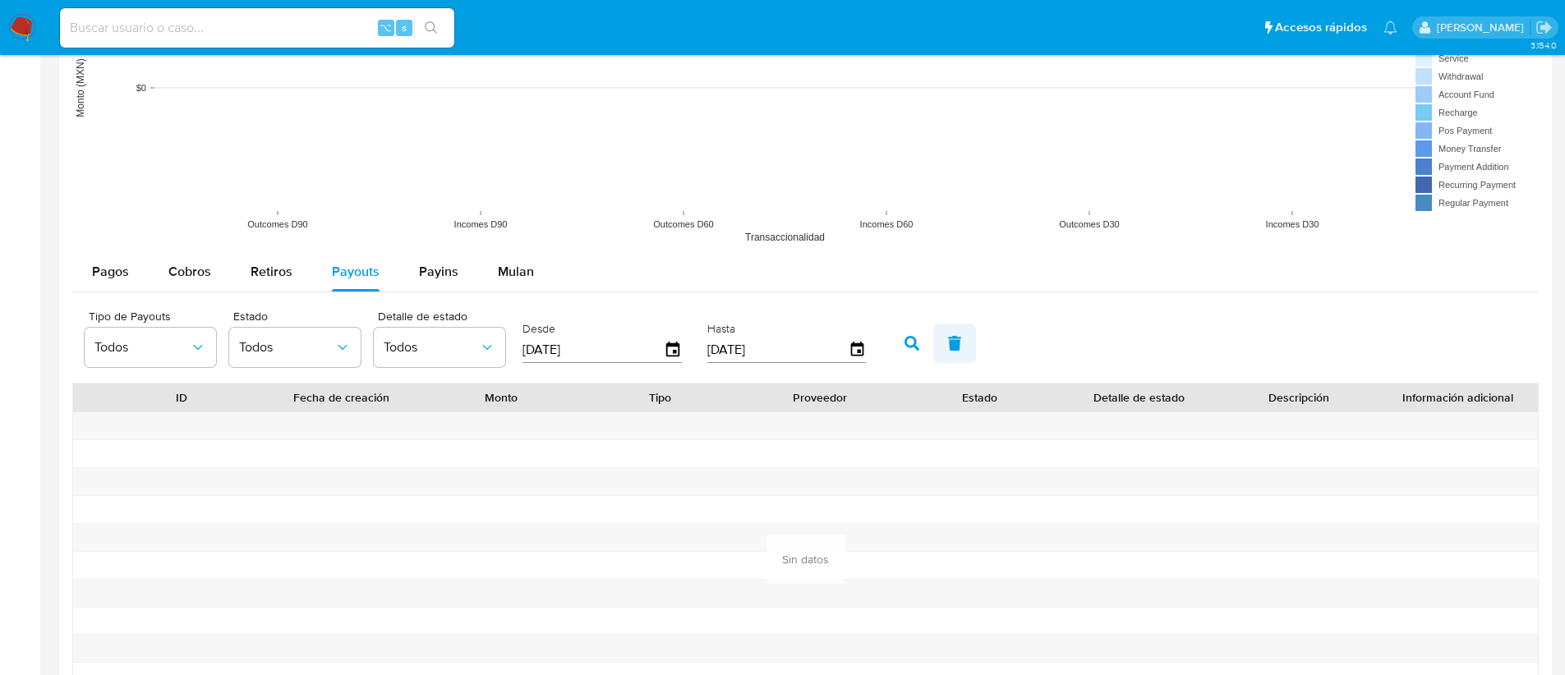
click at [953, 341] on icon "button" at bounding box center [954, 343] width 13 height 15
click at [276, 278] on span "Retiros" at bounding box center [271, 271] width 42 height 19
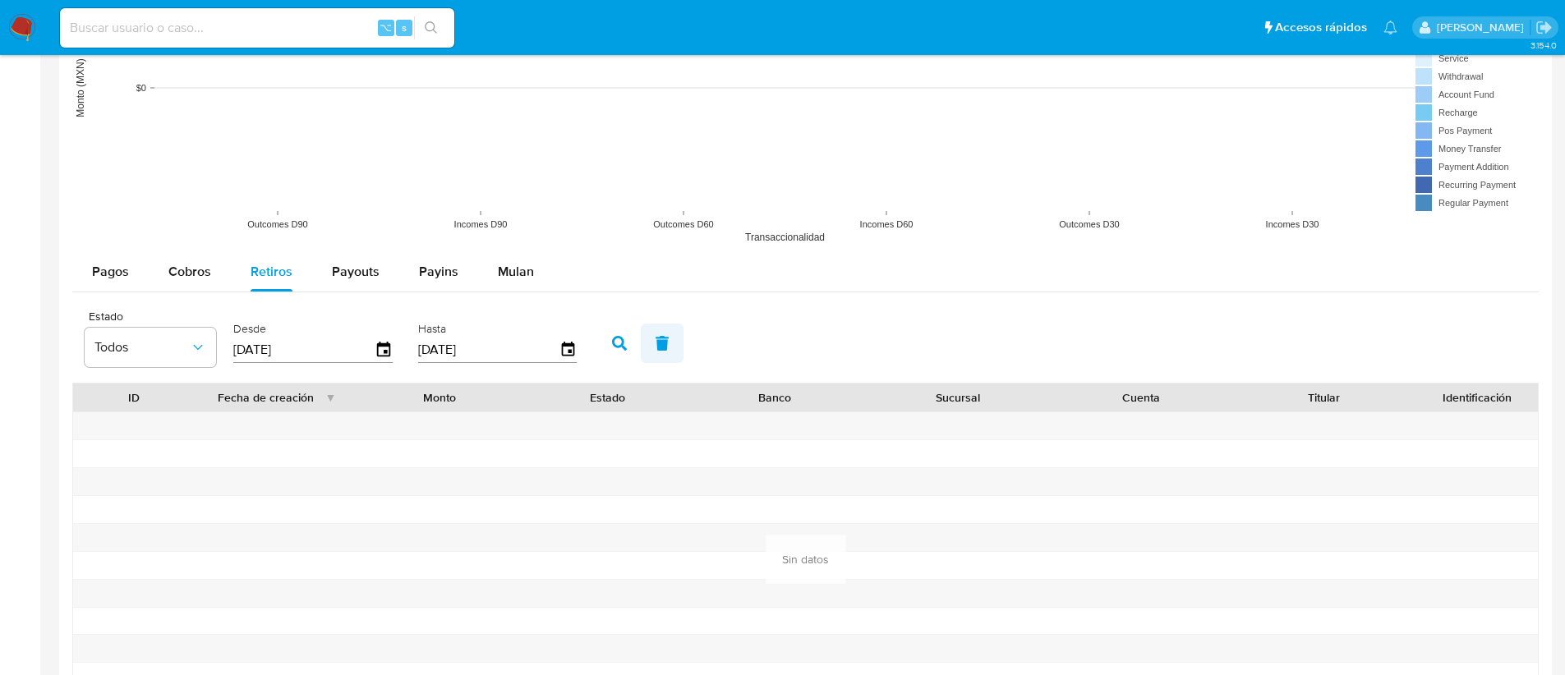
click at [641, 353] on button "button" at bounding box center [662, 343] width 43 height 39
click at [173, 271] on span "Cobros" at bounding box center [189, 271] width 43 height 19
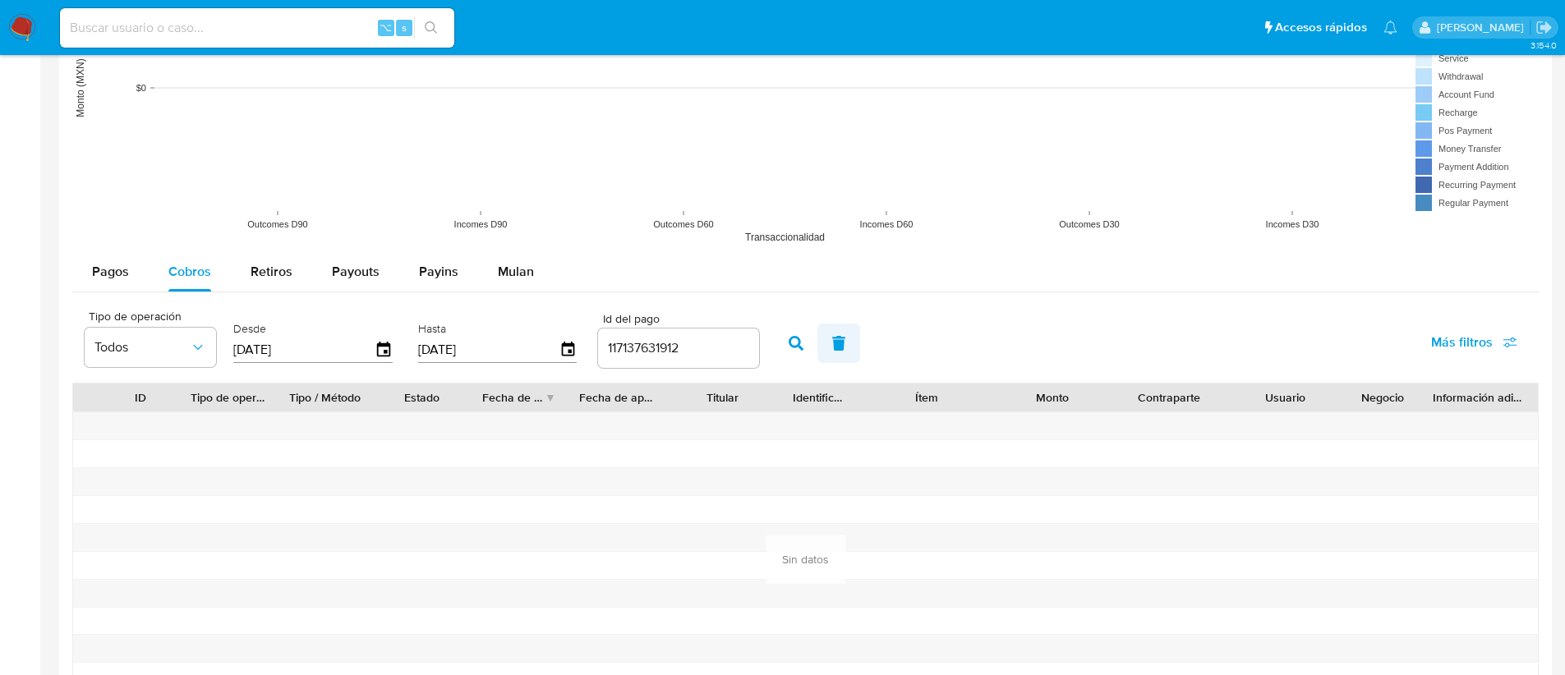
click at [831, 348] on icon "button" at bounding box center [838, 343] width 15 height 15
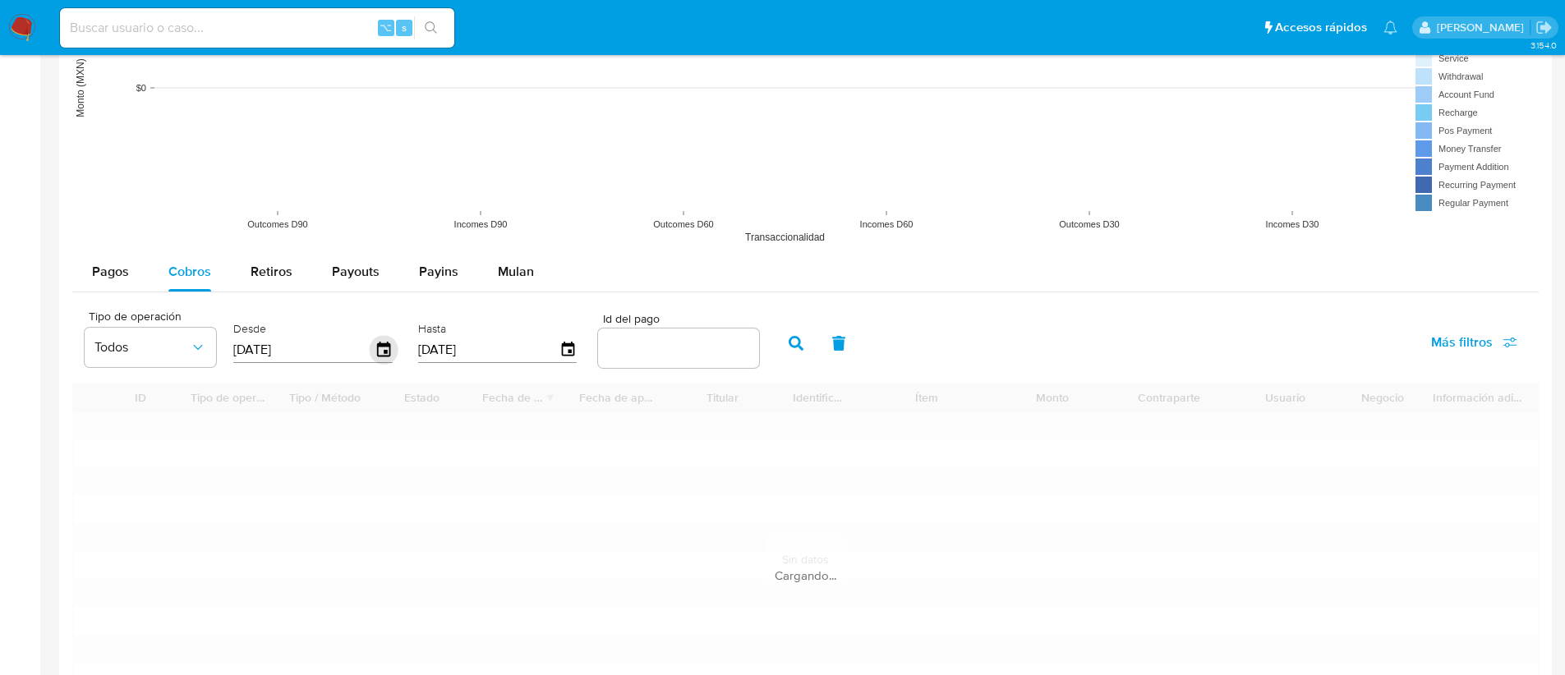
click at [379, 348] on icon "button" at bounding box center [384, 350] width 29 height 29
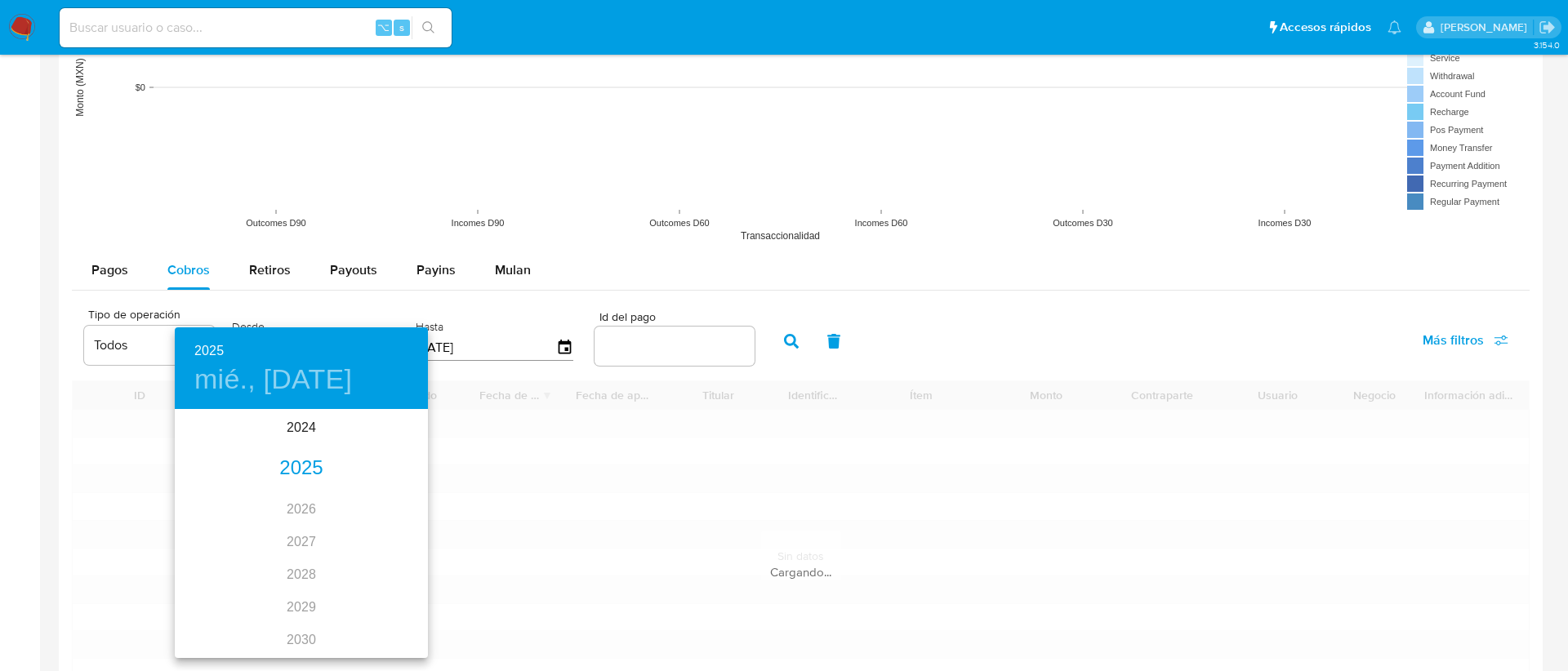
click at [277, 477] on div "2025" at bounding box center [301, 468] width 254 height 33
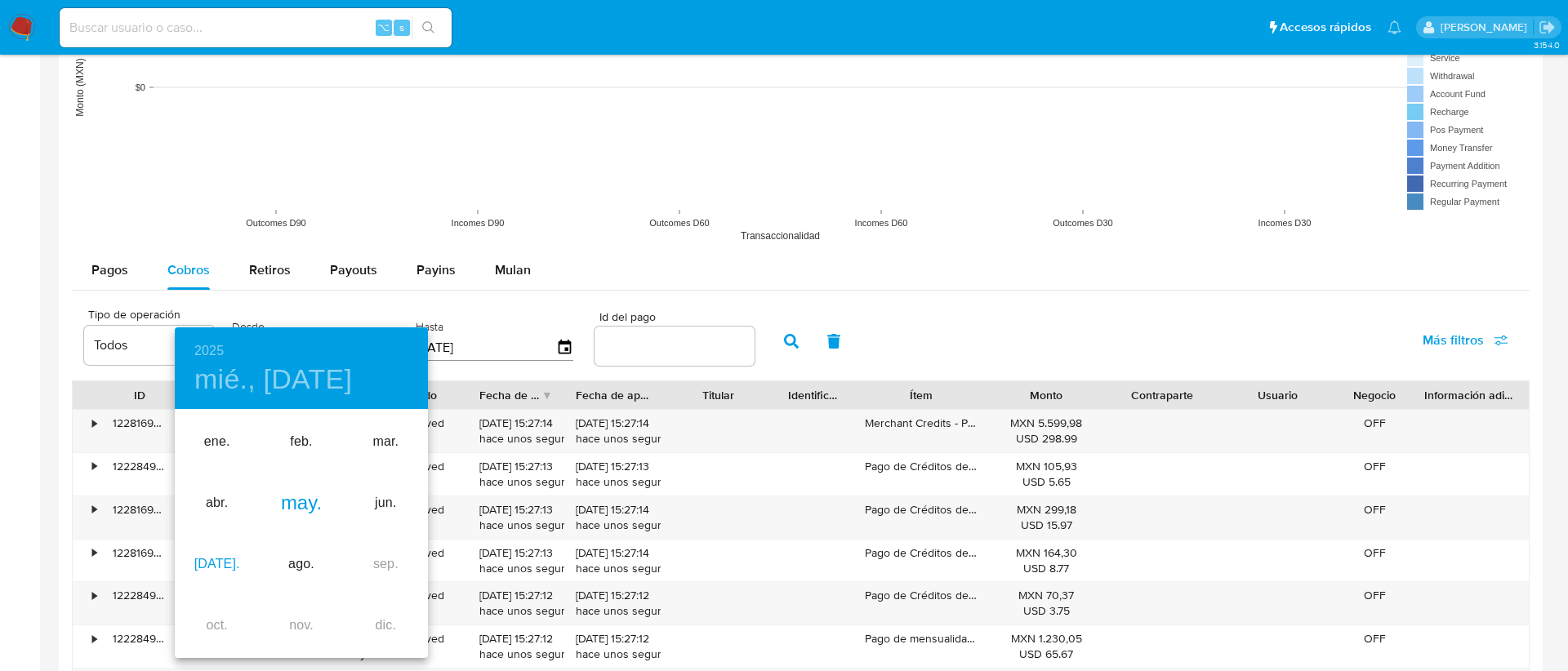
click at [207, 569] on div "[DATE]." at bounding box center [217, 565] width 85 height 62
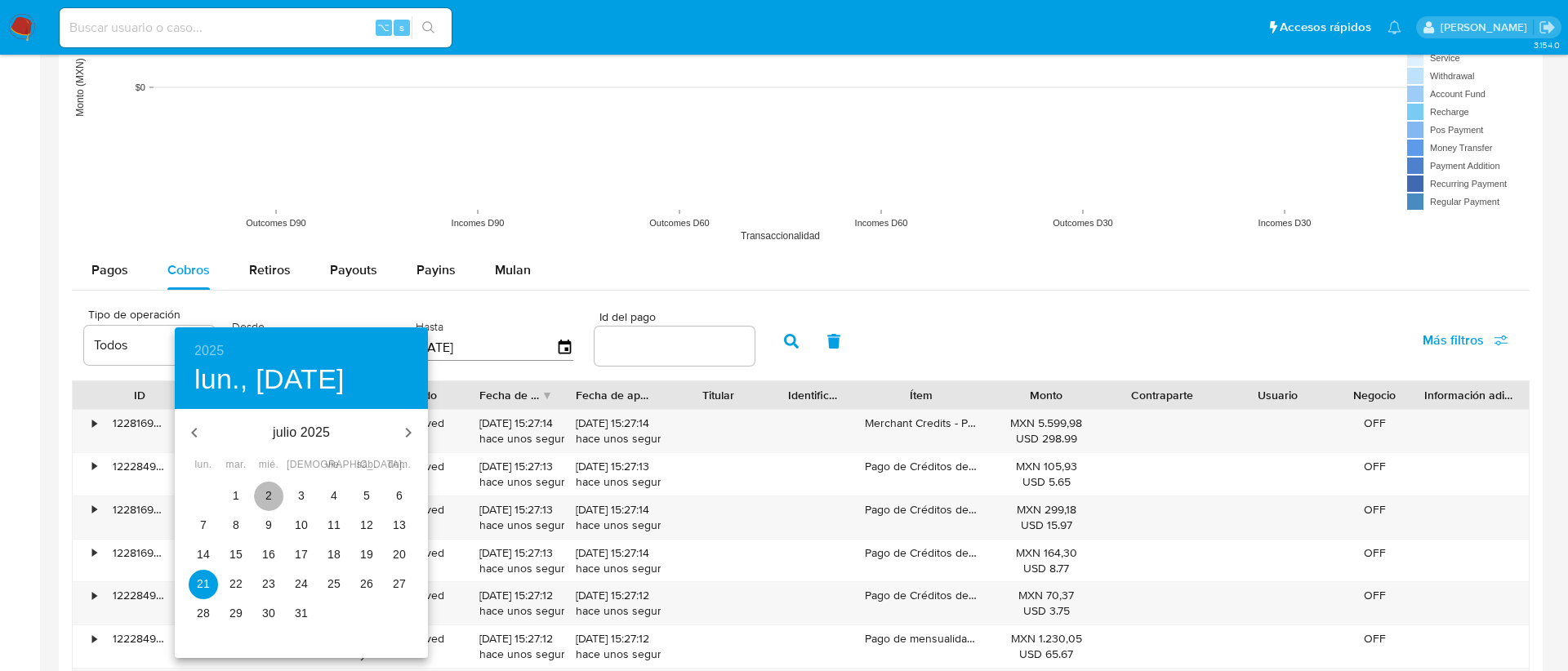
click at [267, 498] on p "2" at bounding box center [268, 495] width 7 height 16
type input "[DATE]"
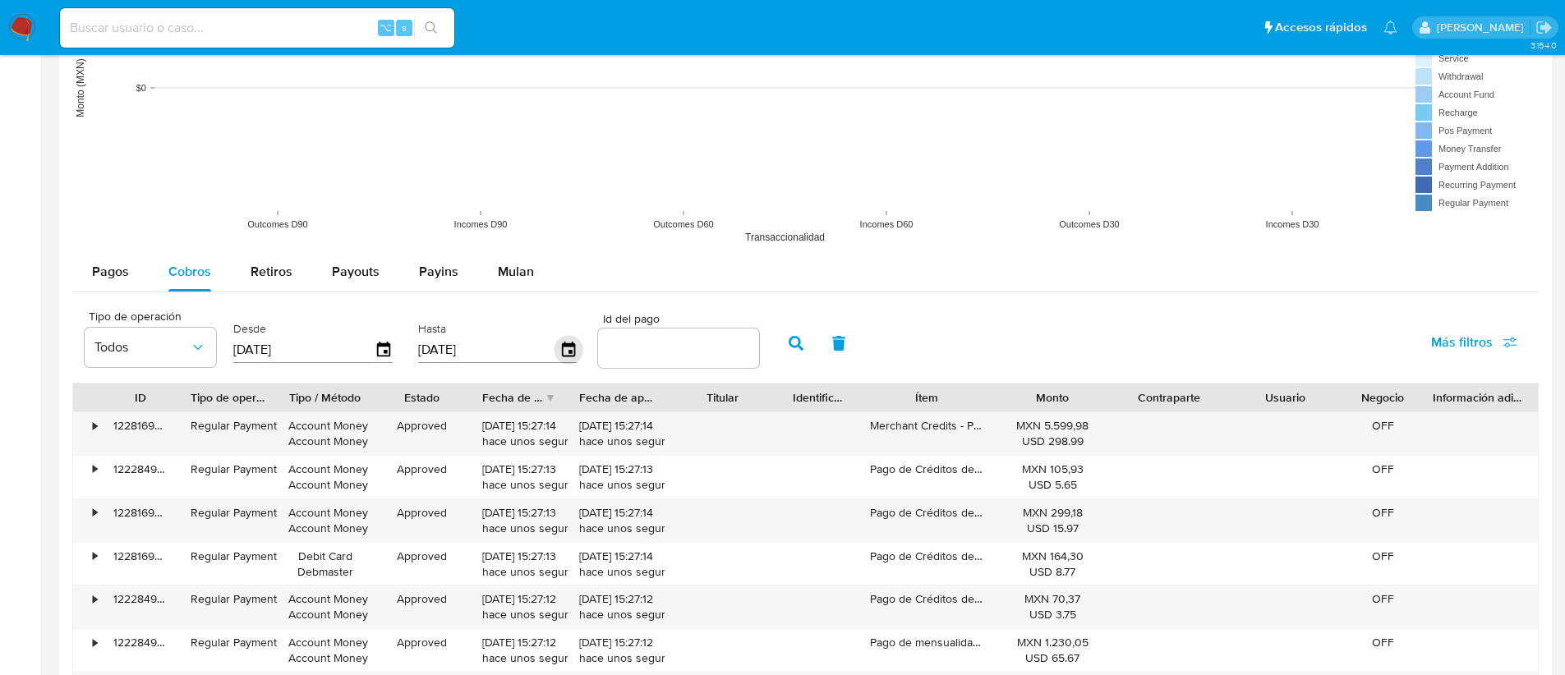
click at [570, 347] on icon "button" at bounding box center [568, 350] width 29 height 29
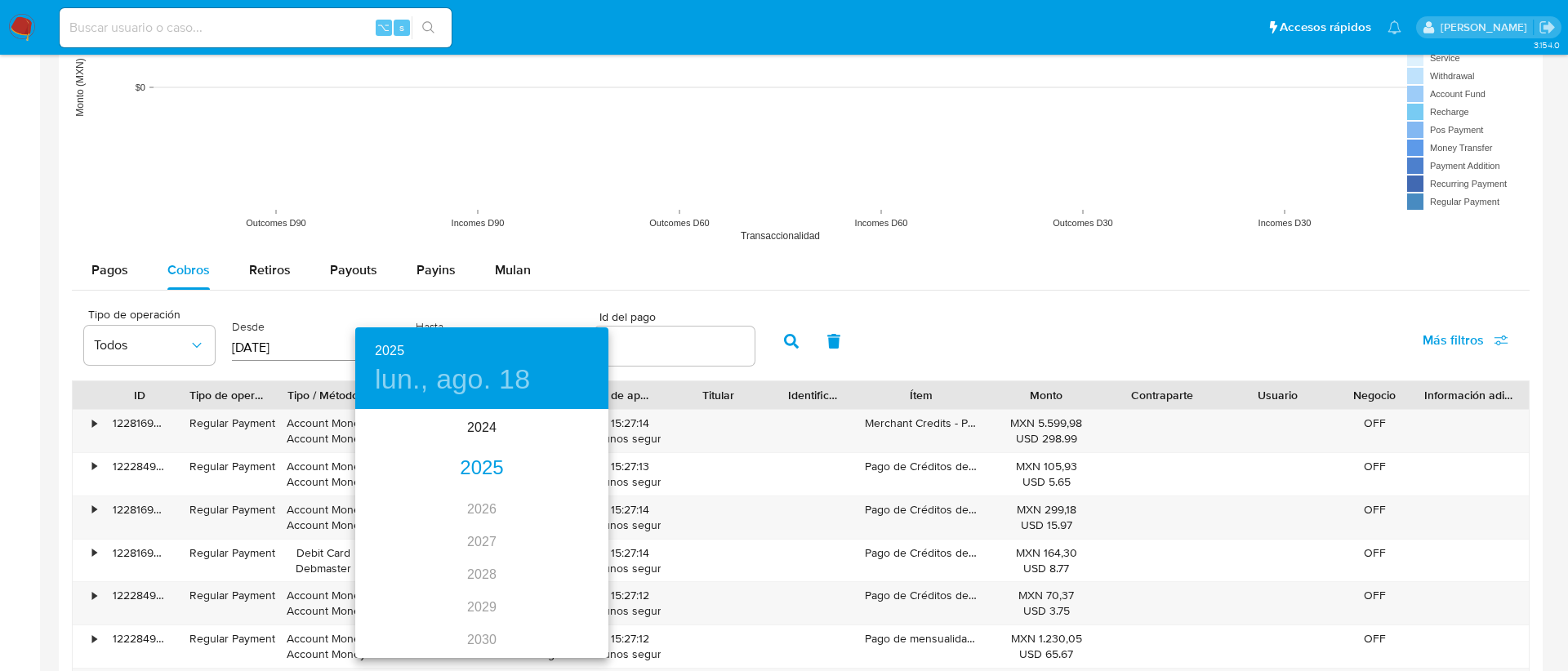
click at [463, 453] on div "2025" at bounding box center [481, 468] width 254 height 33
click at [394, 558] on div "[DATE]." at bounding box center [397, 565] width 85 height 62
click at [450, 489] on p "2" at bounding box center [448, 495] width 7 height 16
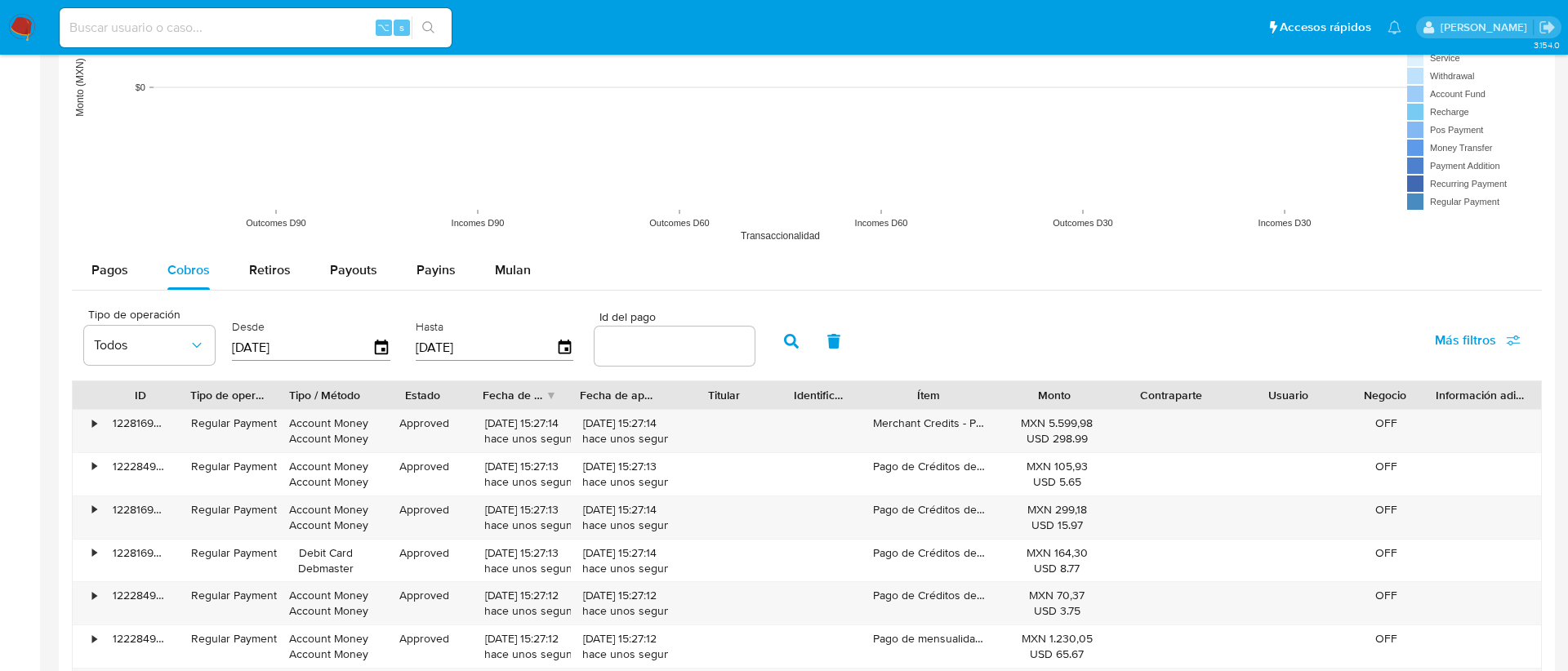
type input "[DATE]"
click at [784, 339] on icon "button" at bounding box center [790, 341] width 15 height 15
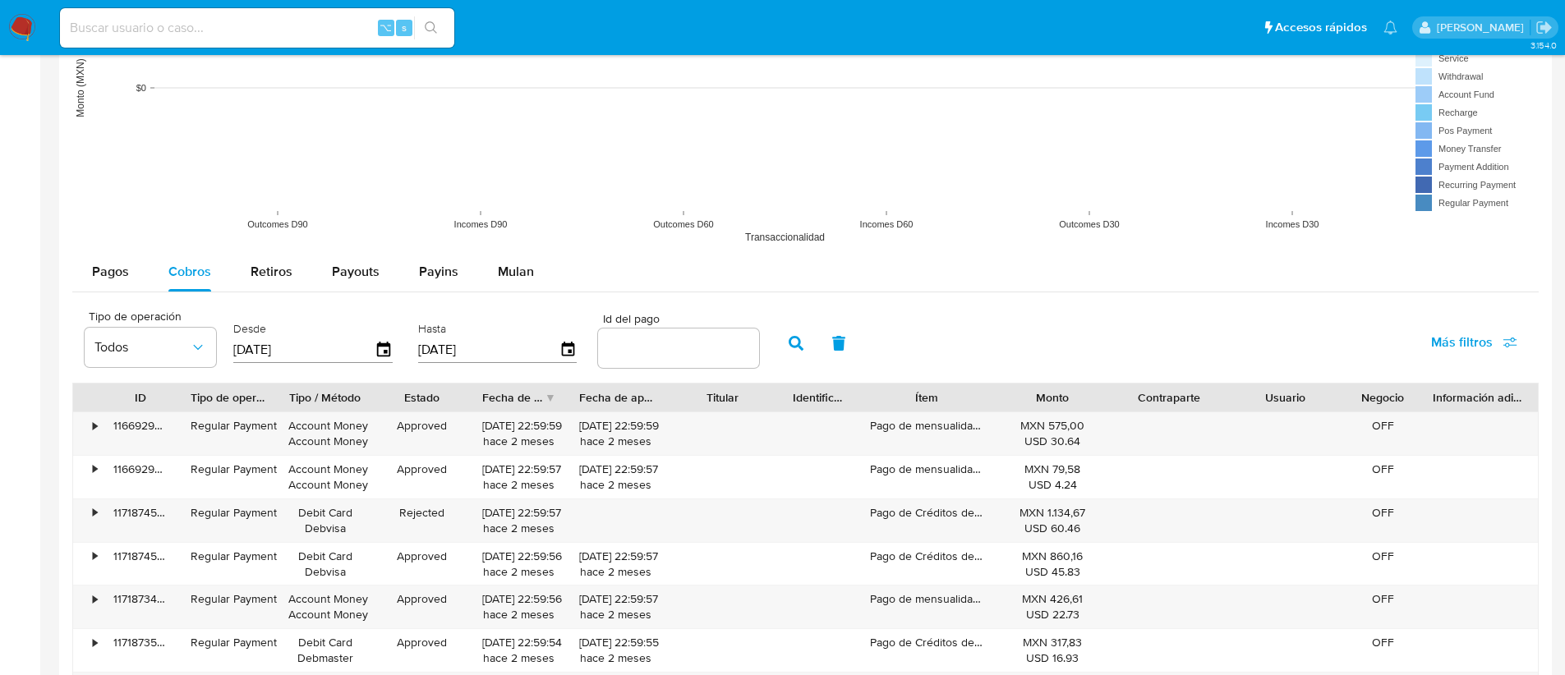
click at [1051, 404] on div "Monto" at bounding box center [1053, 397] width 94 height 16
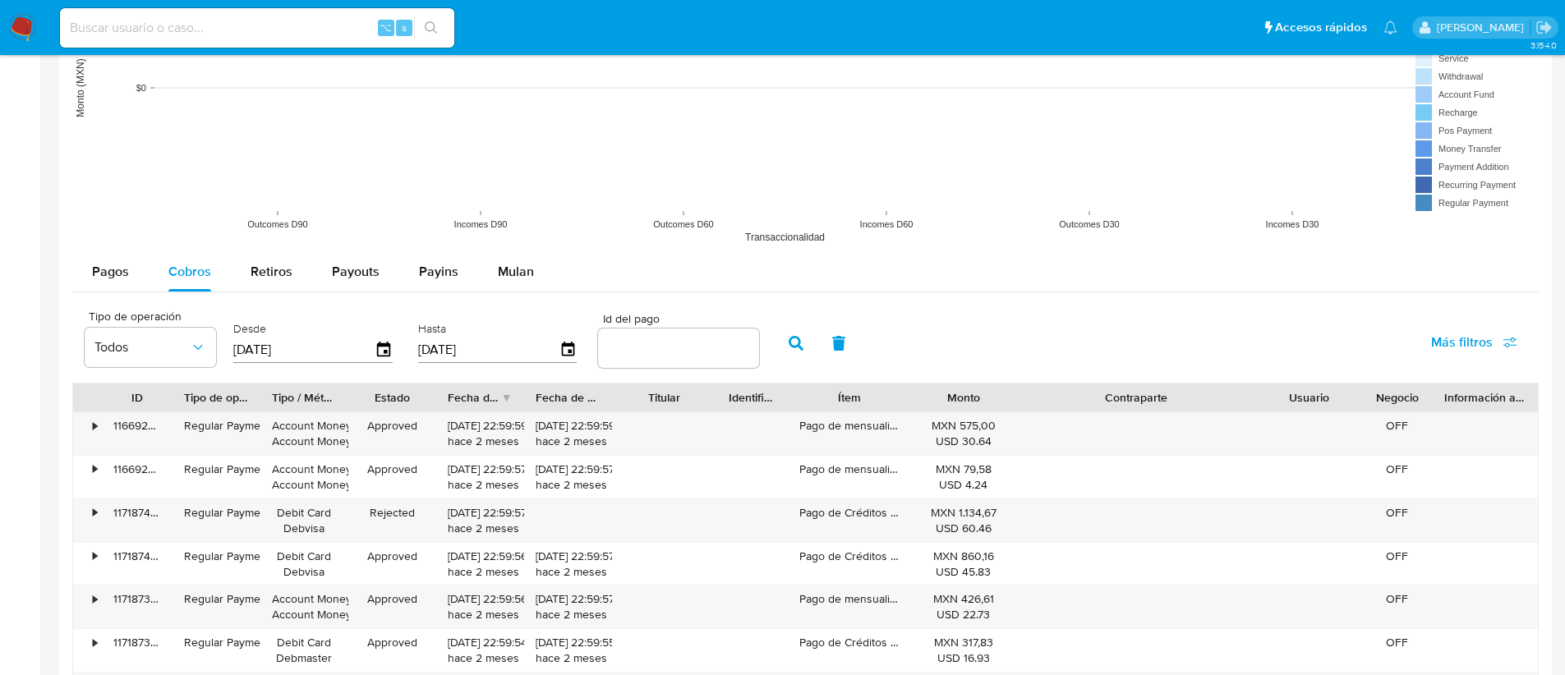
drag, startPoint x: 1226, startPoint y: 398, endPoint x: 1349, endPoint y: 404, distance: 123.3
click at [1350, 404] on div "ID Tipo de operación Tipo / Método Estado Fecha de creación Fecha de aprobación…" at bounding box center [805, 398] width 1464 height 28
drag, startPoint x: 618, startPoint y: 403, endPoint x: 629, endPoint y: 403, distance: 11.5
click at [629, 403] on div at bounding box center [619, 398] width 30 height 28
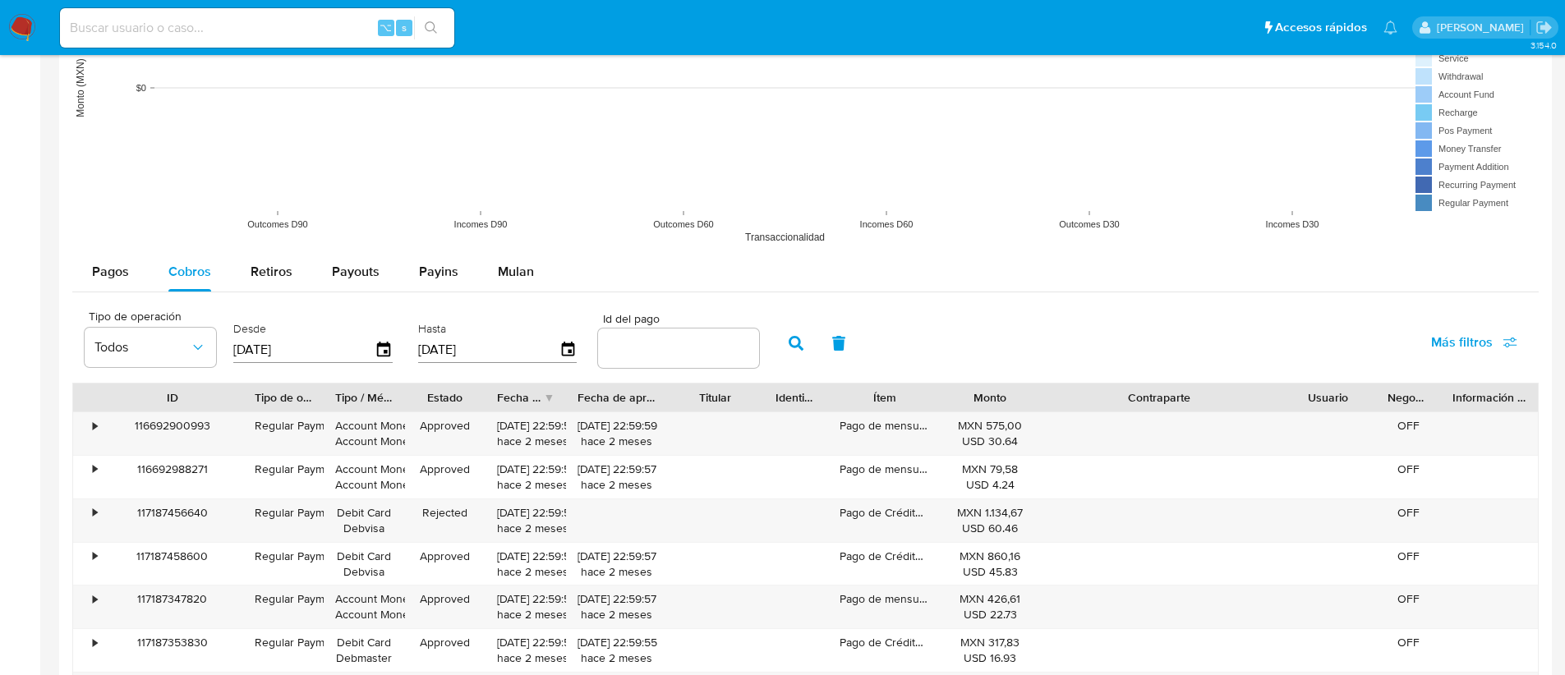
drag, startPoint x: 161, startPoint y: 402, endPoint x: 237, endPoint y: 397, distance: 76.5
click at [237, 397] on div at bounding box center [243, 398] width 30 height 28
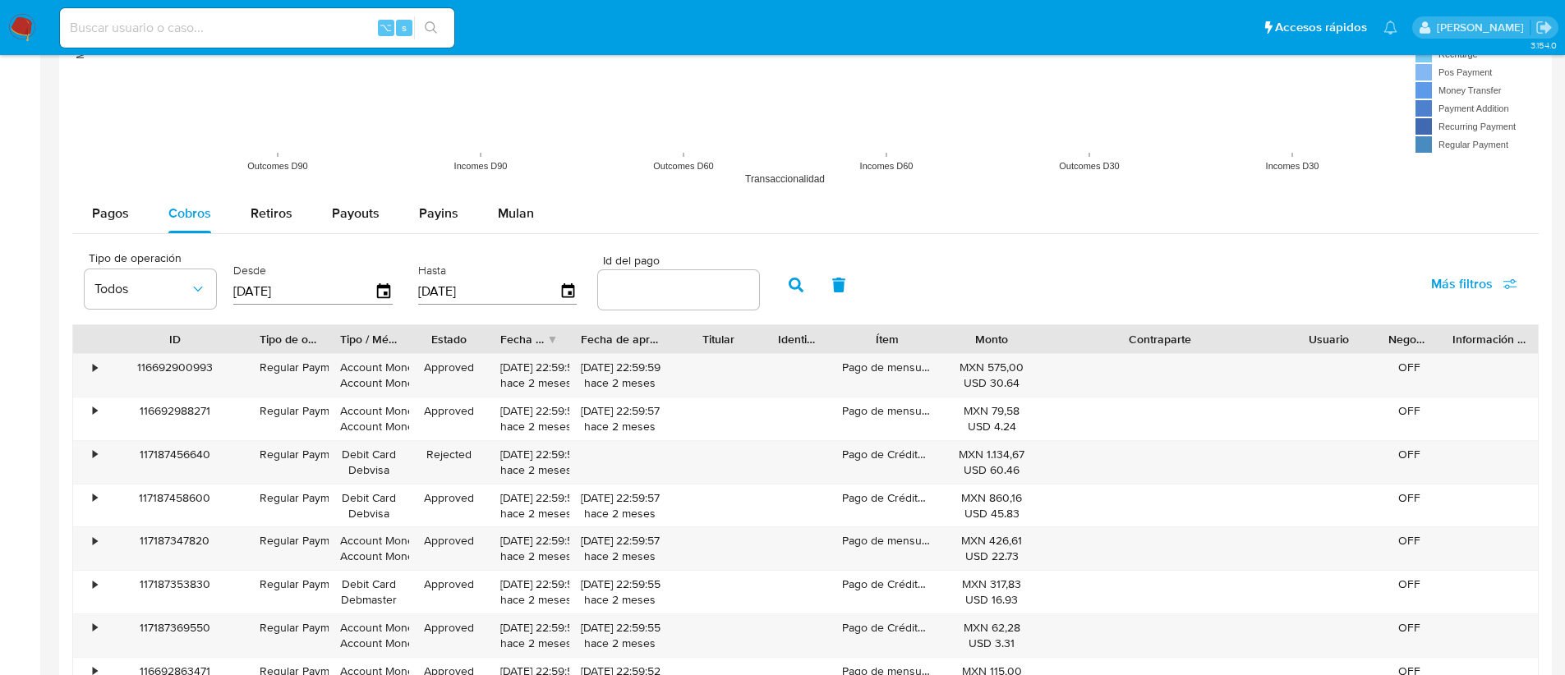
scroll to position [1327, 0]
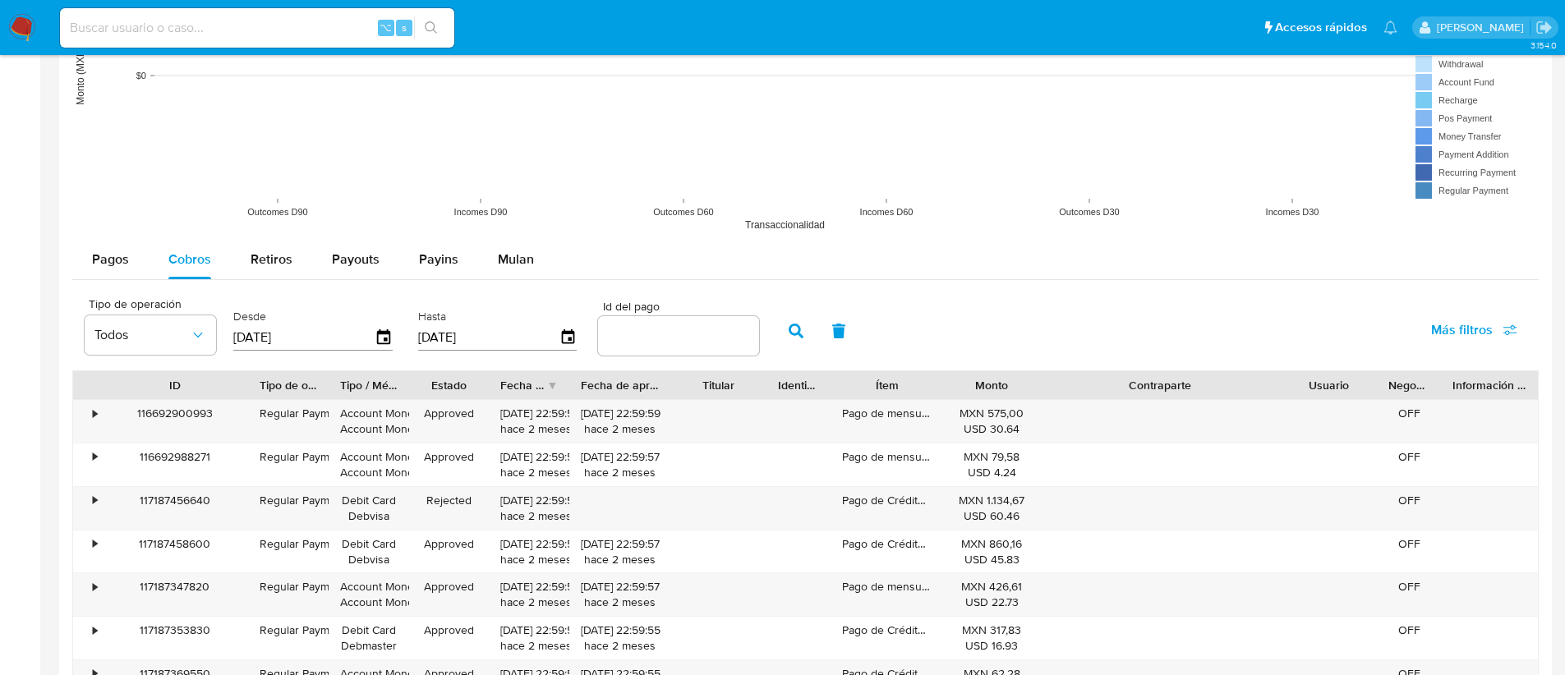
click at [613, 323] on div at bounding box center [678, 335] width 161 height 39
click at [615, 328] on input "number" at bounding box center [678, 335] width 161 height 21
paste input "117137730700"
type input "117137730700"
click at [788, 329] on icon "button" at bounding box center [795, 331] width 15 height 15
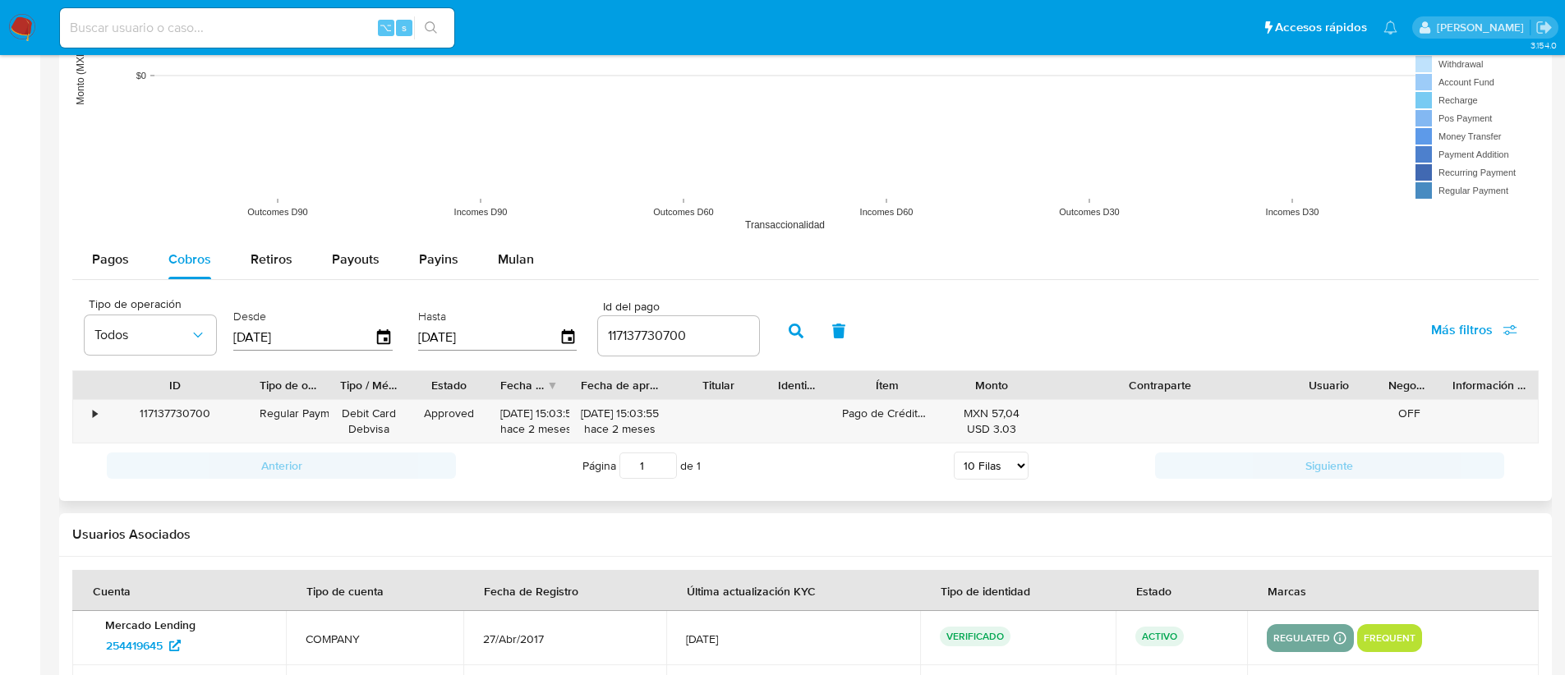
drag, startPoint x: 958, startPoint y: 389, endPoint x: 967, endPoint y: 388, distance: 10.0
click at [967, 388] on div "Monto" at bounding box center [991, 385] width 74 height 16
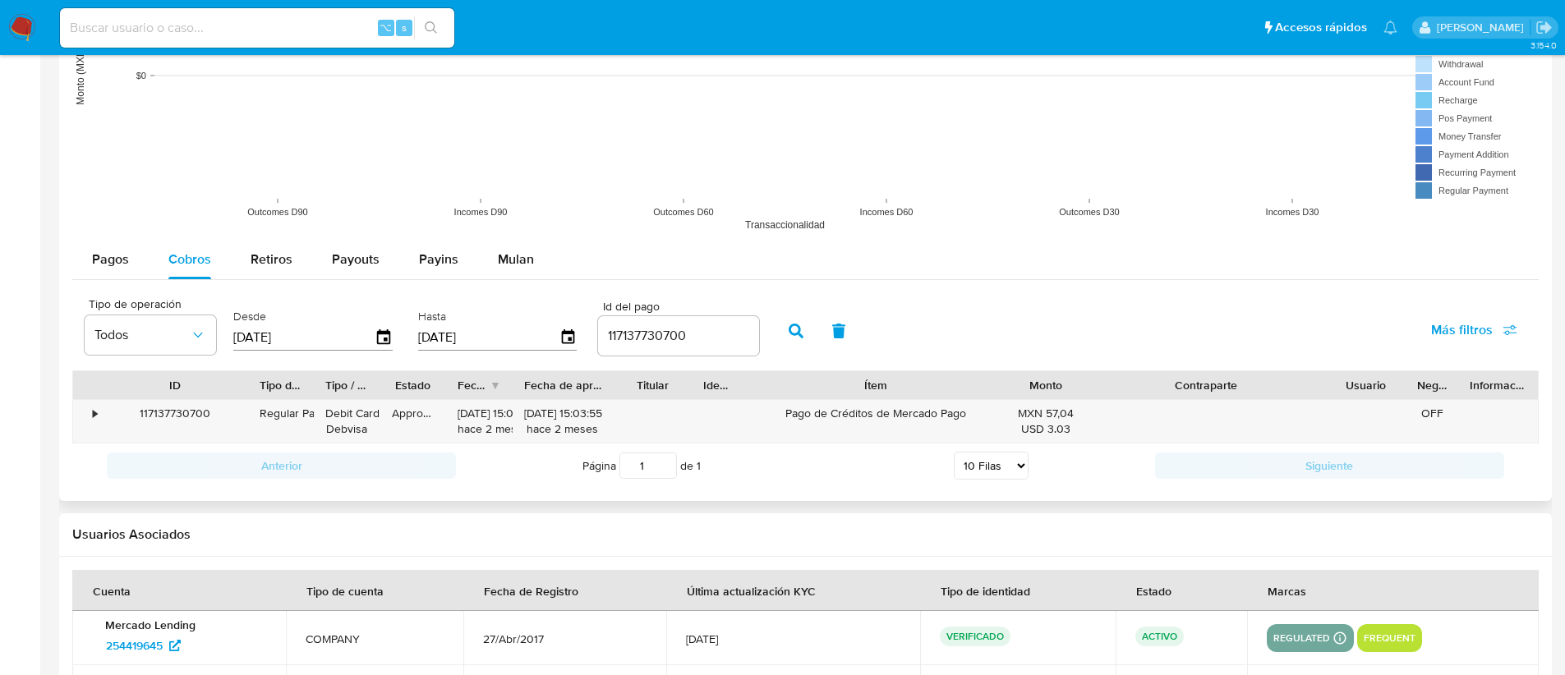
drag, startPoint x: 942, startPoint y: 383, endPoint x: 1091, endPoint y: 371, distance: 149.1
click at [1091, 371] on div "ID Tipo de operación Tipo / Método Estado Fecha de creación Fecha de aprobación…" at bounding box center [805, 385] width 1464 height 28
